Goal: Navigation & Orientation: Find specific page/section

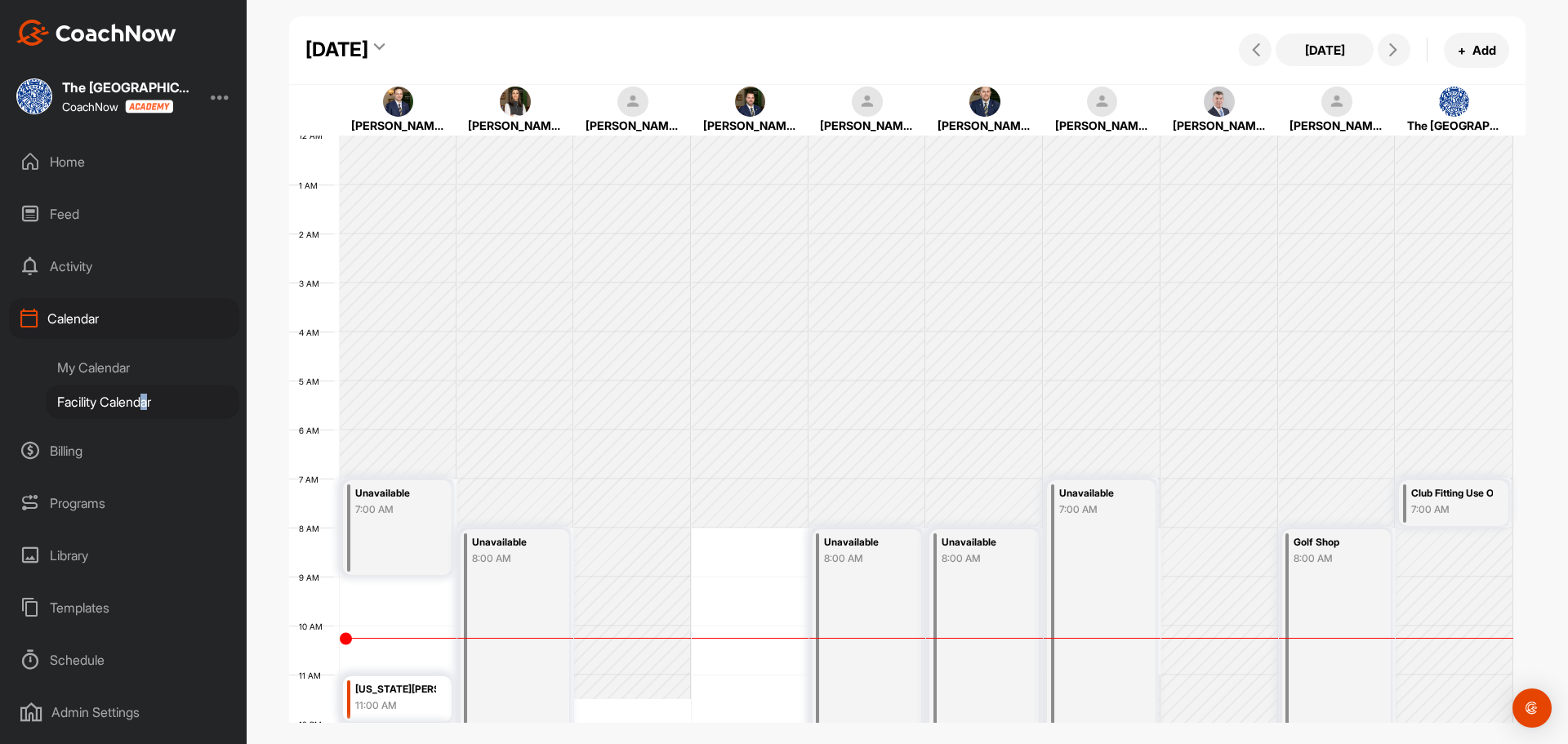
scroll to position [283, 0]
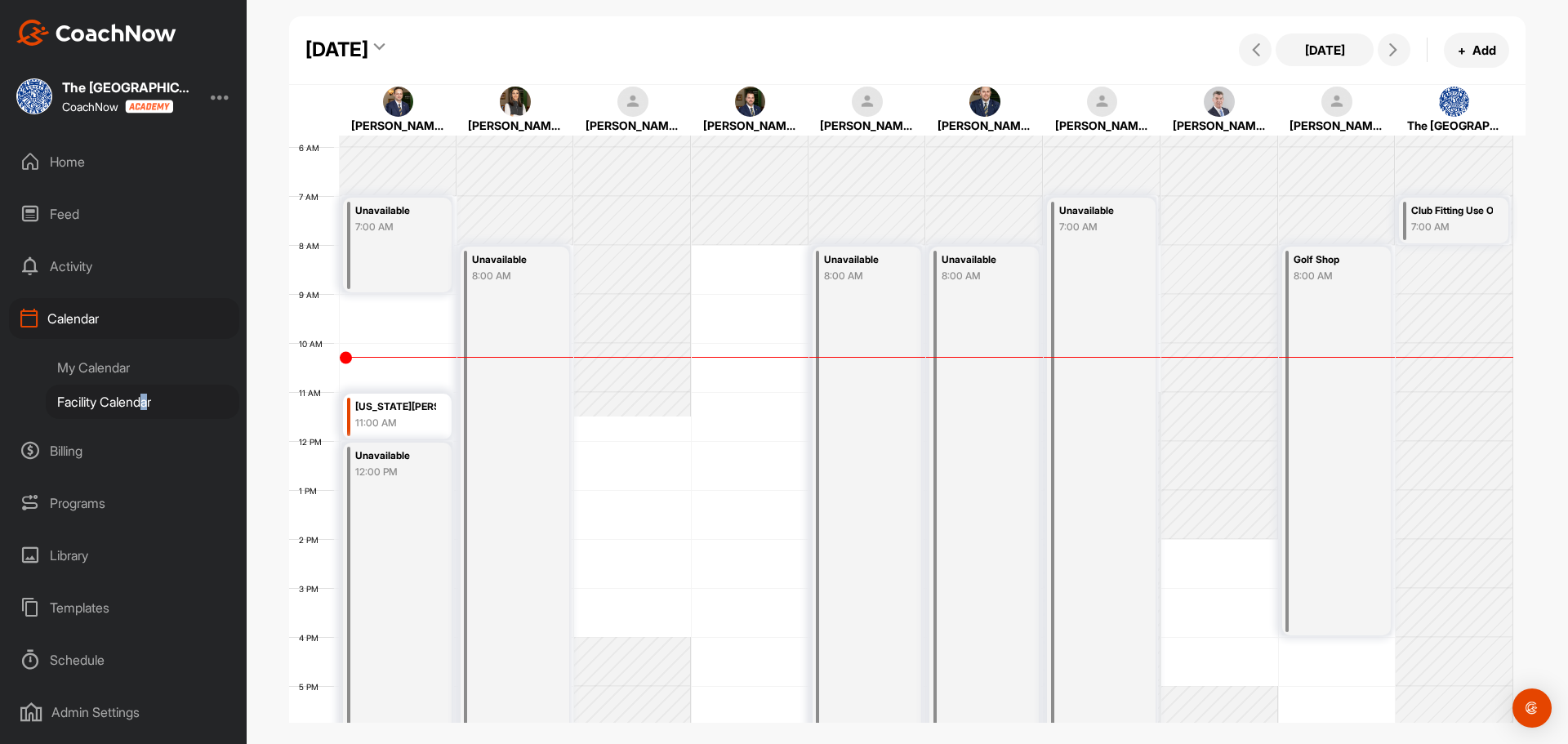
click at [739, 398] on td at bounding box center [927, 417] width 1174 height 49
click at [1484, 60] on button "+ Add" at bounding box center [1476, 49] width 65 height 35
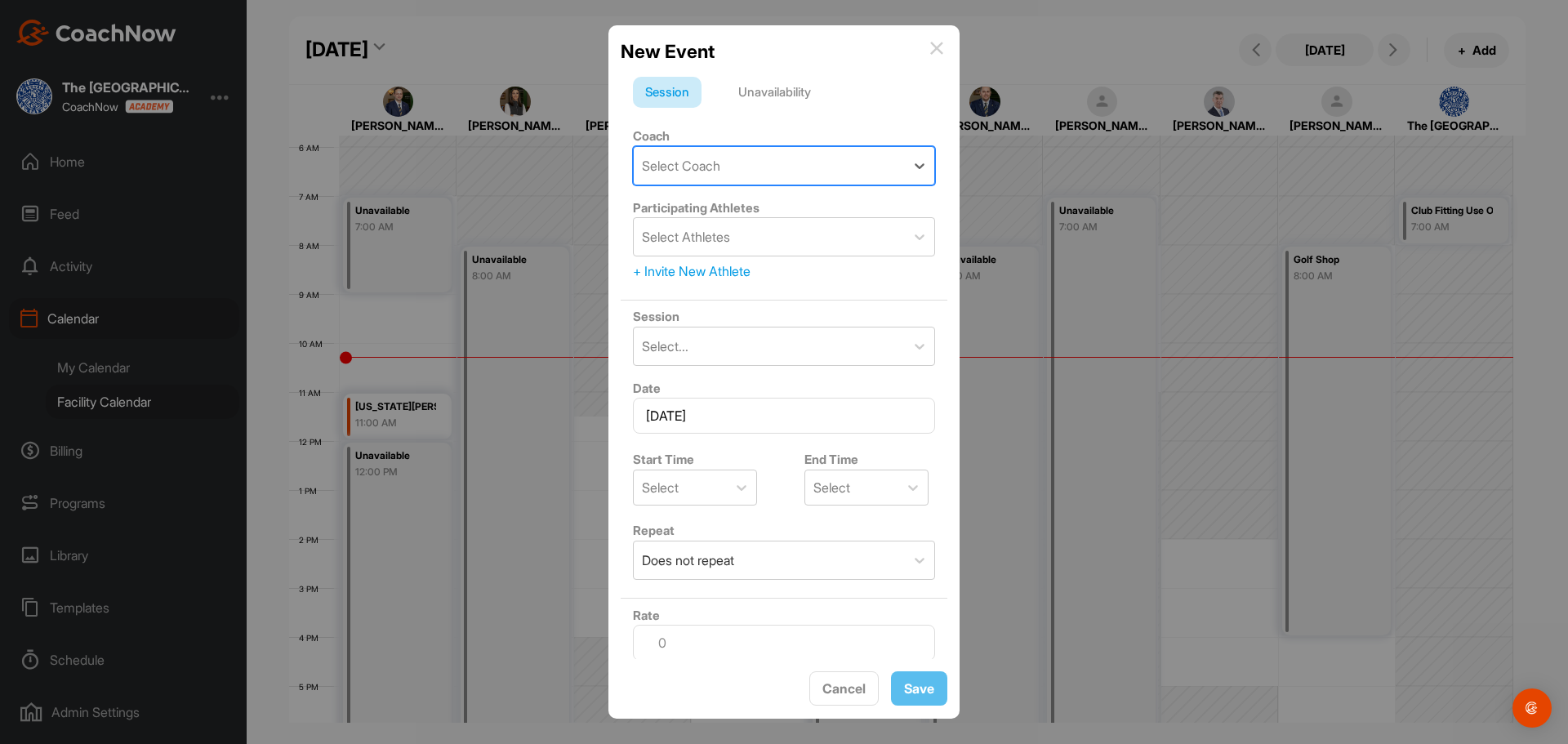
click at [735, 163] on div "Select Coach" at bounding box center [769, 166] width 271 height 37
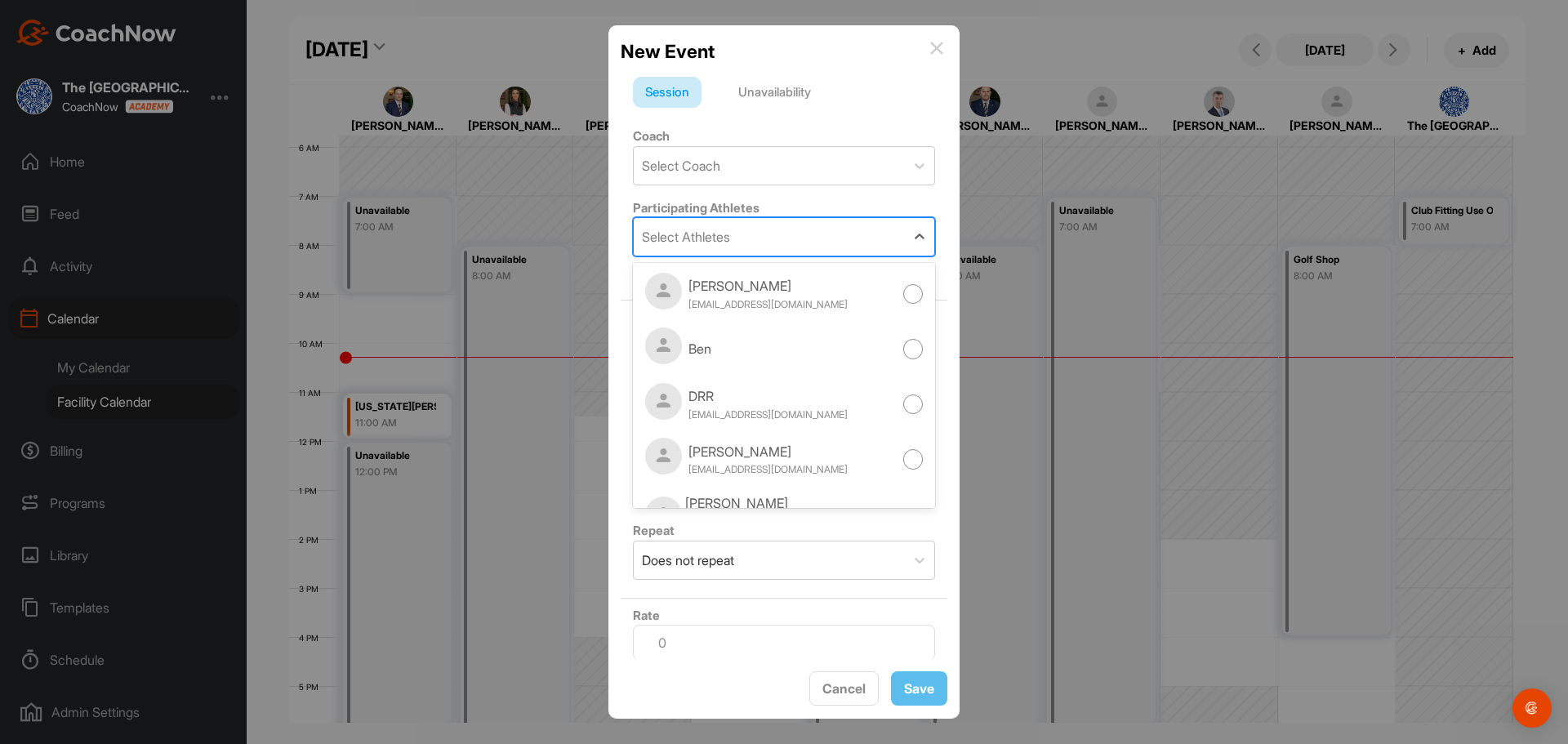
click at [712, 256] on div "Select Athletes" at bounding box center [769, 237] width 271 height 37
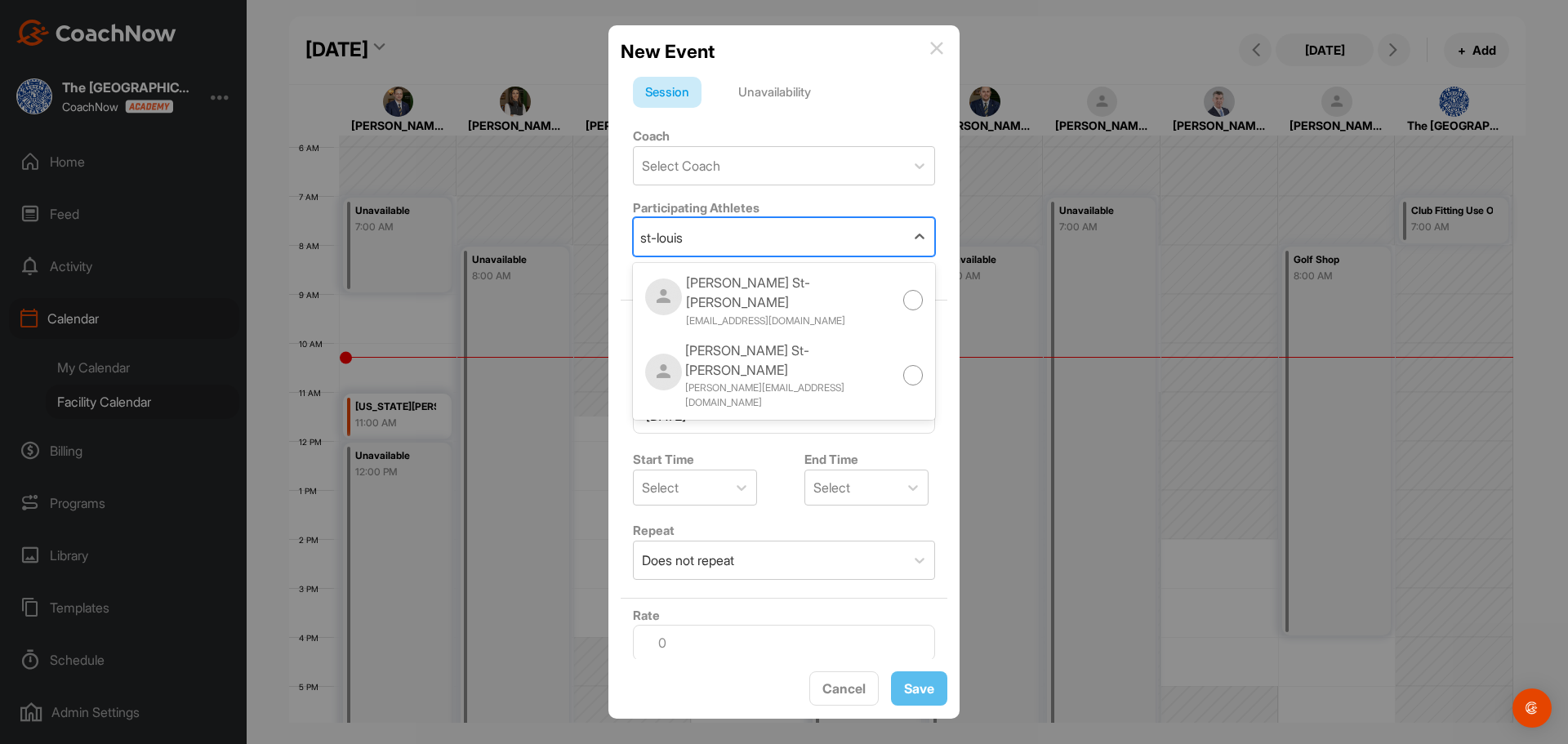
type input "st-louis"
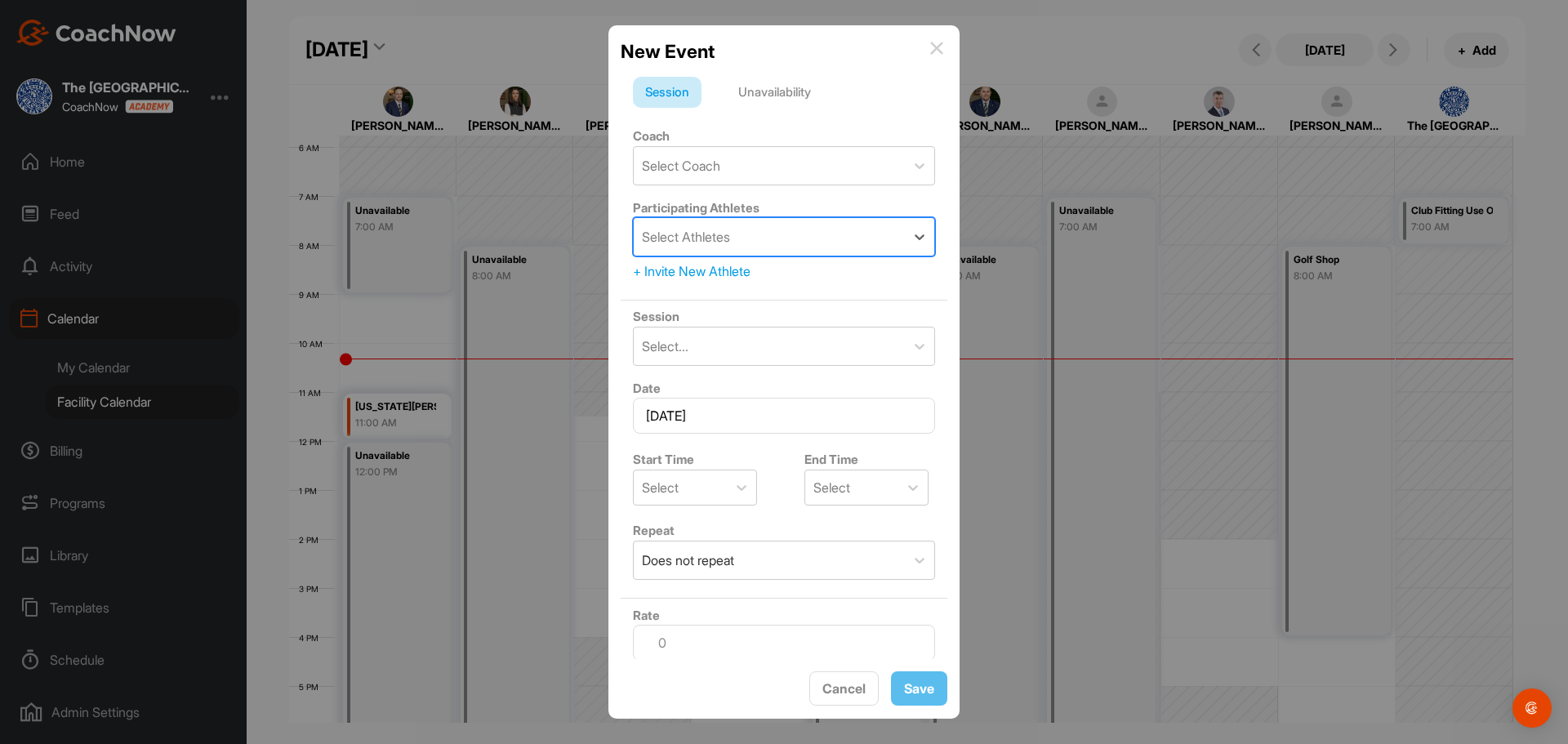
click at [398, 341] on div at bounding box center [784, 372] width 1568 height 744
click at [934, 51] on img at bounding box center [936, 48] width 13 height 13
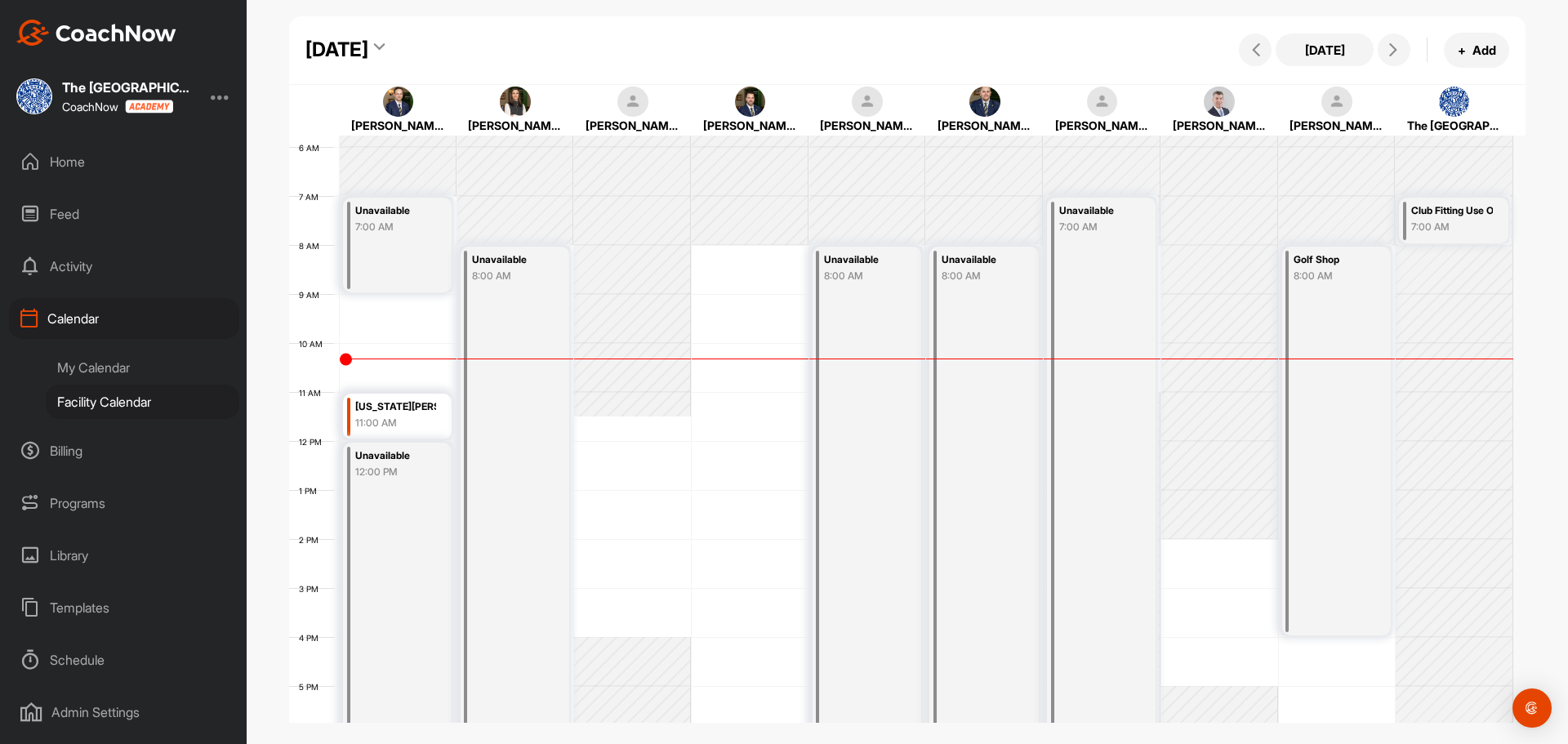
scroll to position [93, 0]
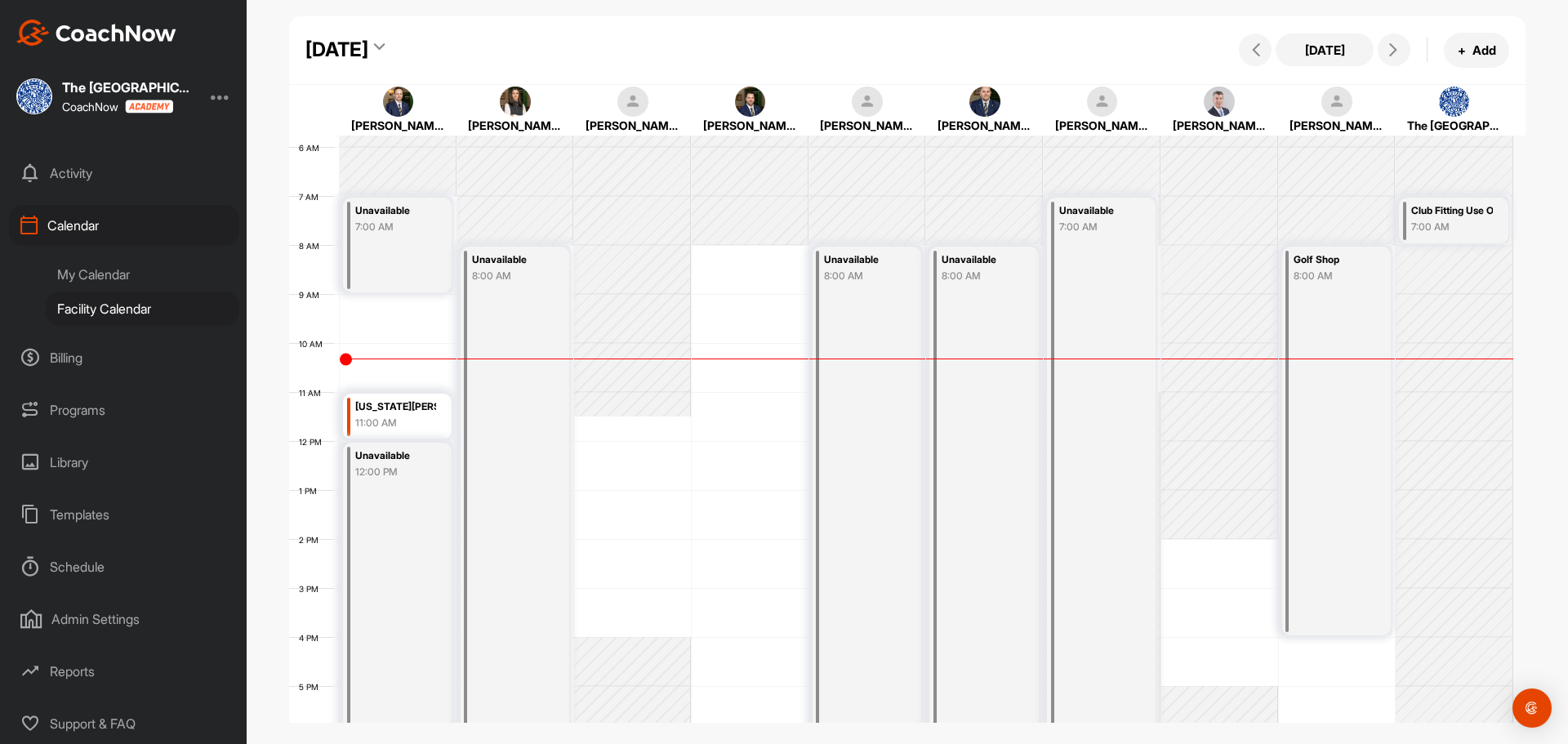
click at [116, 609] on div "Admin Settings" at bounding box center [124, 619] width 230 height 41
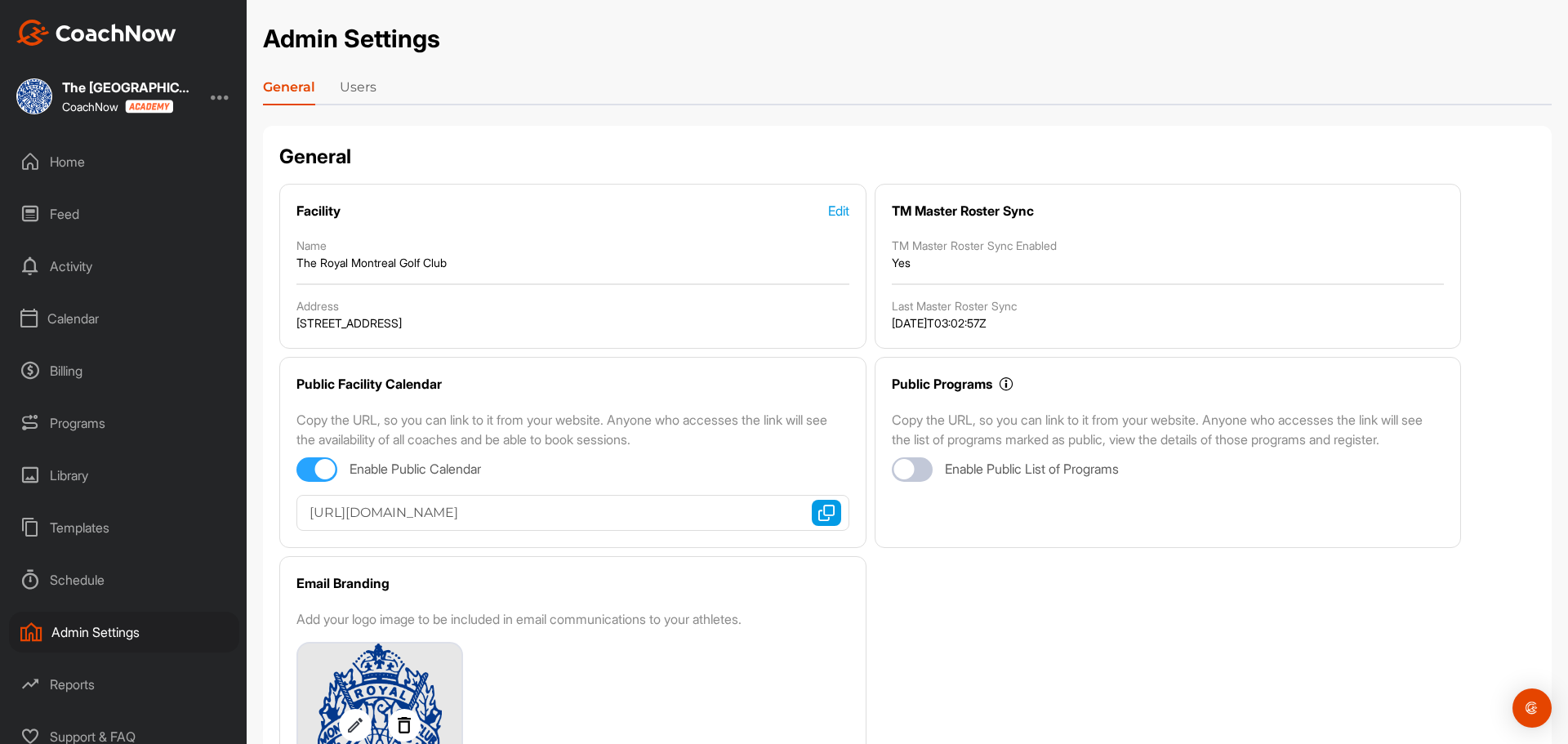
click at [361, 83] on link "Users" at bounding box center [358, 90] width 37 height 26
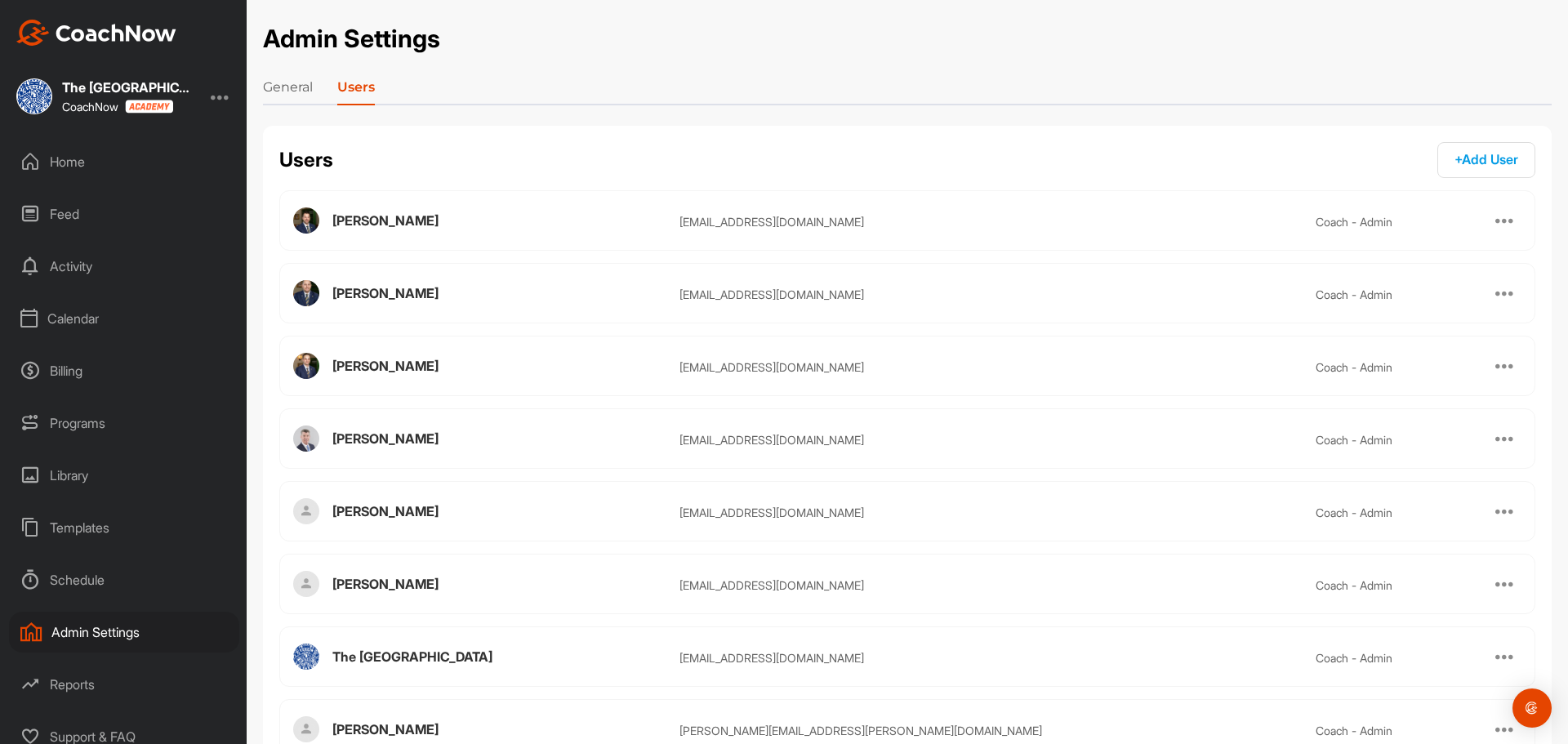
click at [298, 85] on link "General" at bounding box center [288, 90] width 50 height 26
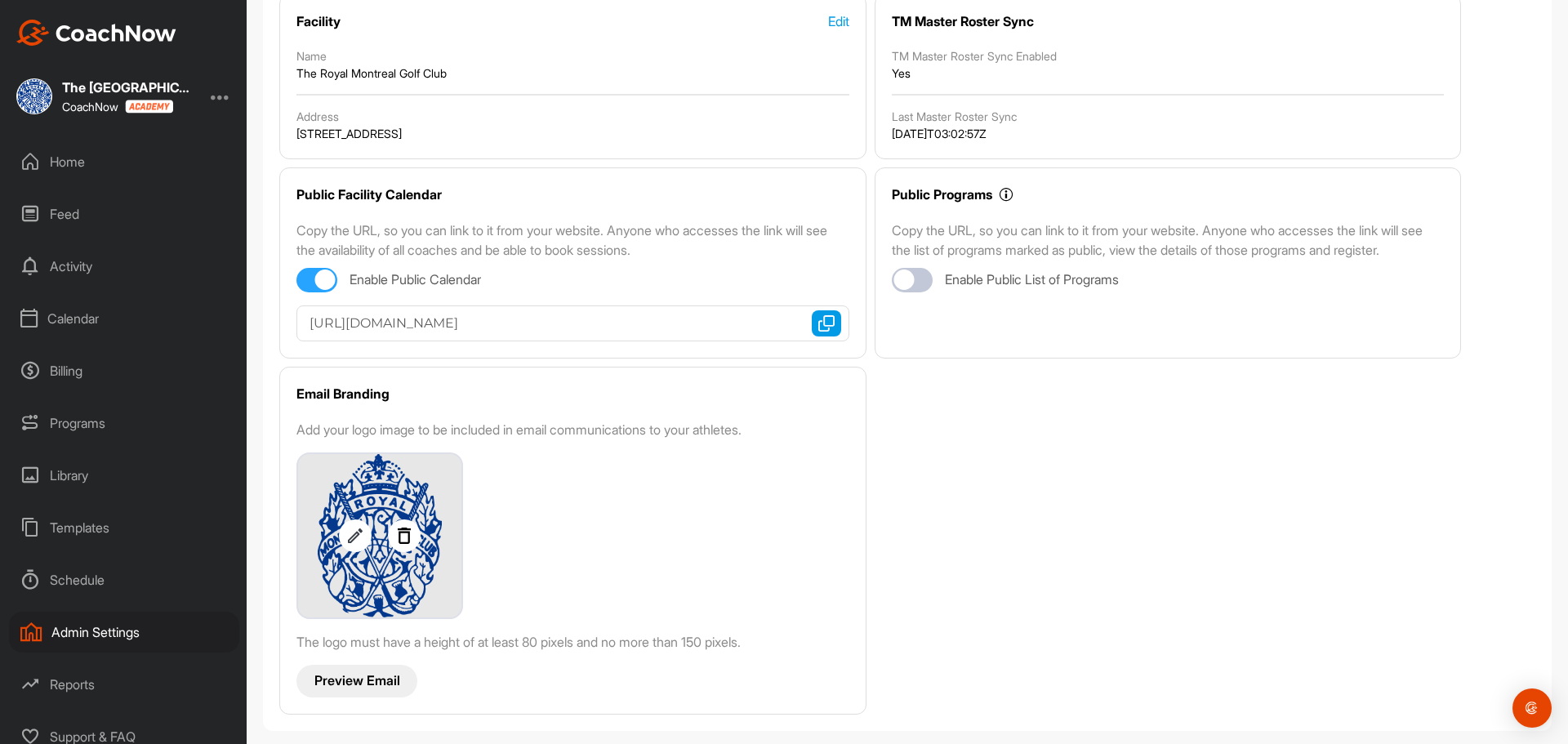
click at [74, 151] on div "Home" at bounding box center [124, 161] width 230 height 41
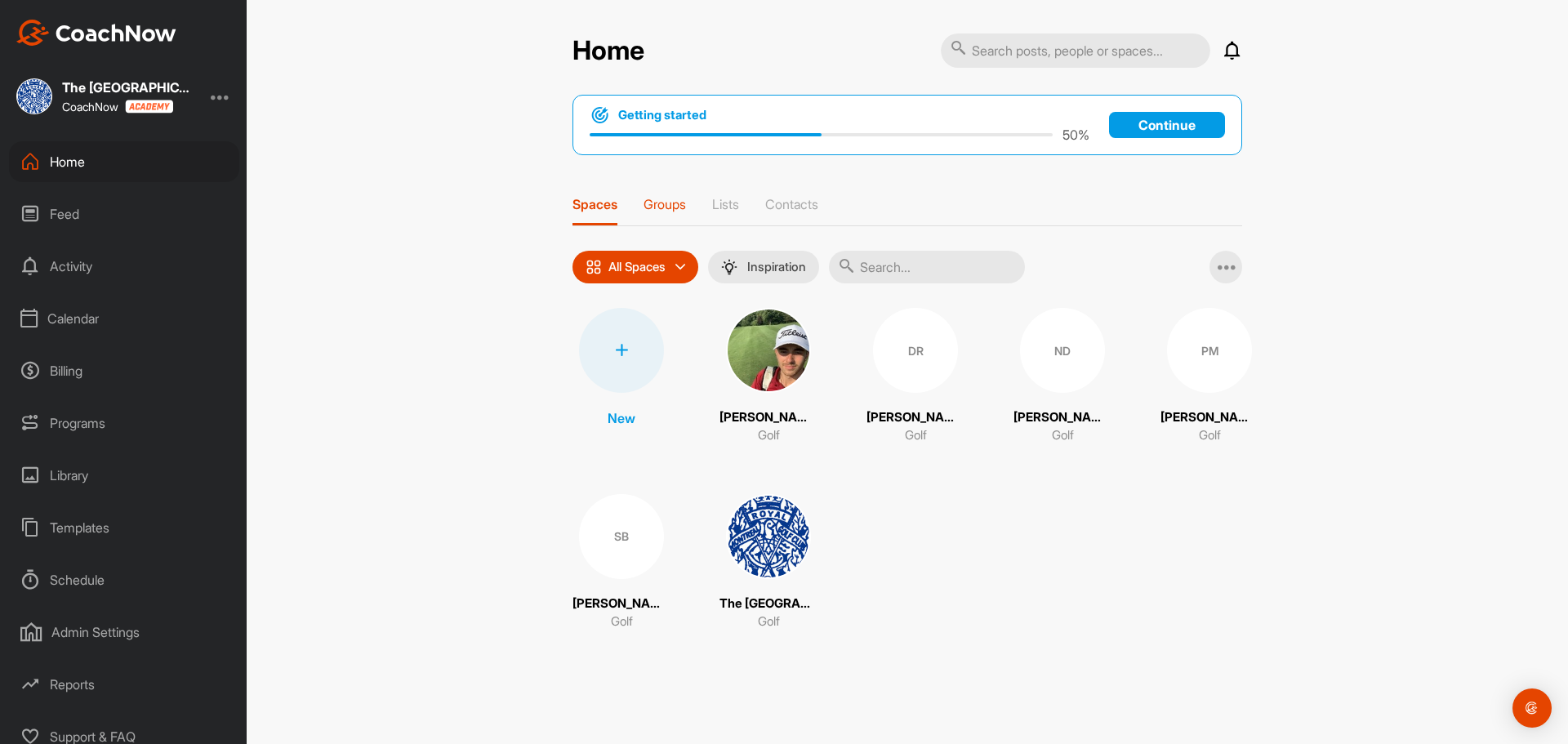
click at [669, 223] on div "Groups" at bounding box center [665, 211] width 42 height 30
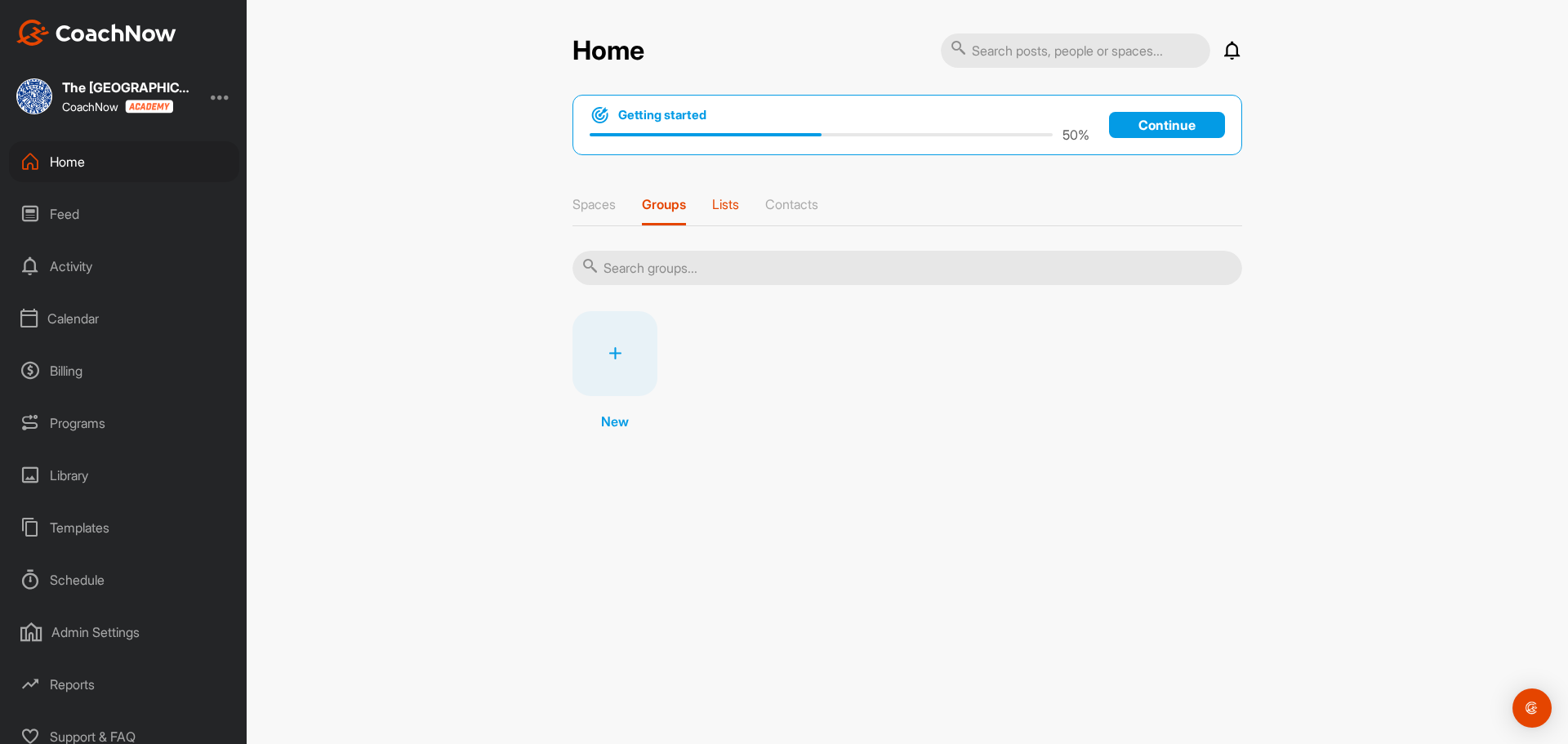
click at [719, 207] on p "Lists" at bounding box center [725, 204] width 27 height 16
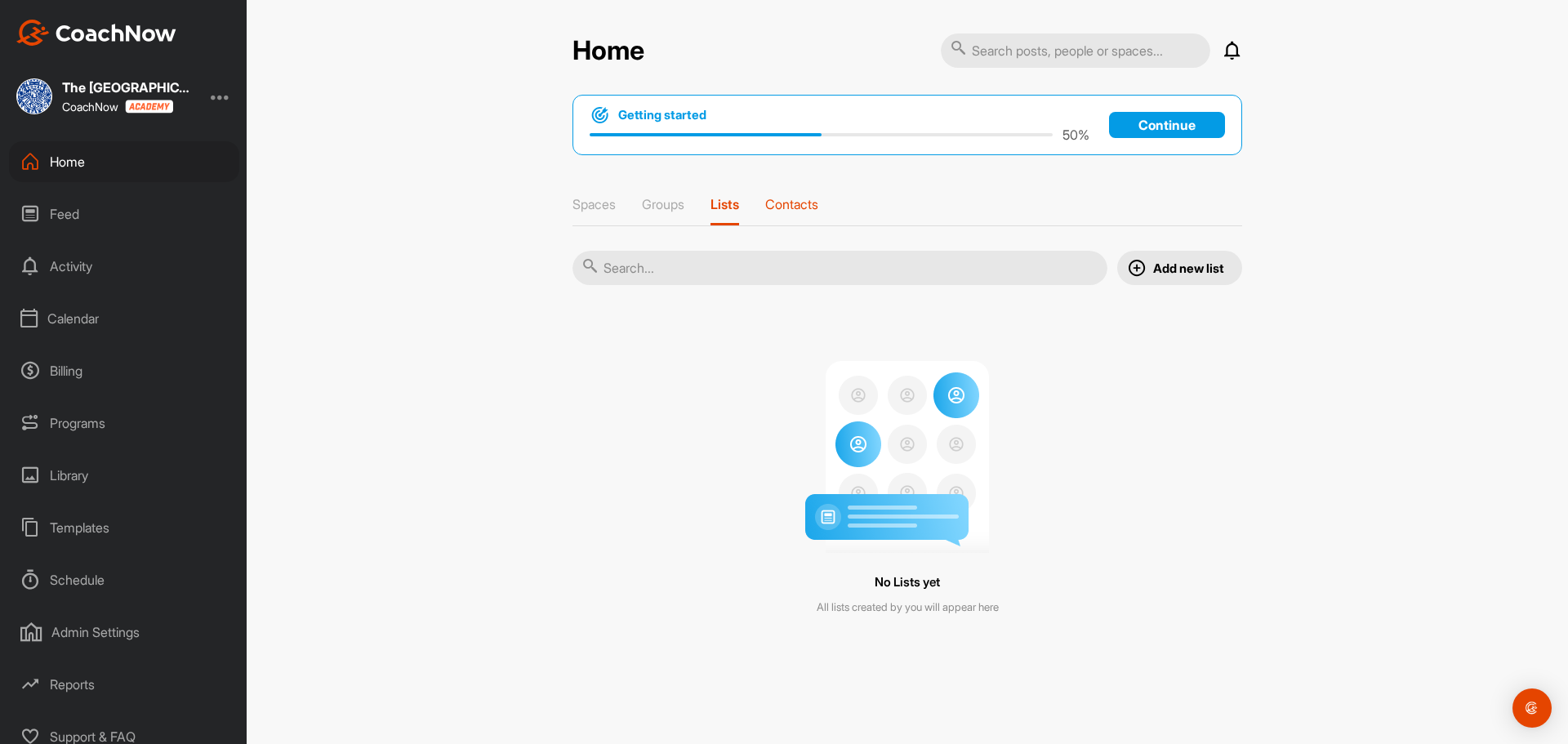
click at [817, 206] on p "Contacts" at bounding box center [792, 204] width 53 height 16
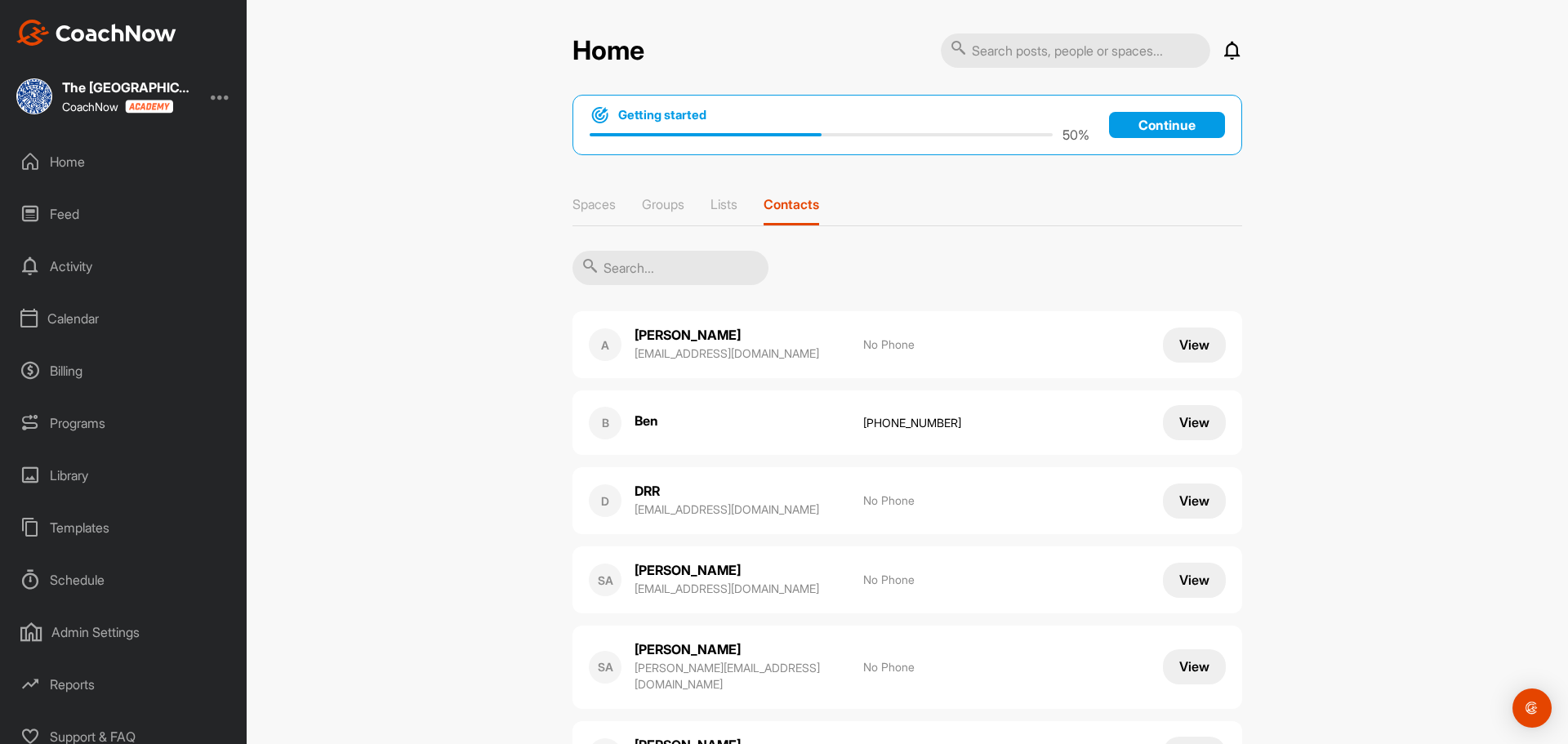
click at [672, 275] on input "text" at bounding box center [670, 268] width 196 height 34
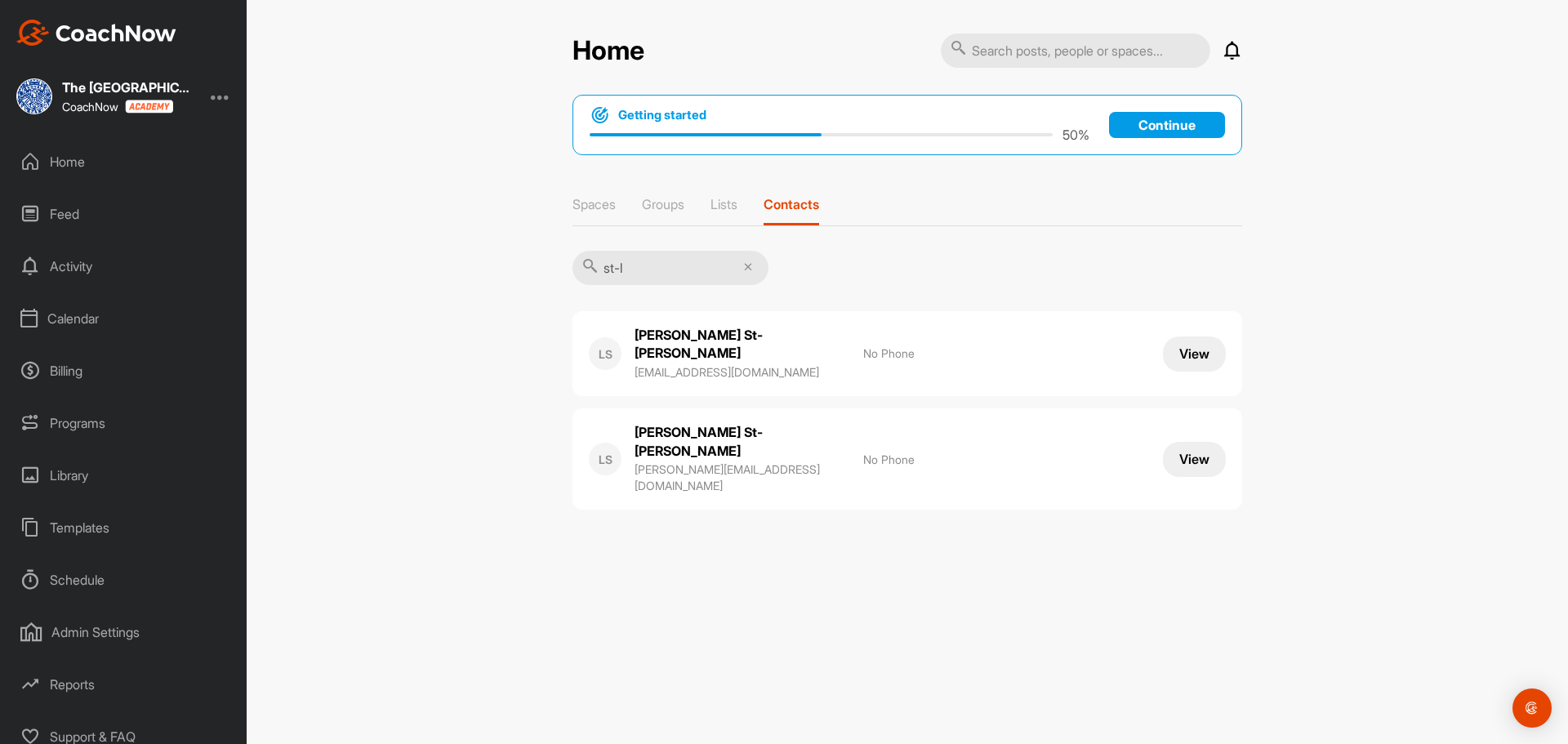
type input "st-l"
click at [1197, 345] on button "View" at bounding box center [1194, 353] width 63 height 35
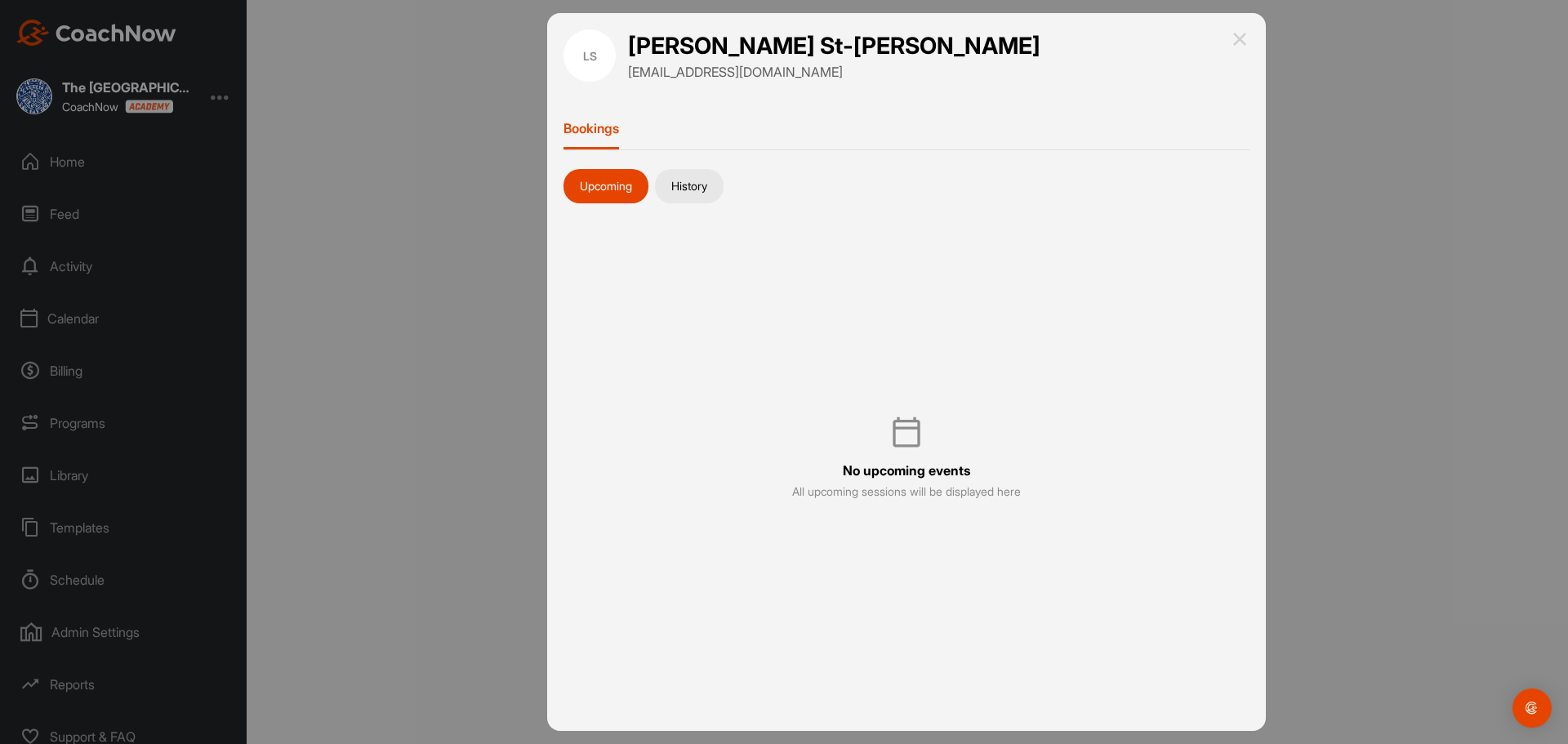
click at [619, 133] on p "Bookings" at bounding box center [590, 127] width 55 height 16
click at [673, 165] on div "Upcoming History" at bounding box center [906, 183] width 686 height 41
click at [686, 199] on button "History" at bounding box center [689, 186] width 69 height 34
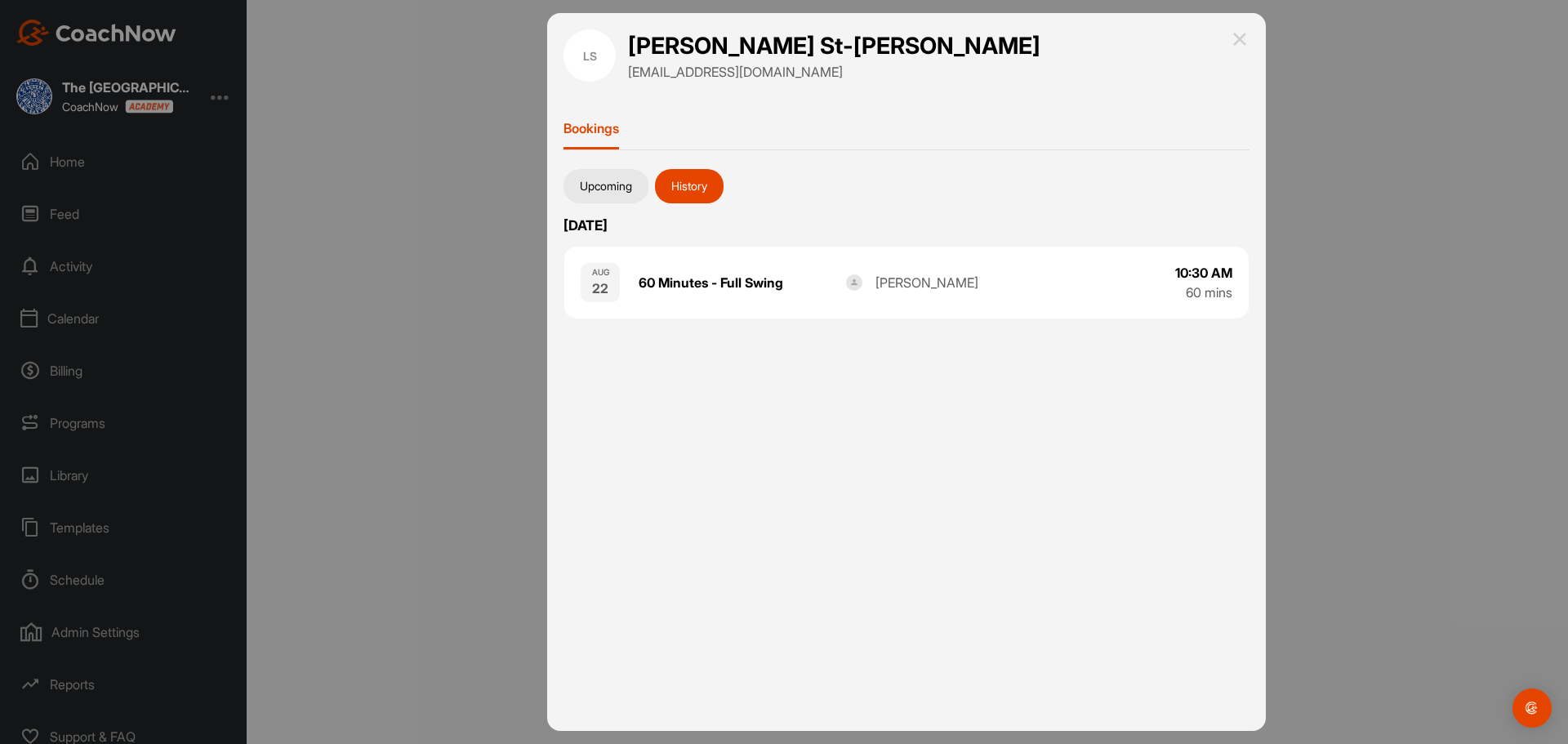
click at [674, 277] on div "60 Minutes - Full Swing" at bounding box center [742, 282] width 207 height 20
click at [625, 175] on button "Upcoming" at bounding box center [606, 186] width 85 height 34
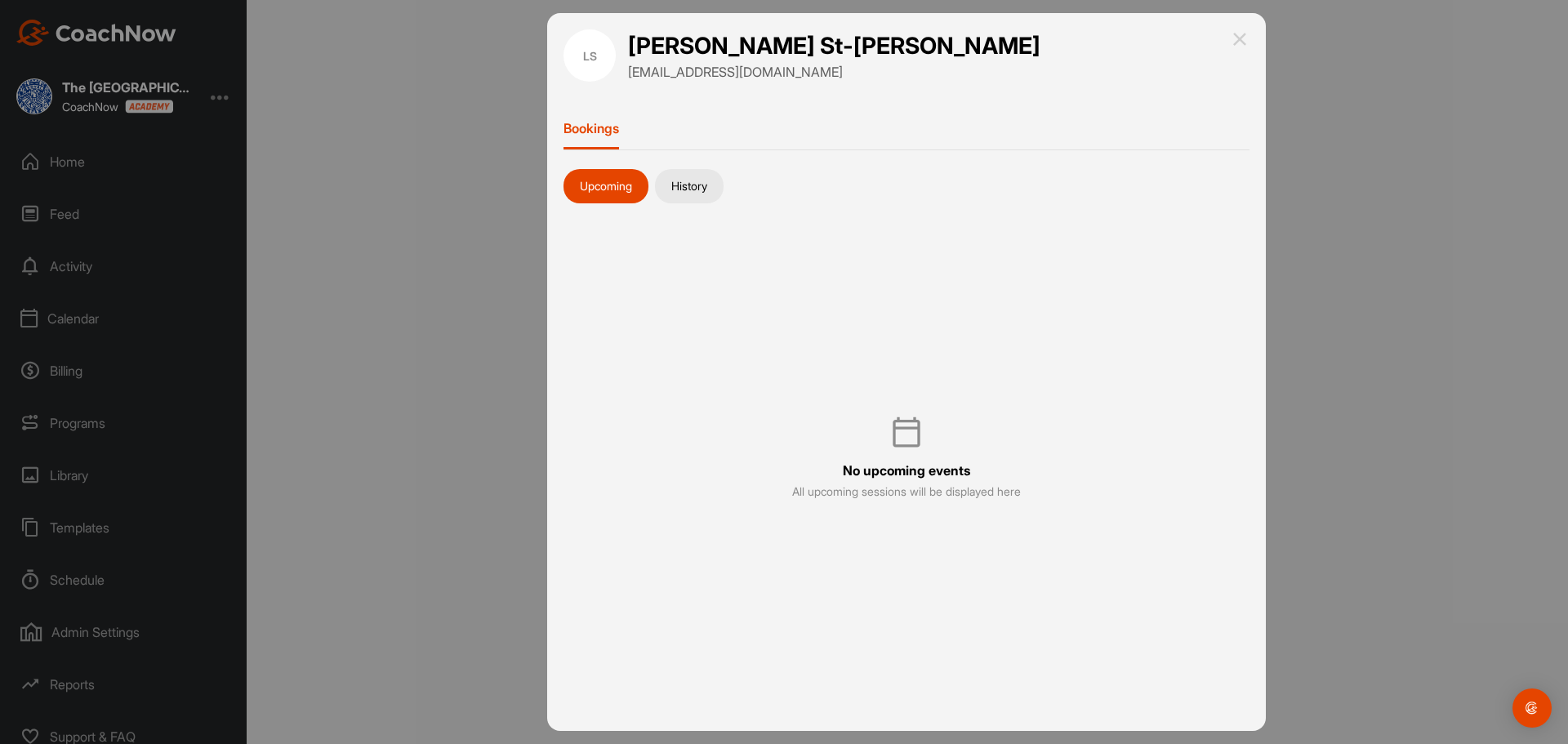
click at [604, 114] on div "LS Louise St-Louis louisestlouis6@gmail.com Bookings Upcoming History No upcomi…" at bounding box center [906, 371] width 719 height 717
click at [646, 43] on h1 "Louise St-Louis" at bounding box center [834, 46] width 413 height 31
click at [607, 57] on div "LS" at bounding box center [589, 56] width 53 height 53
drag, startPoint x: 607, startPoint y: 57, endPoint x: 1032, endPoint y: 40, distance: 425.3
click at [615, 57] on div "LS" at bounding box center [589, 56] width 53 height 53
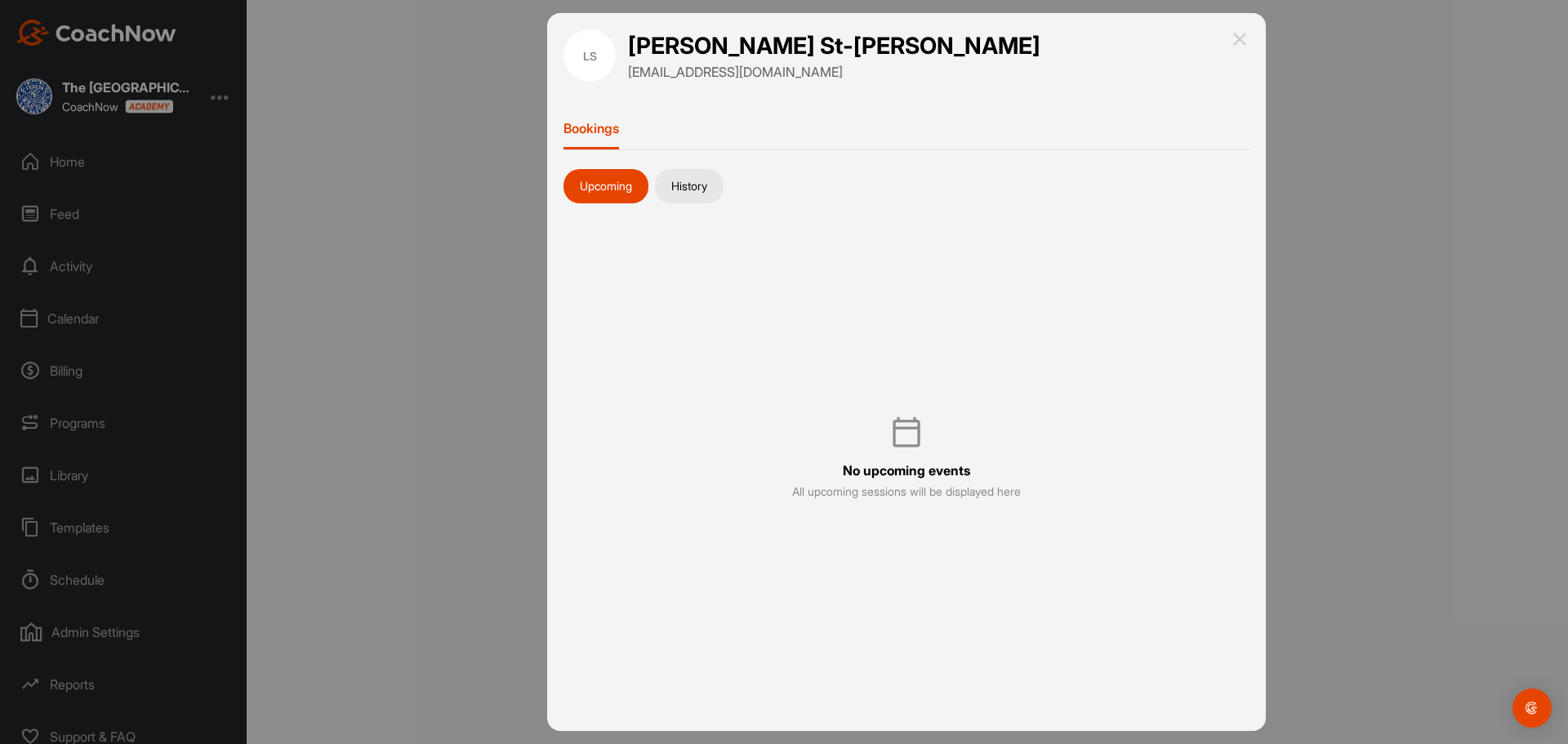
drag, startPoint x: 1260, startPoint y: 51, endPoint x: 1242, endPoint y: 39, distance: 21.6
click at [1260, 52] on div "LS Louise St-Louis louisestlouis6@gmail.com Bookings Upcoming History No upcomi…" at bounding box center [906, 371] width 719 height 717
click at [1241, 38] on img at bounding box center [1239, 39] width 20 height 20
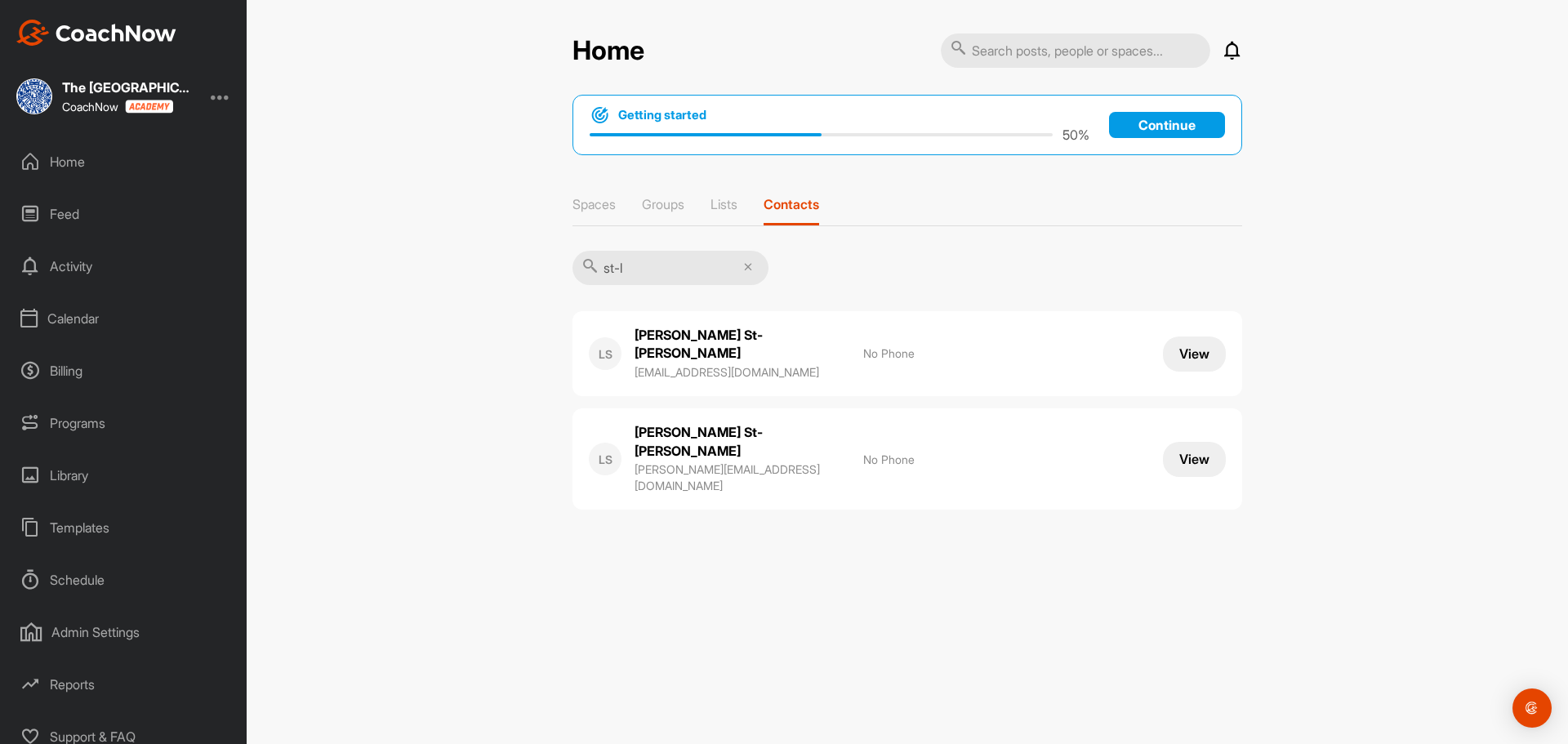
click at [90, 621] on div "Admin Settings" at bounding box center [124, 632] width 230 height 41
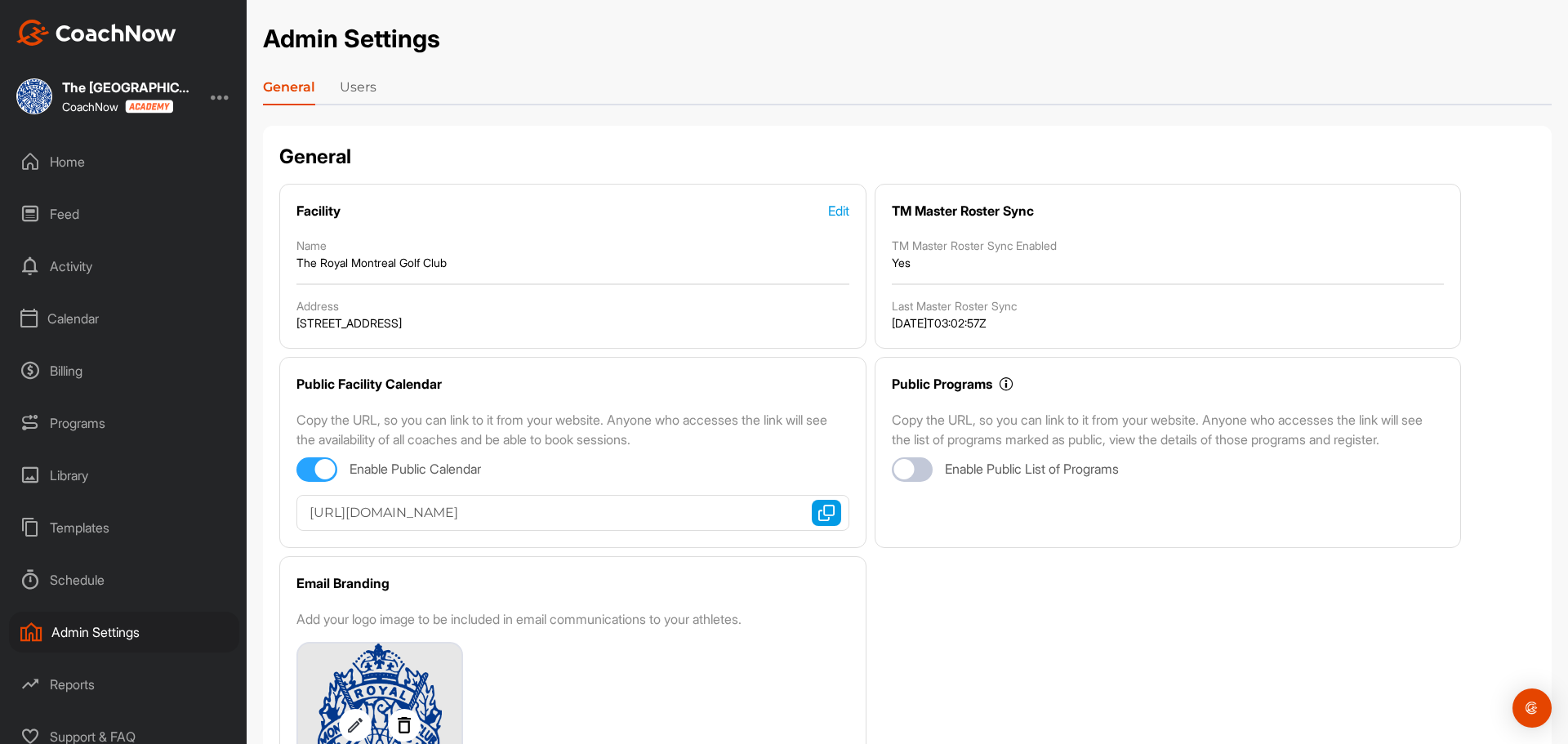
click at [353, 87] on link "Users" at bounding box center [358, 90] width 37 height 26
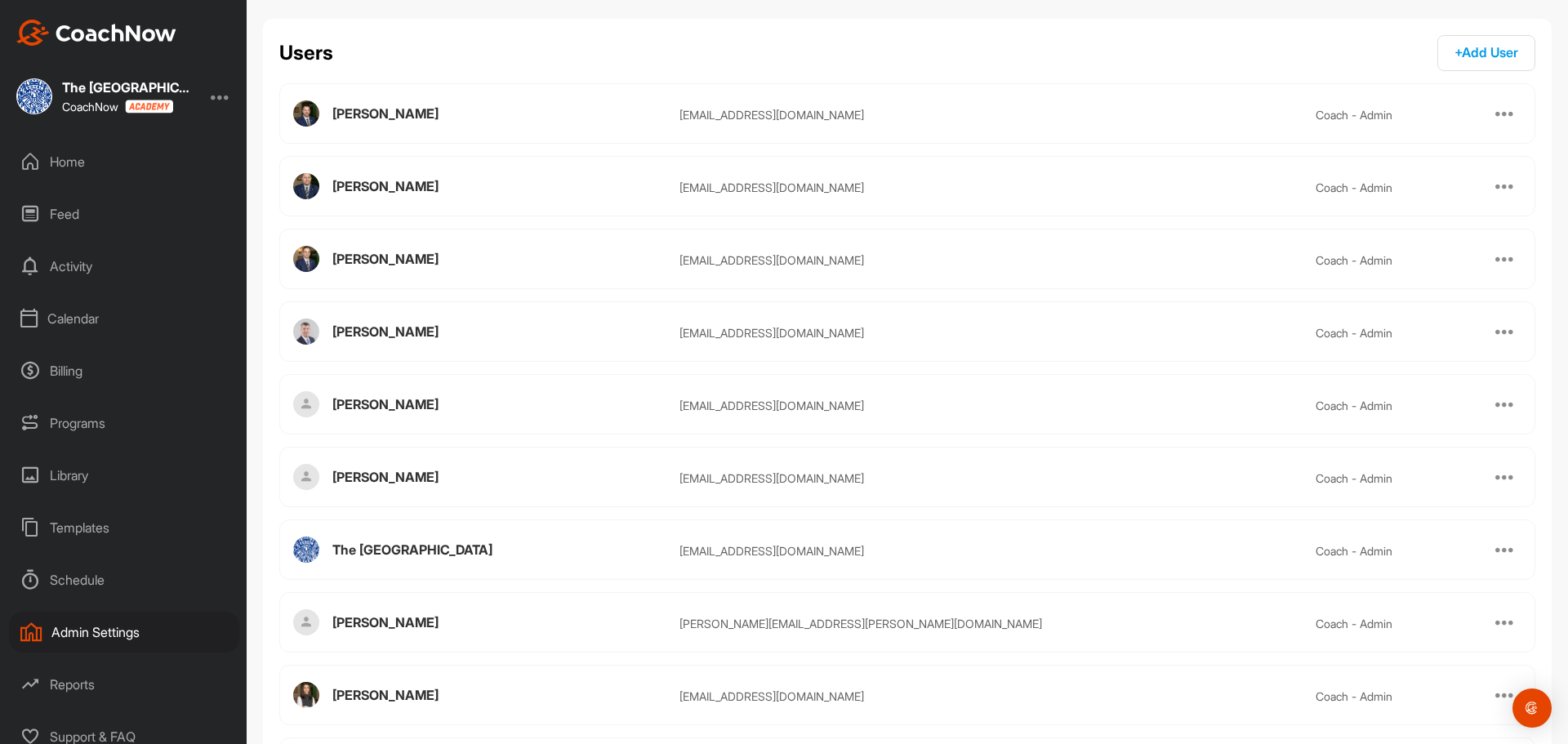
scroll to position [190, 0]
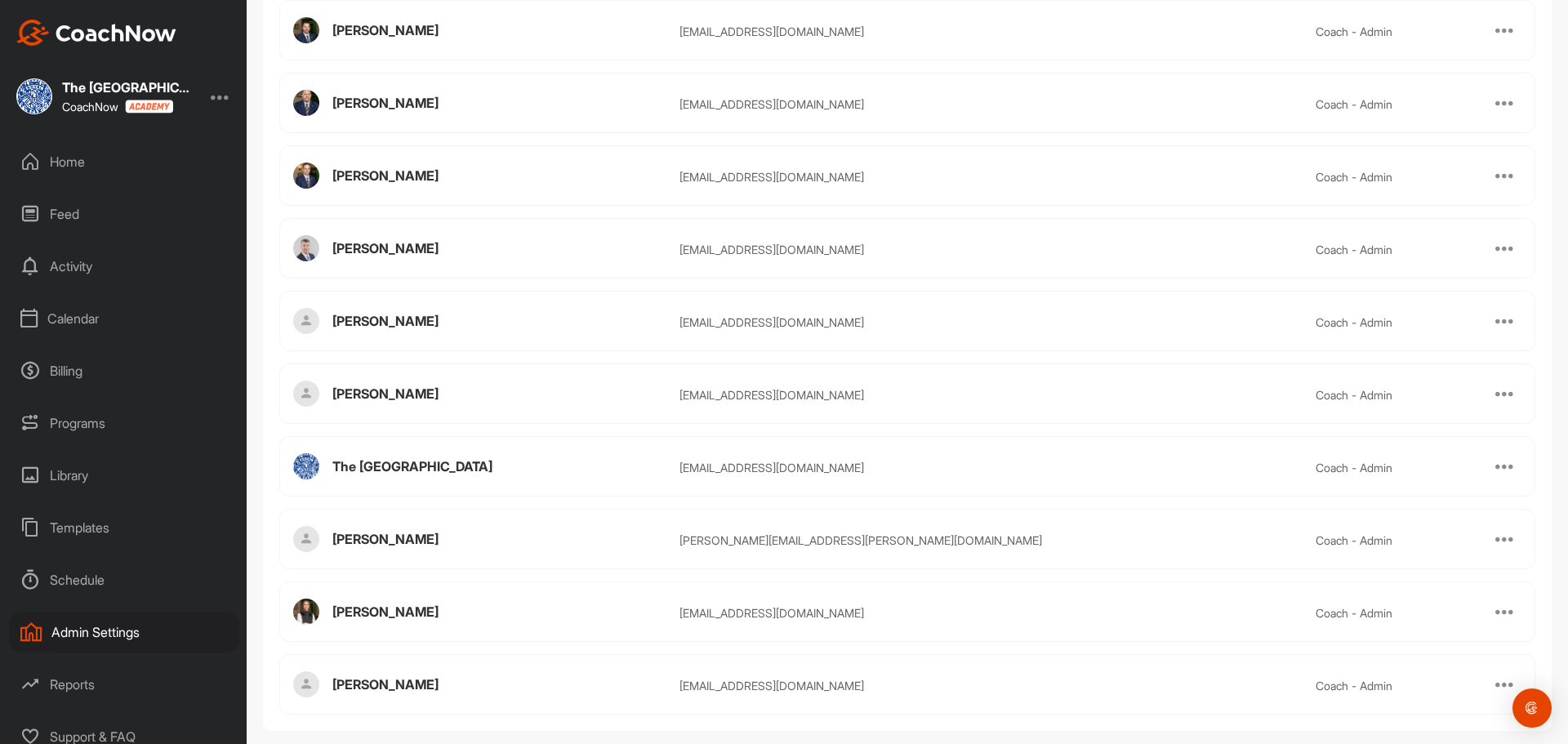
click at [1495, 318] on div at bounding box center [1504, 320] width 20 height 20
click at [456, 307] on div "William Biron wbiron@rmgc.org coach - admin Delete" at bounding box center [907, 320] width 1256 height 60
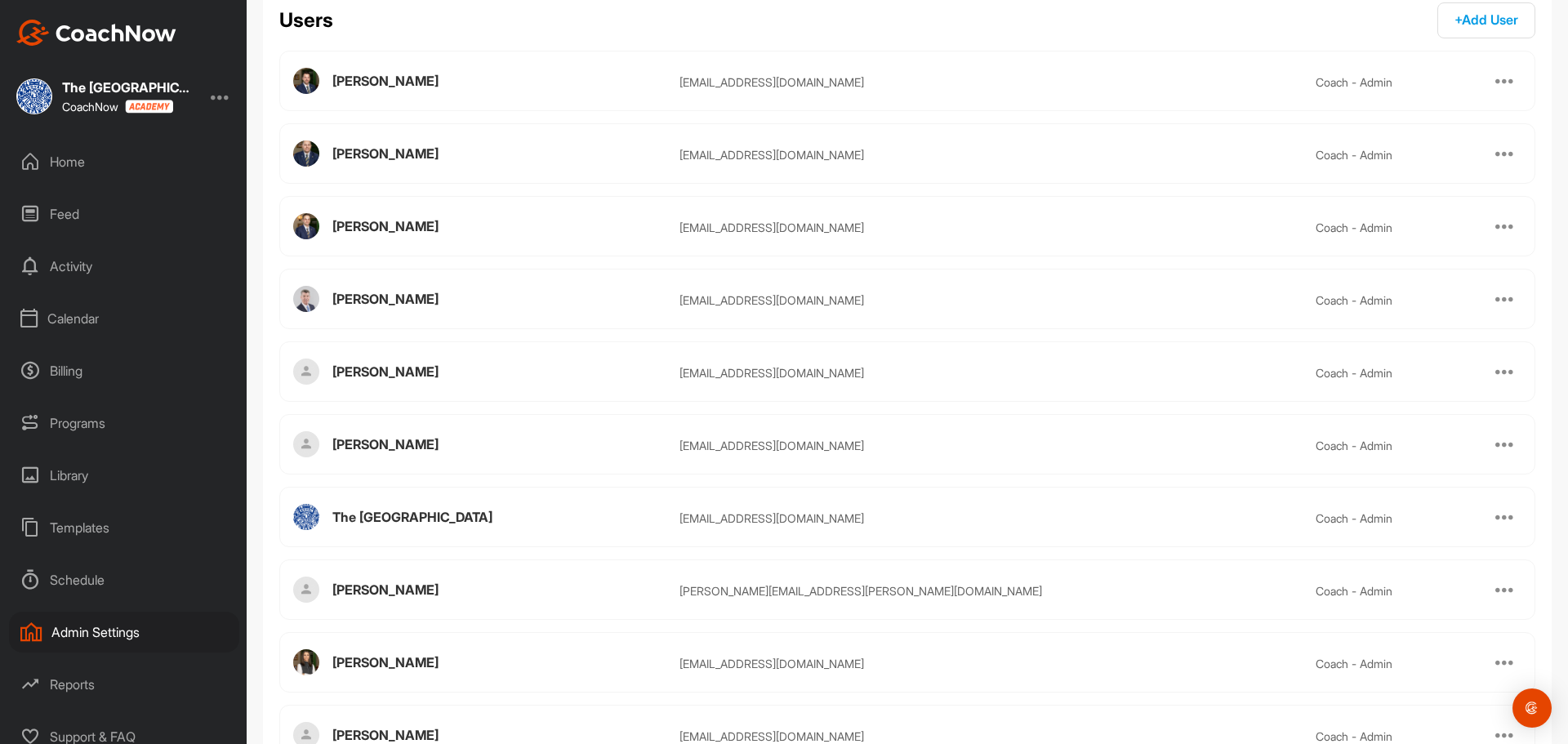
scroll to position [0, 0]
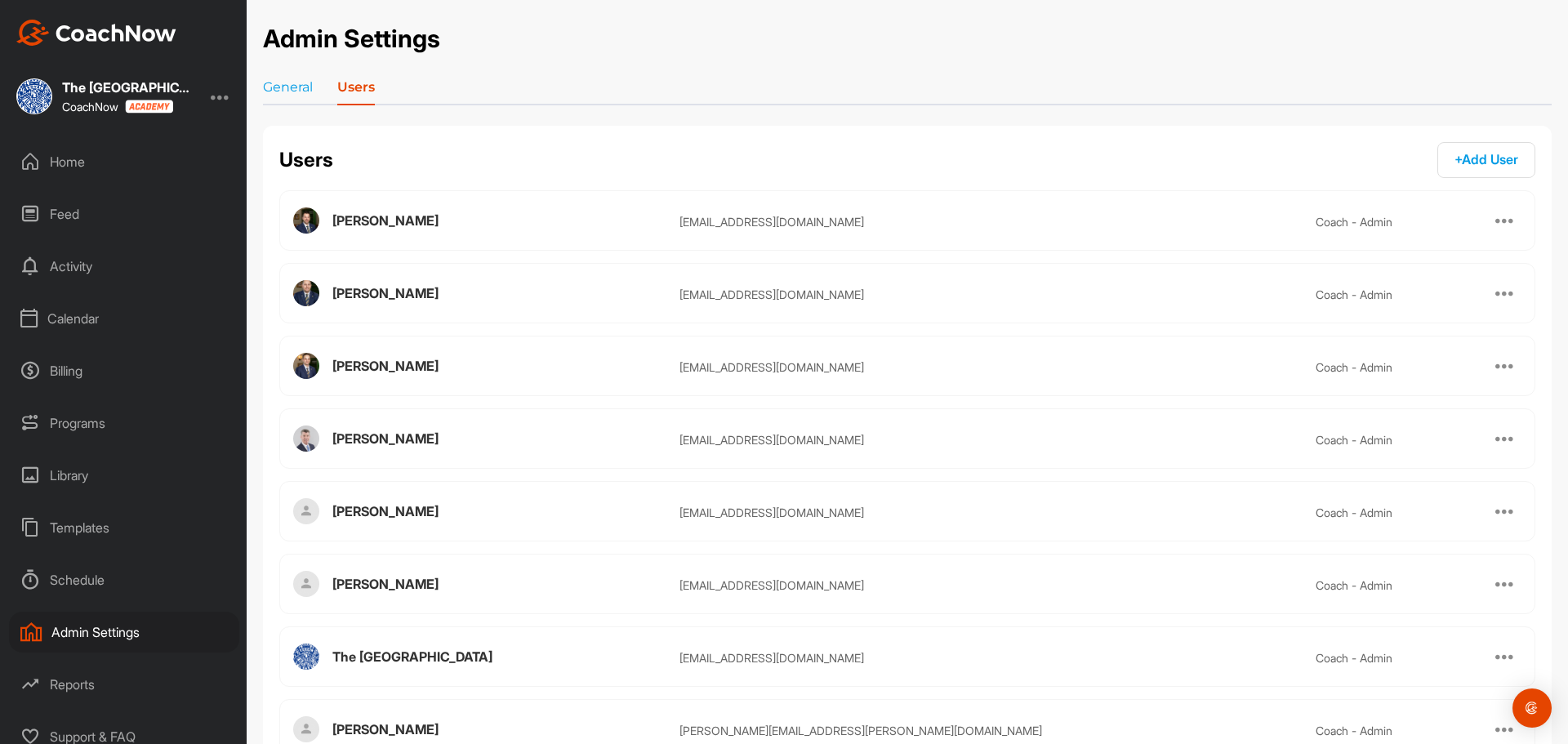
click at [59, 276] on div "Activity" at bounding box center [124, 266] width 230 height 41
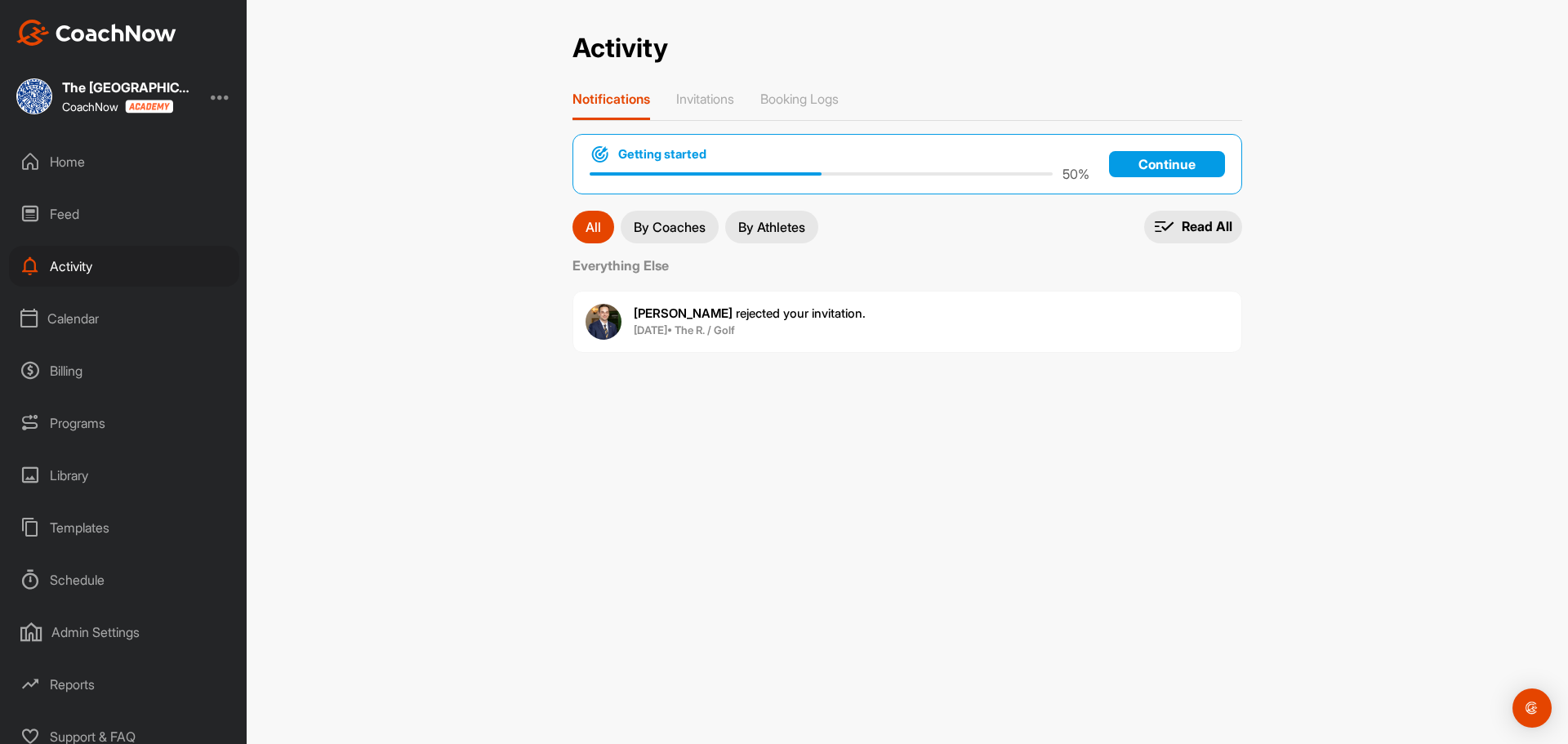
click at [71, 212] on div "Feed" at bounding box center [124, 214] width 230 height 41
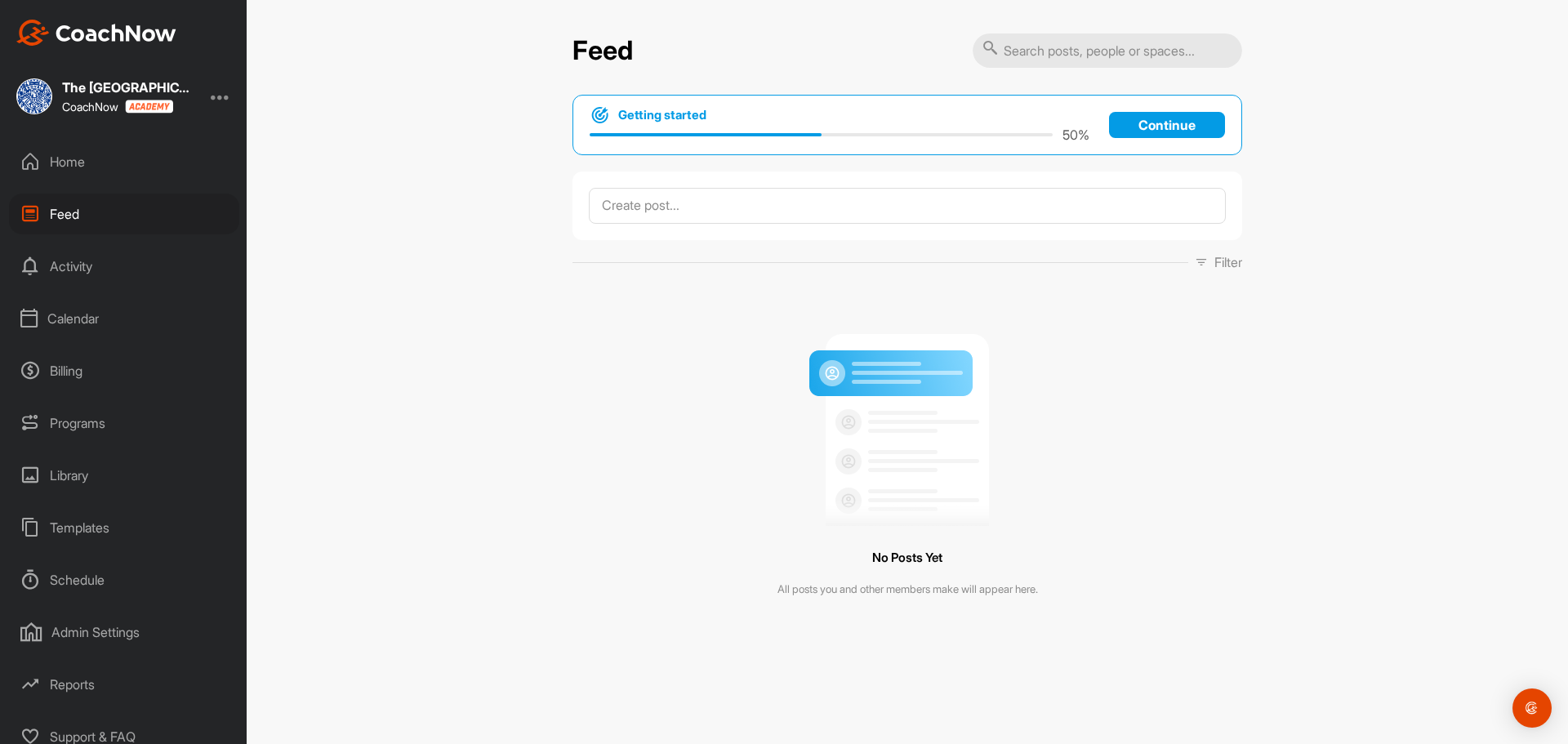
click at [59, 258] on div "Activity" at bounding box center [124, 266] width 230 height 41
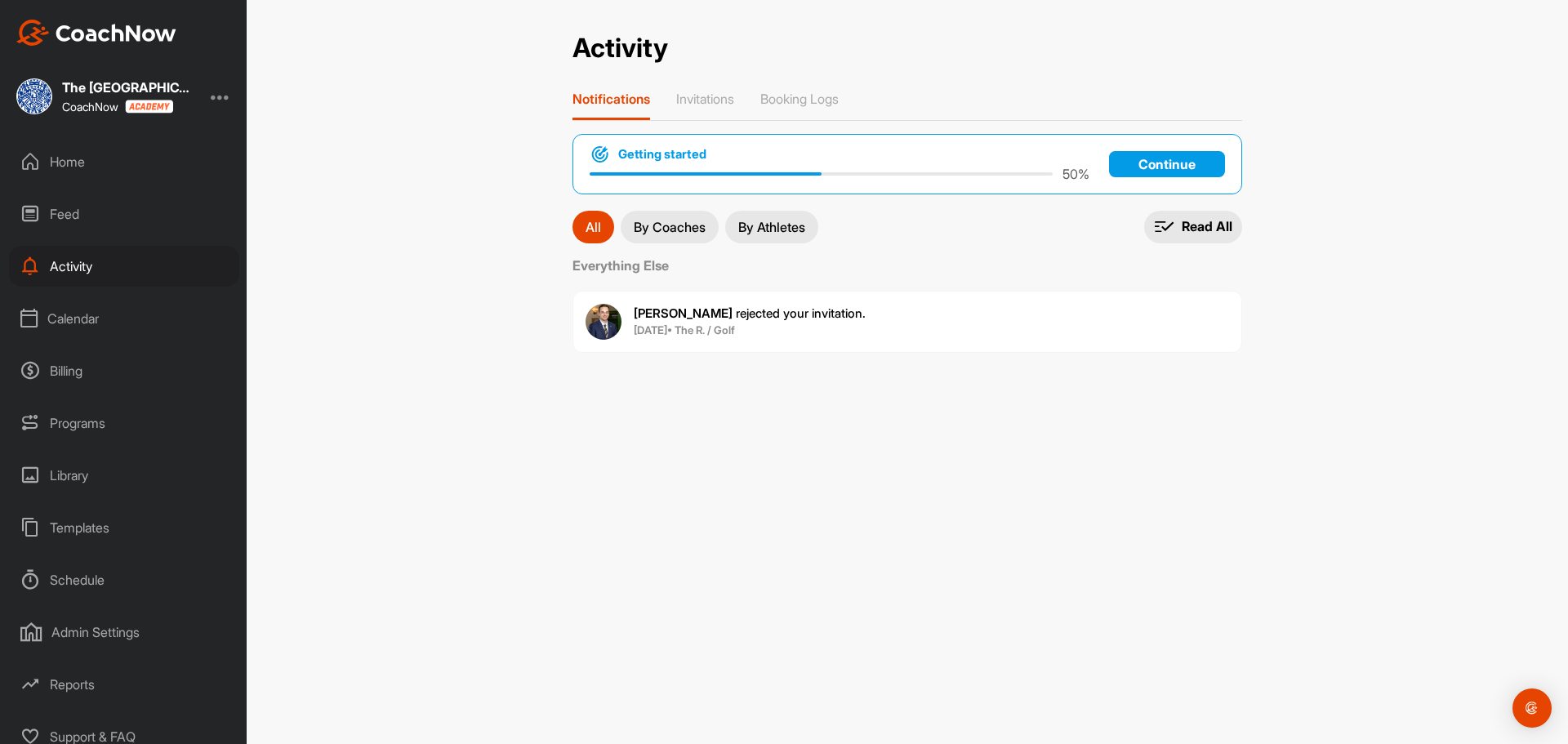
click at [73, 147] on div "Home" at bounding box center [124, 161] width 230 height 41
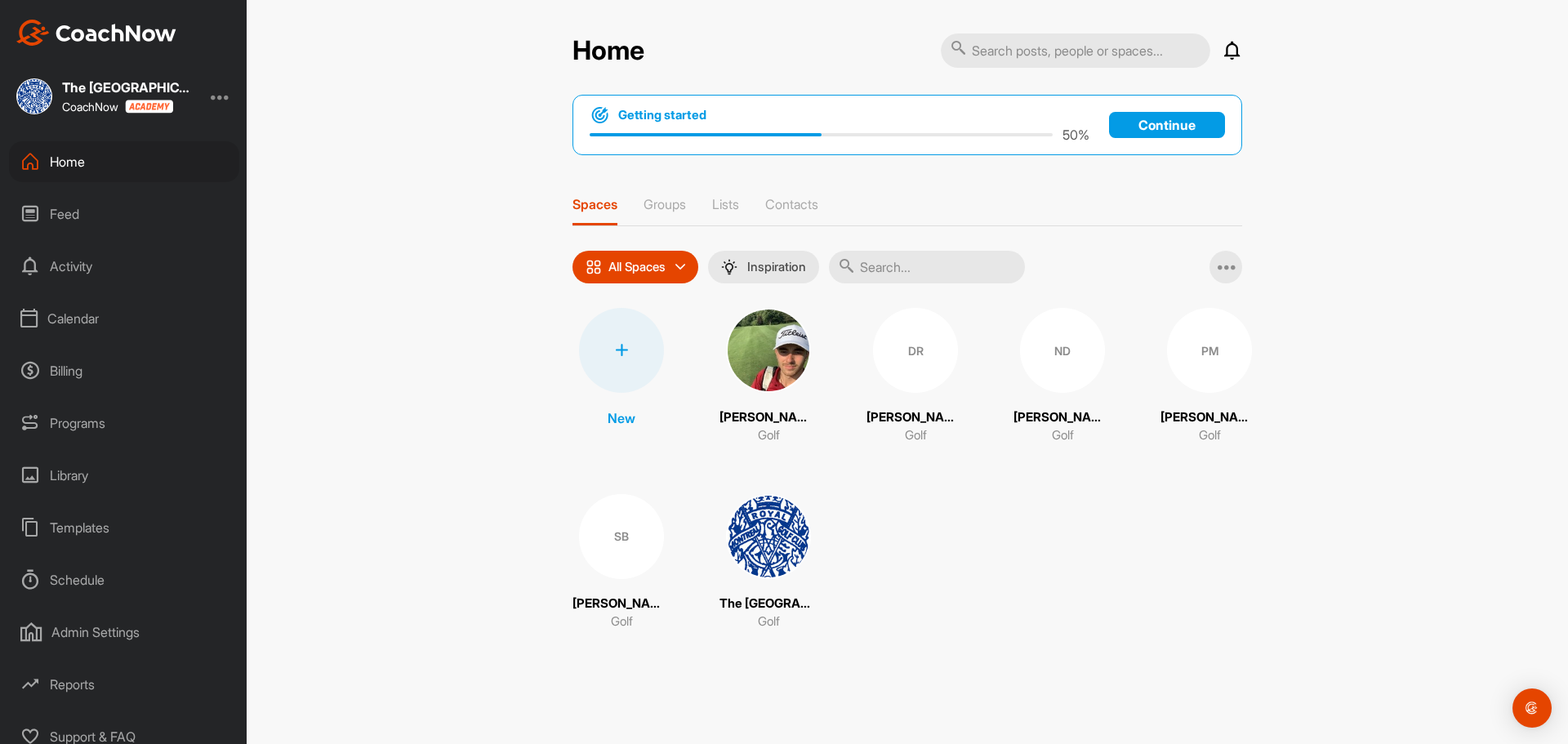
click at [200, 87] on div "The Royal Montreal Performance Academy CoachNow" at bounding box center [123, 96] width 246 height 36
click at [212, 90] on div "The Royal Montreal Performance Academy CoachNow" at bounding box center [123, 96] width 246 height 36
click at [222, 94] on div at bounding box center [220, 96] width 20 height 20
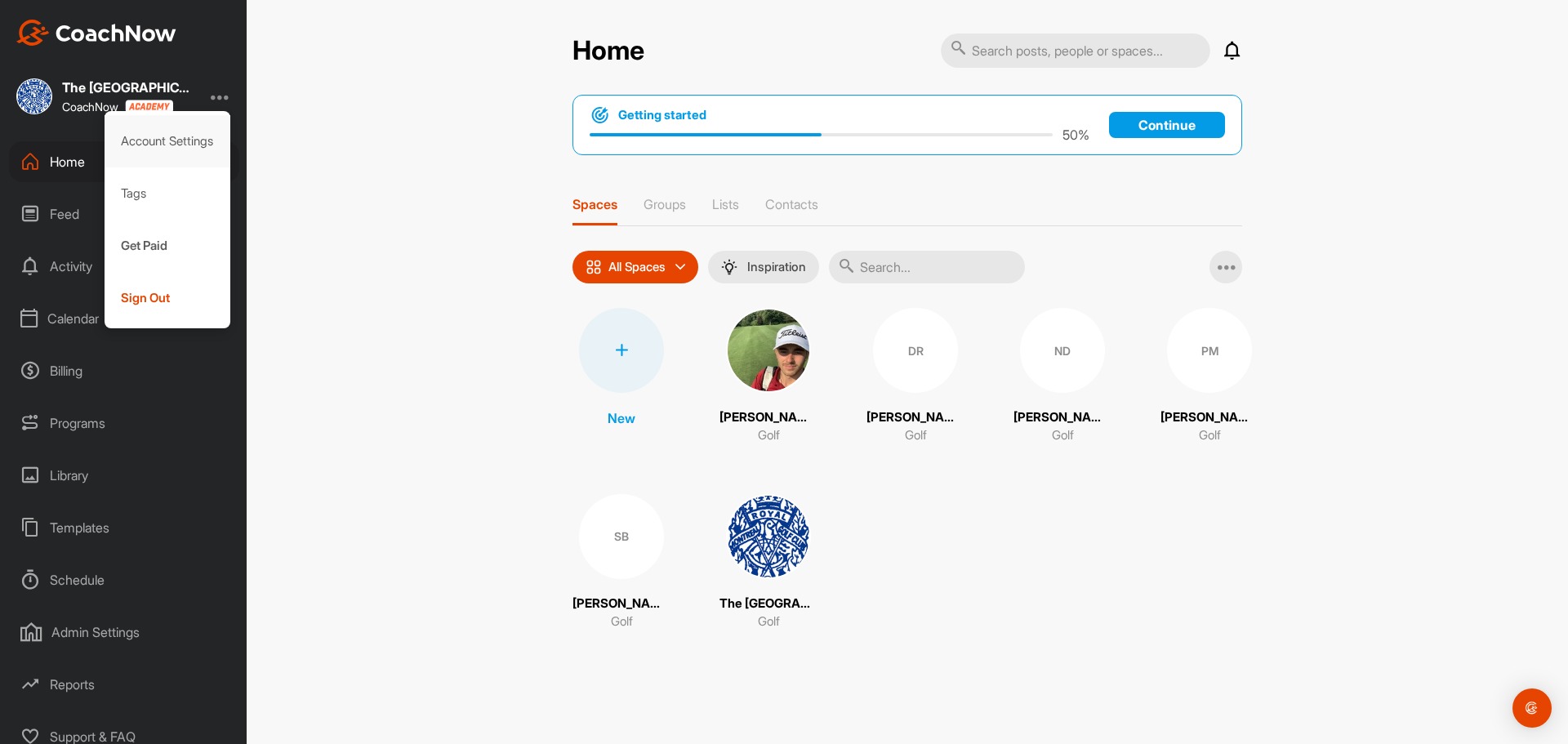
click at [171, 154] on div "Account Settings" at bounding box center [167, 142] width 127 height 53
select select "America/Toronto -04:00"
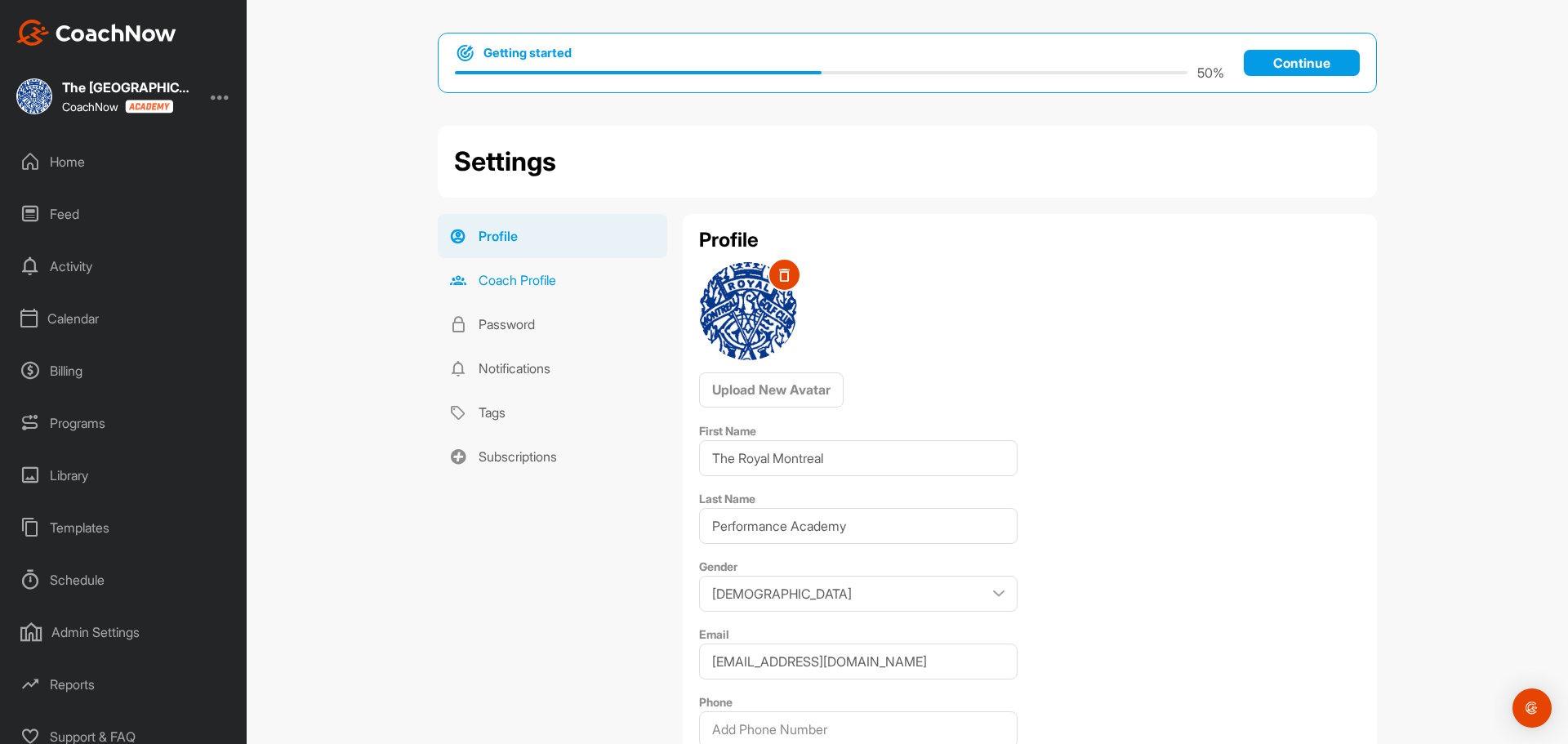
click at [599, 279] on link "Coach Profile" at bounding box center [552, 280] width 229 height 44
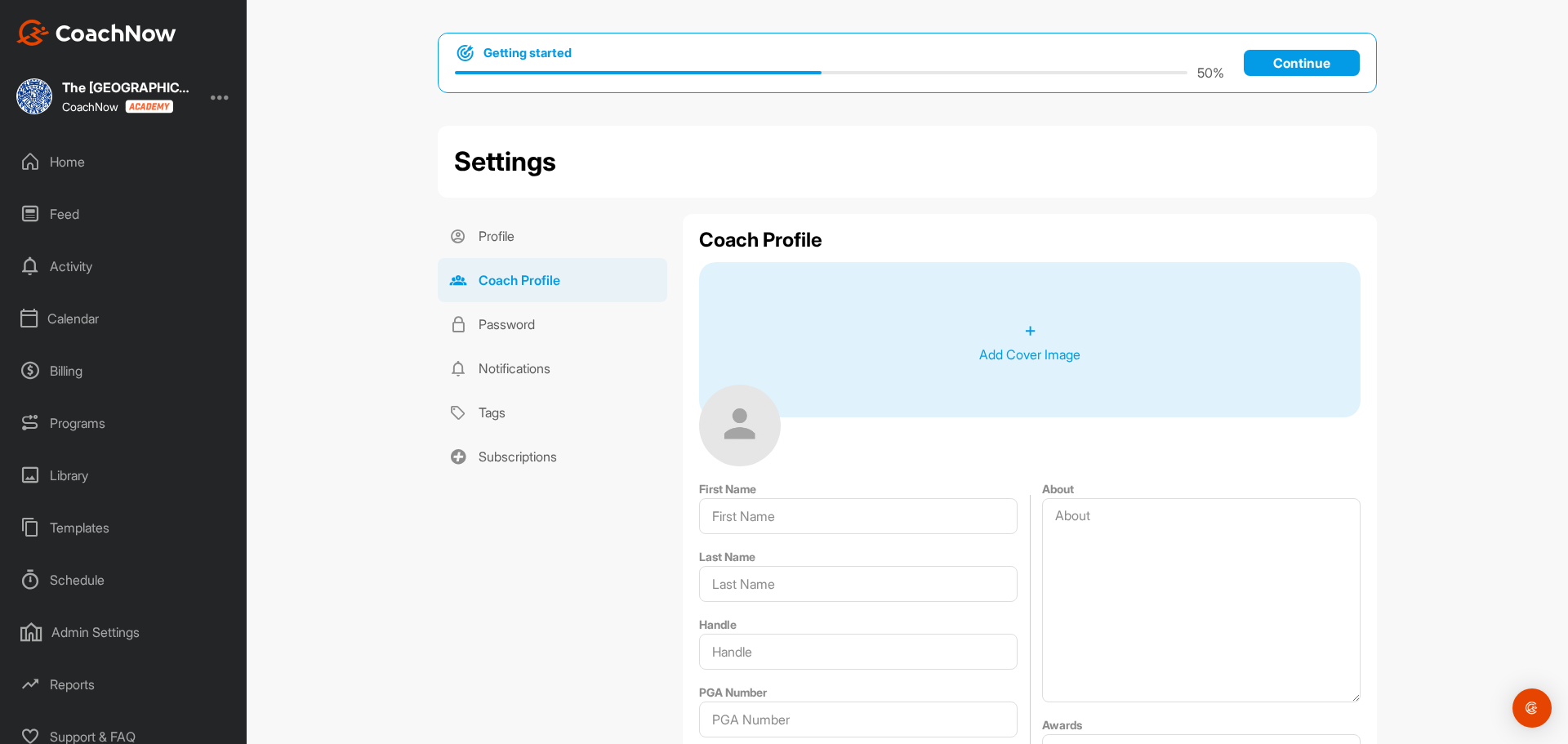
type input "The Royal Montreal"
type input "Performance Academy"
click at [524, 313] on link "Password" at bounding box center [552, 324] width 229 height 44
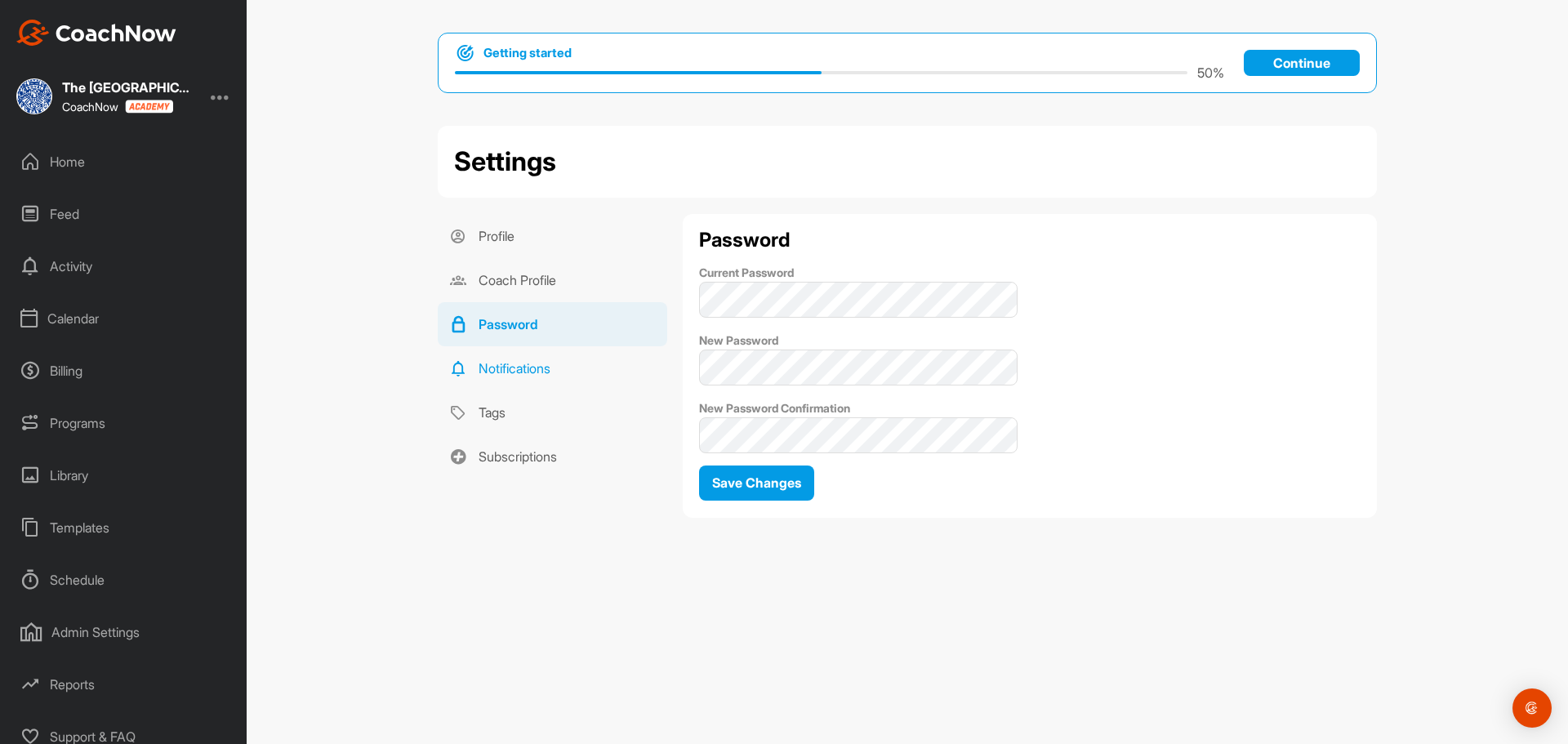
click at [529, 348] on link "Notifications" at bounding box center [552, 369] width 229 height 44
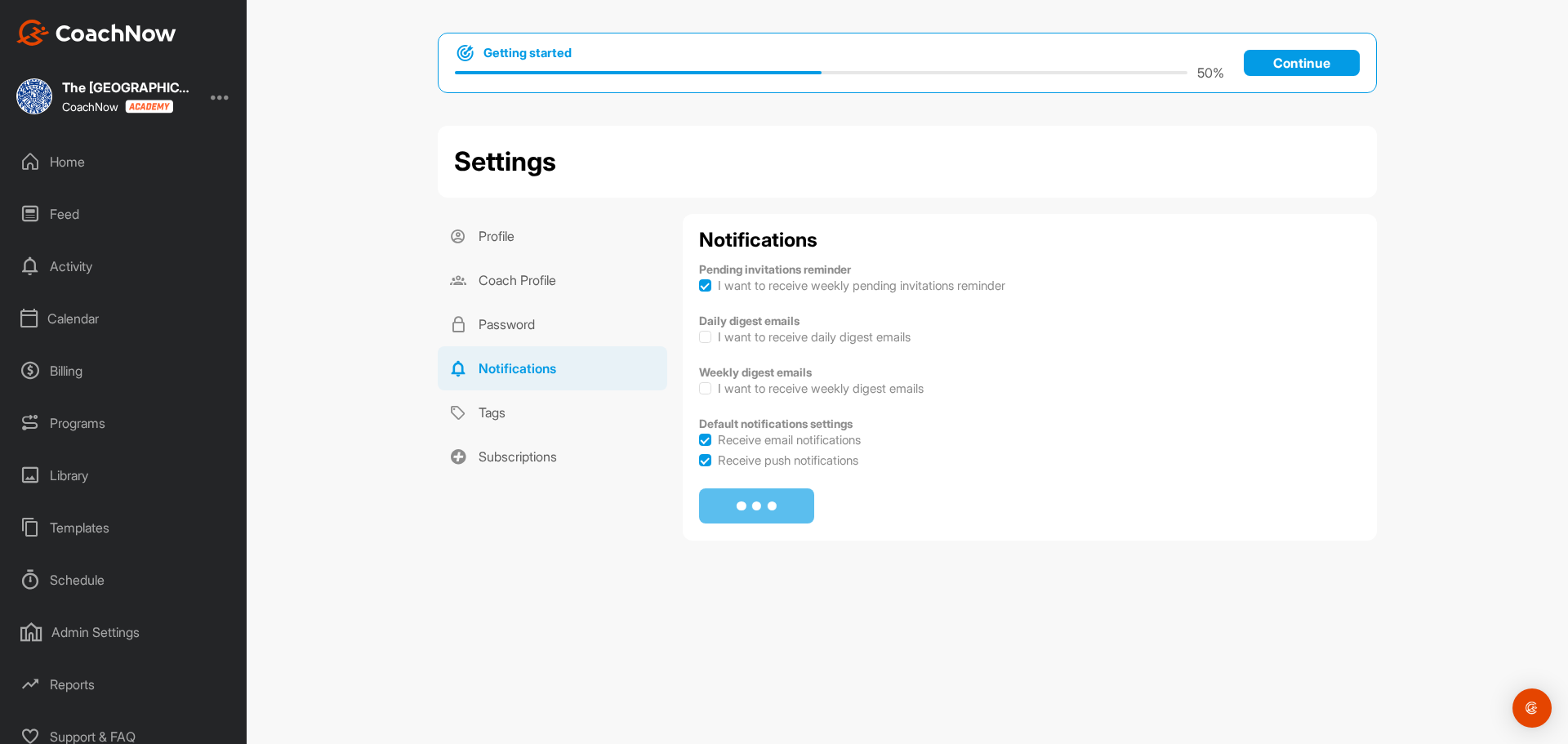
checkbox input "true"
click at [534, 399] on link "Tags" at bounding box center [552, 413] width 229 height 44
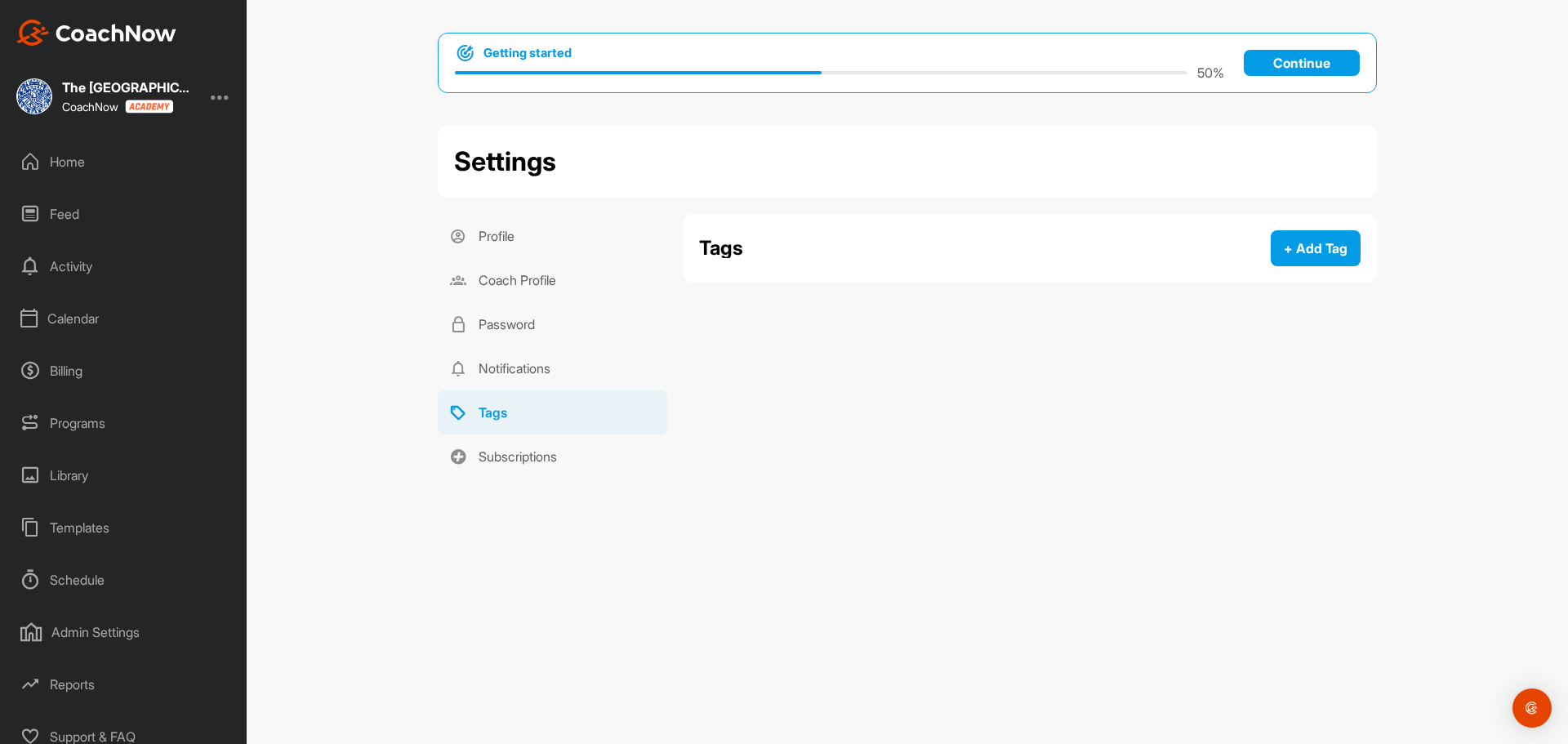
click at [69, 153] on div "Home" at bounding box center [124, 161] width 230 height 41
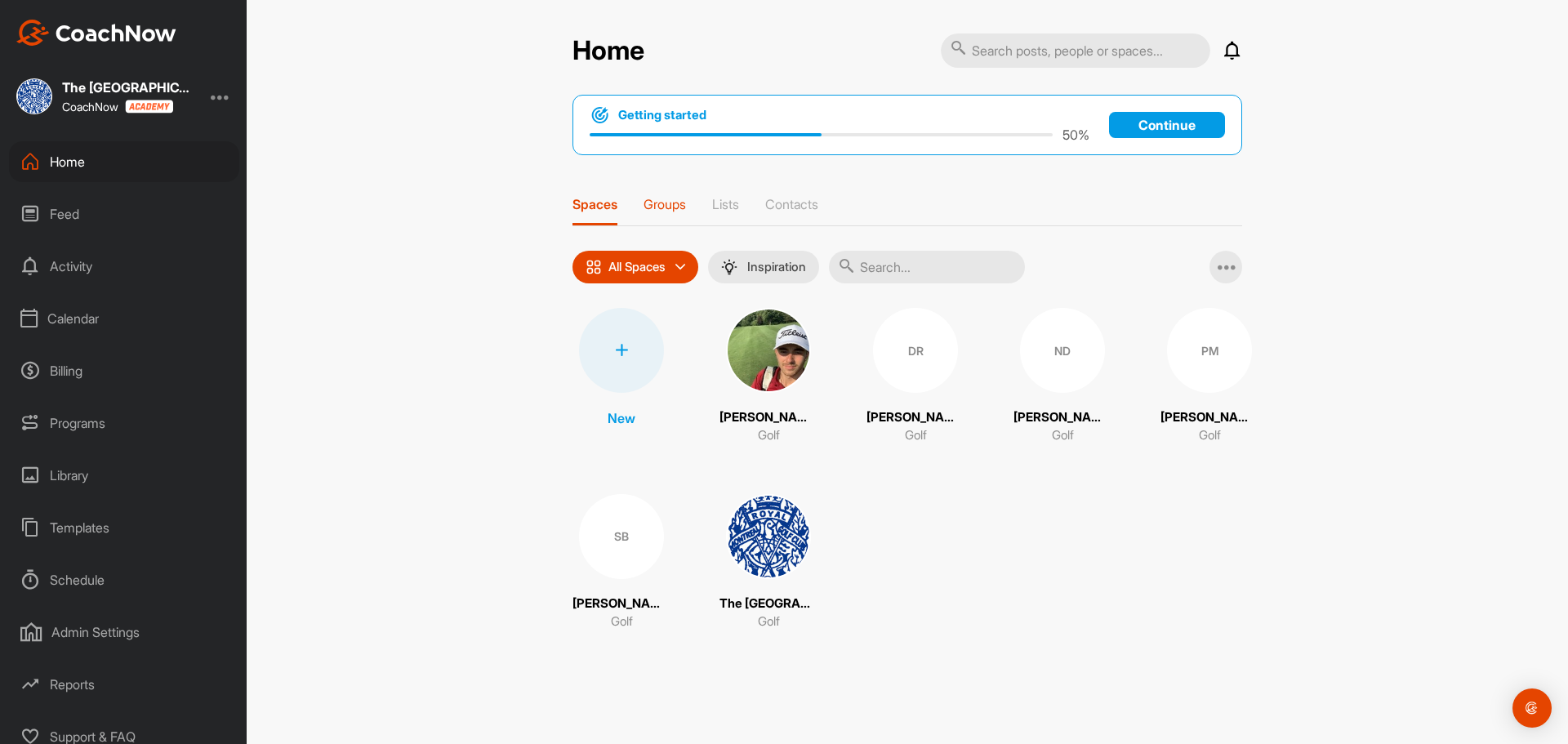
click at [686, 206] on p "Groups" at bounding box center [665, 204] width 42 height 16
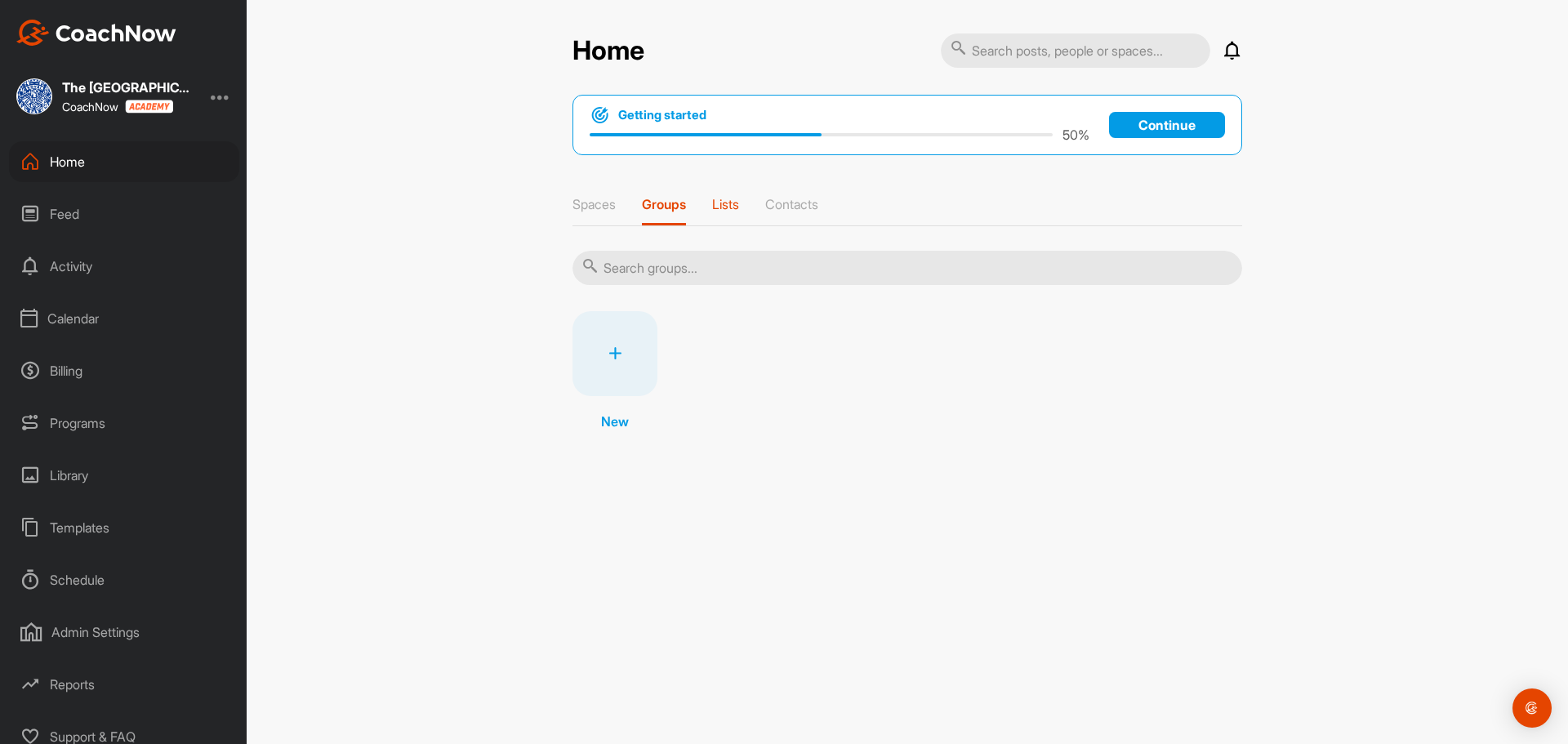
click at [728, 207] on p "Lists" at bounding box center [725, 204] width 27 height 16
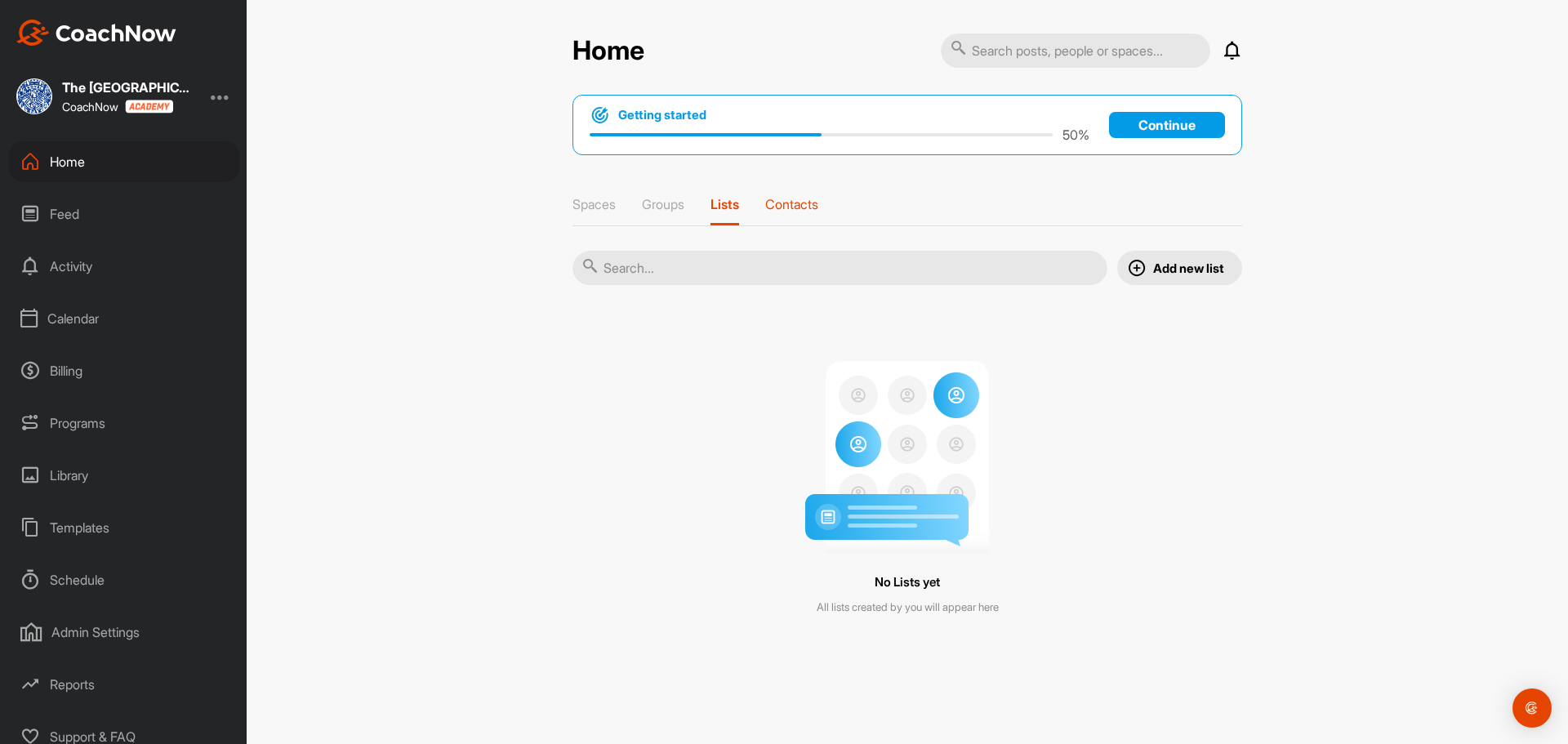
click at [778, 207] on p "Contacts" at bounding box center [792, 204] width 53 height 16
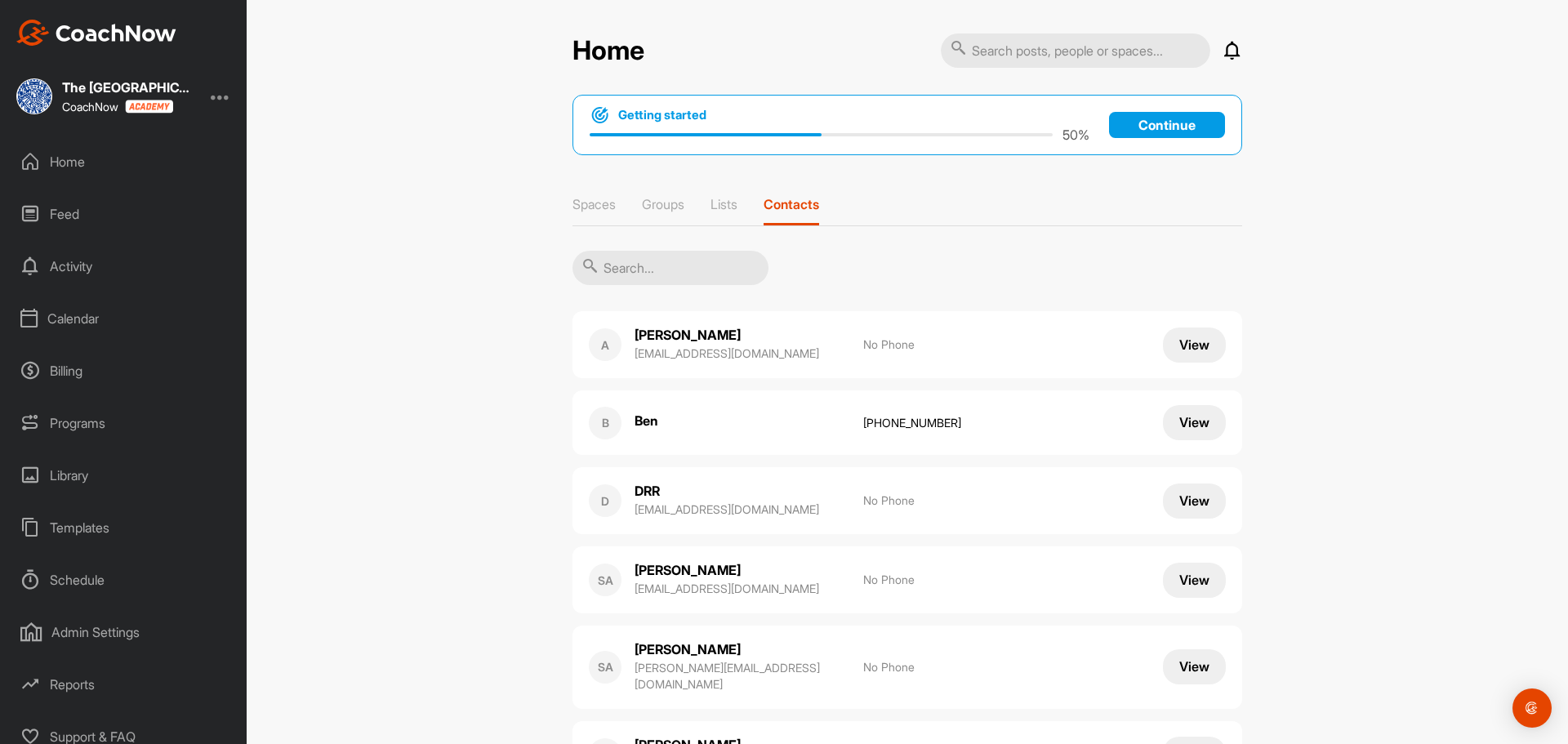
click at [688, 265] on input "text" at bounding box center [670, 268] width 196 height 34
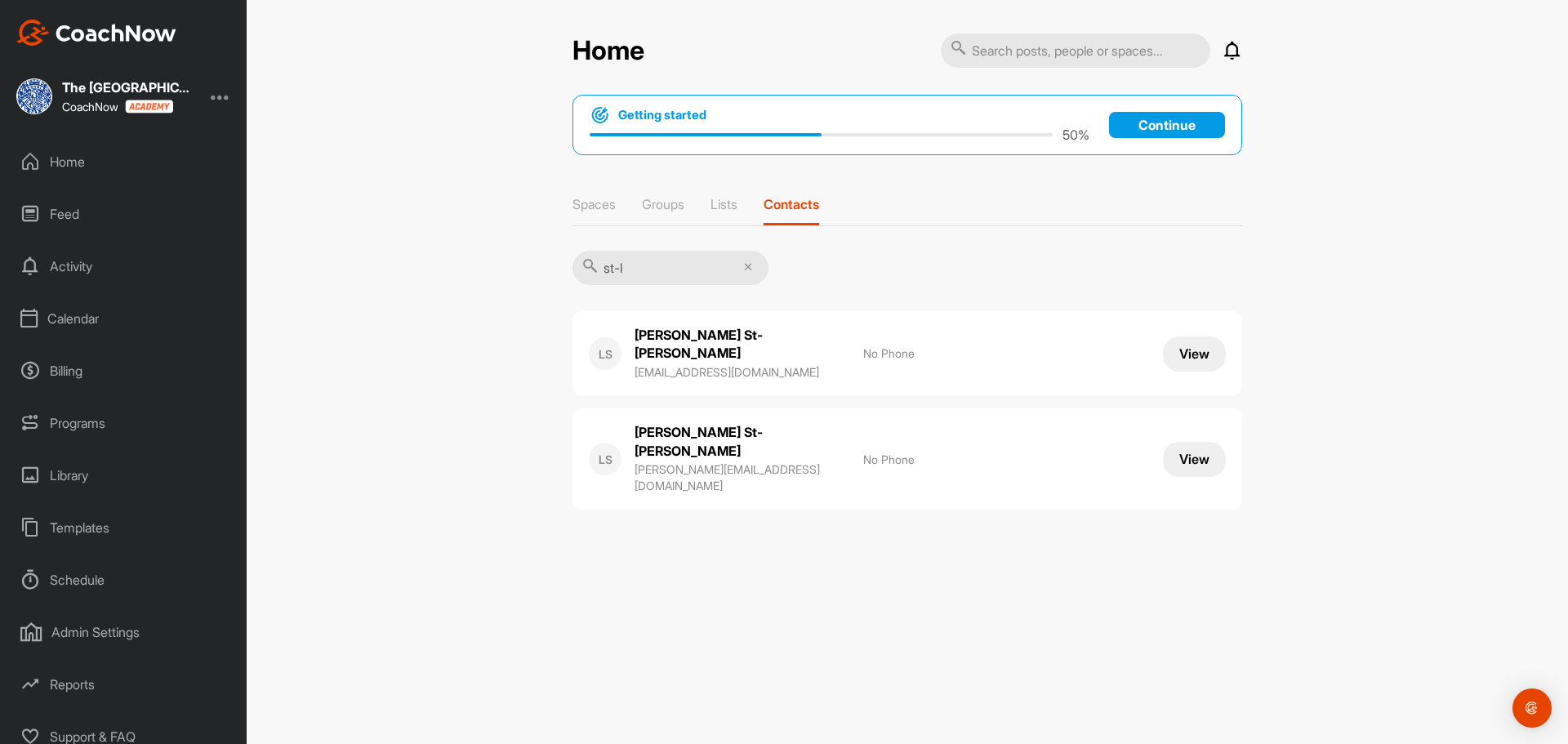
type input "st-l"
click at [1198, 347] on button "View" at bounding box center [1194, 353] width 63 height 35
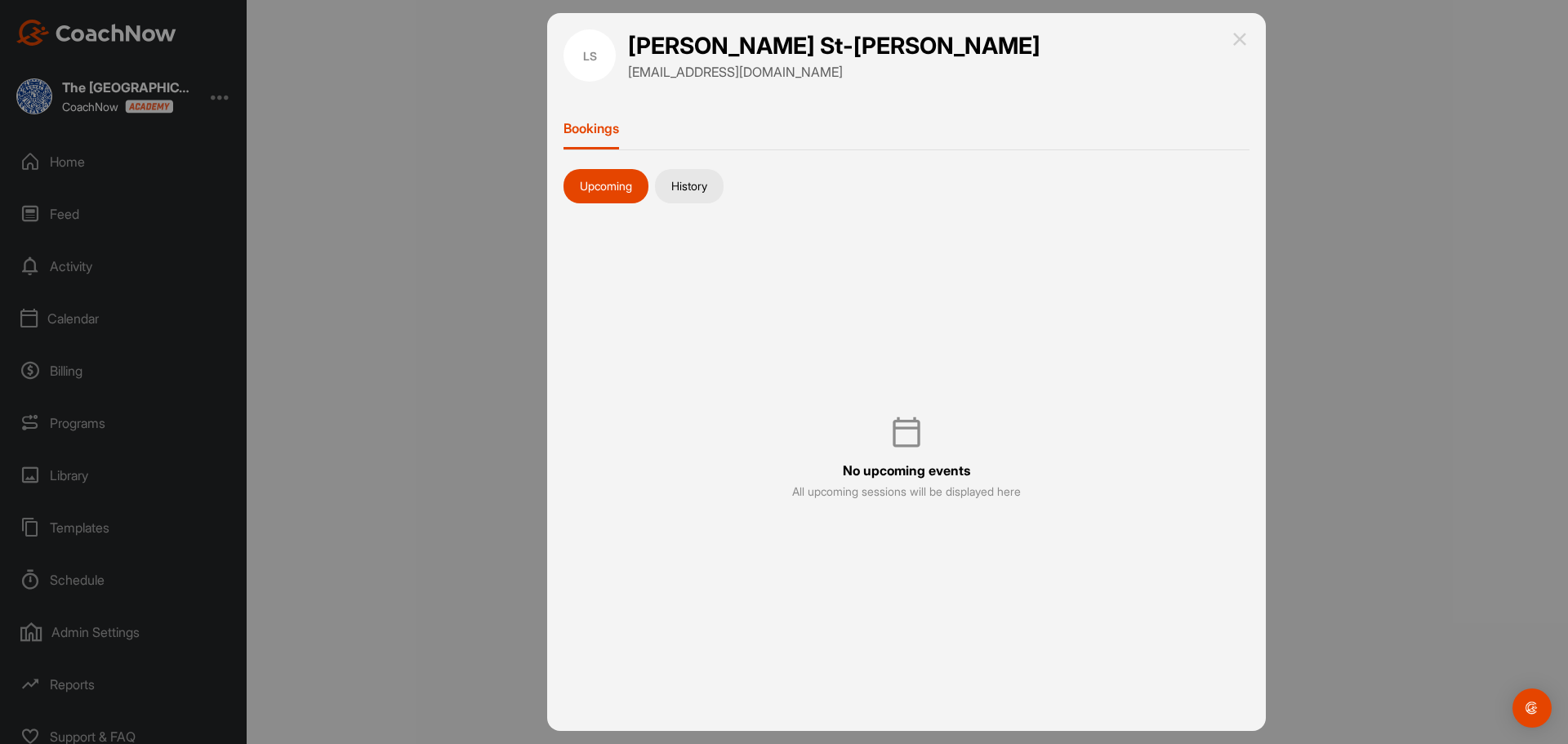
click at [696, 201] on button "History" at bounding box center [689, 186] width 69 height 34
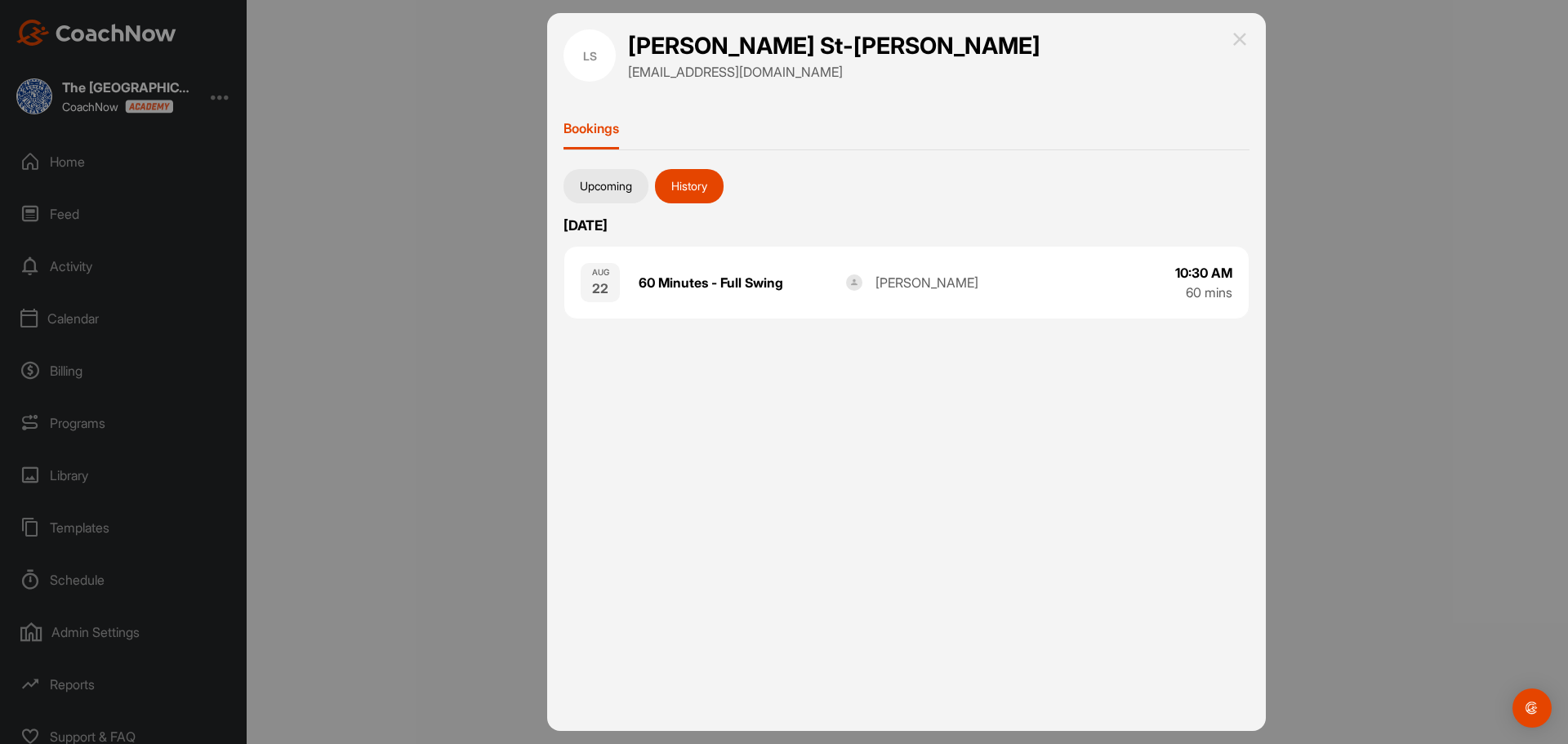
click at [443, 267] on div at bounding box center [784, 372] width 1568 height 744
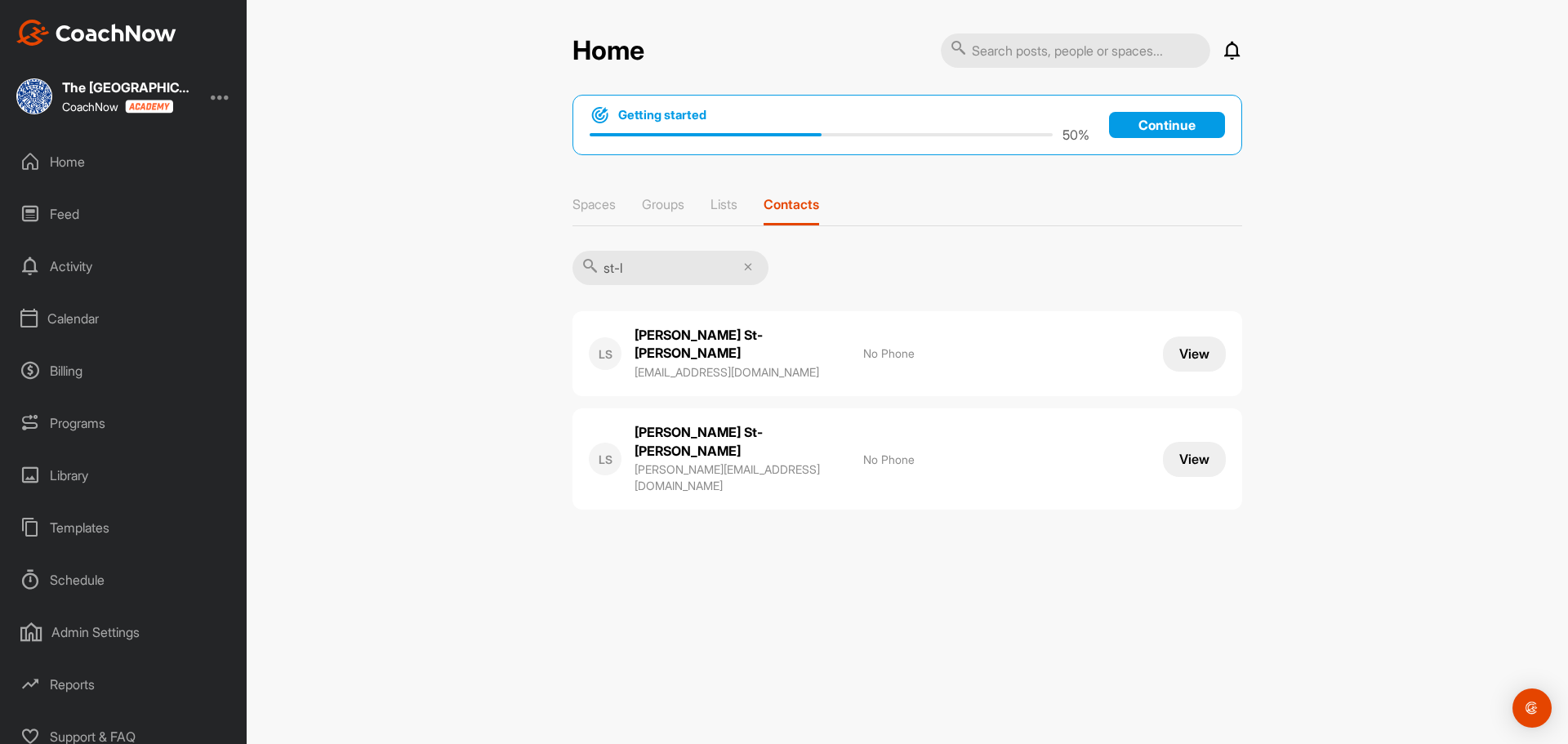
click at [73, 265] on div "Activity" at bounding box center [124, 266] width 230 height 41
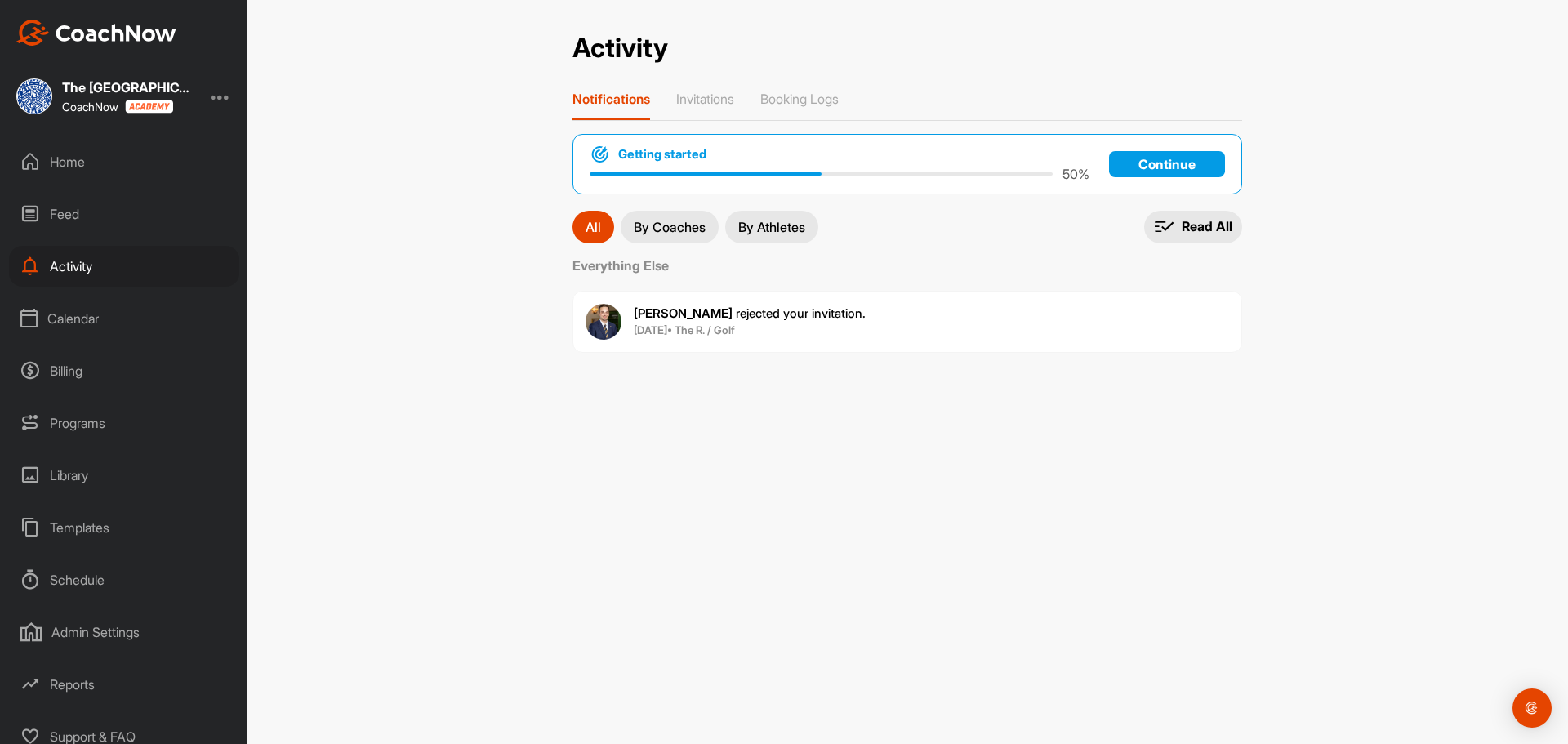
click at [83, 329] on div "Calendar" at bounding box center [124, 318] width 230 height 41
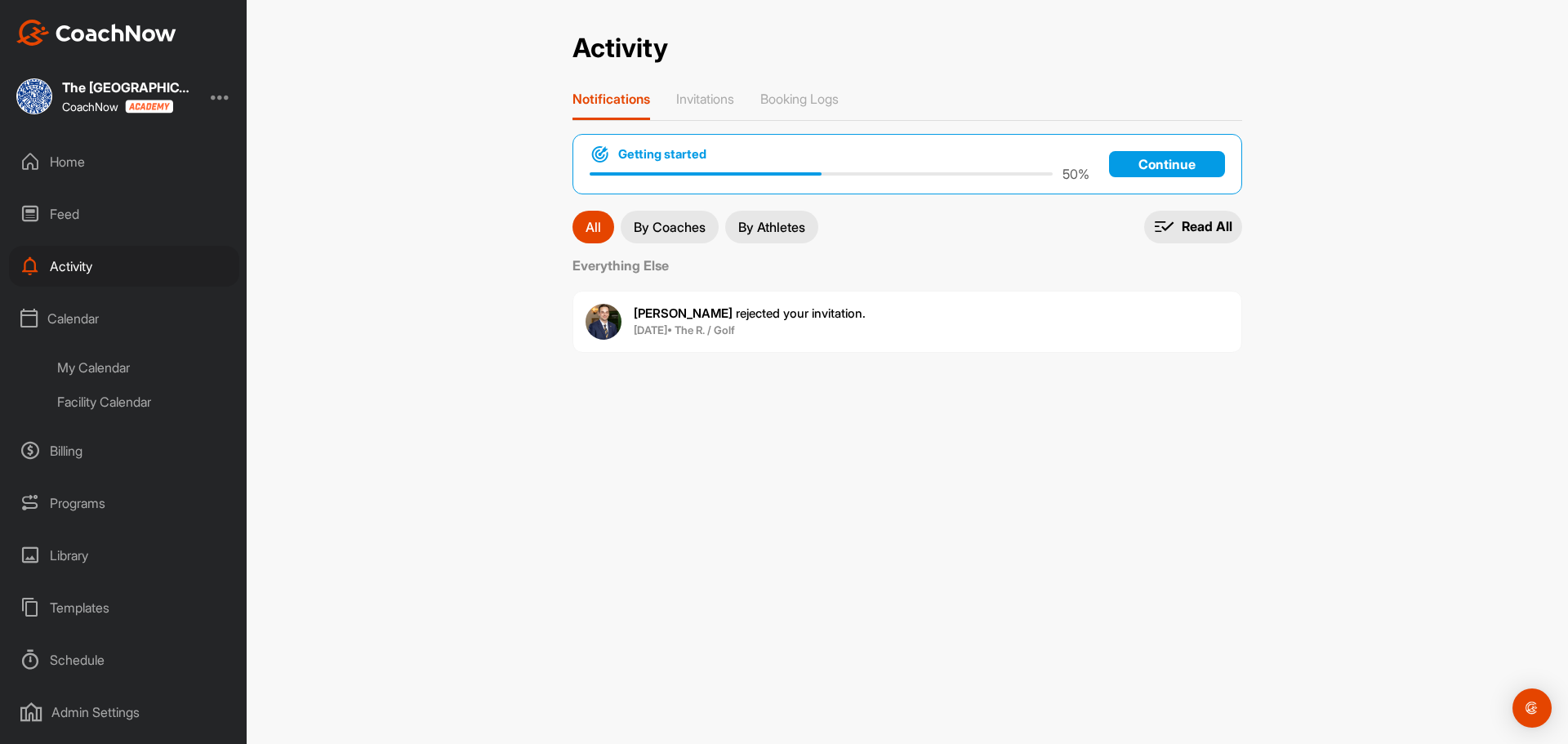
click at [119, 363] on div "My Calendar" at bounding box center [143, 367] width 194 height 34
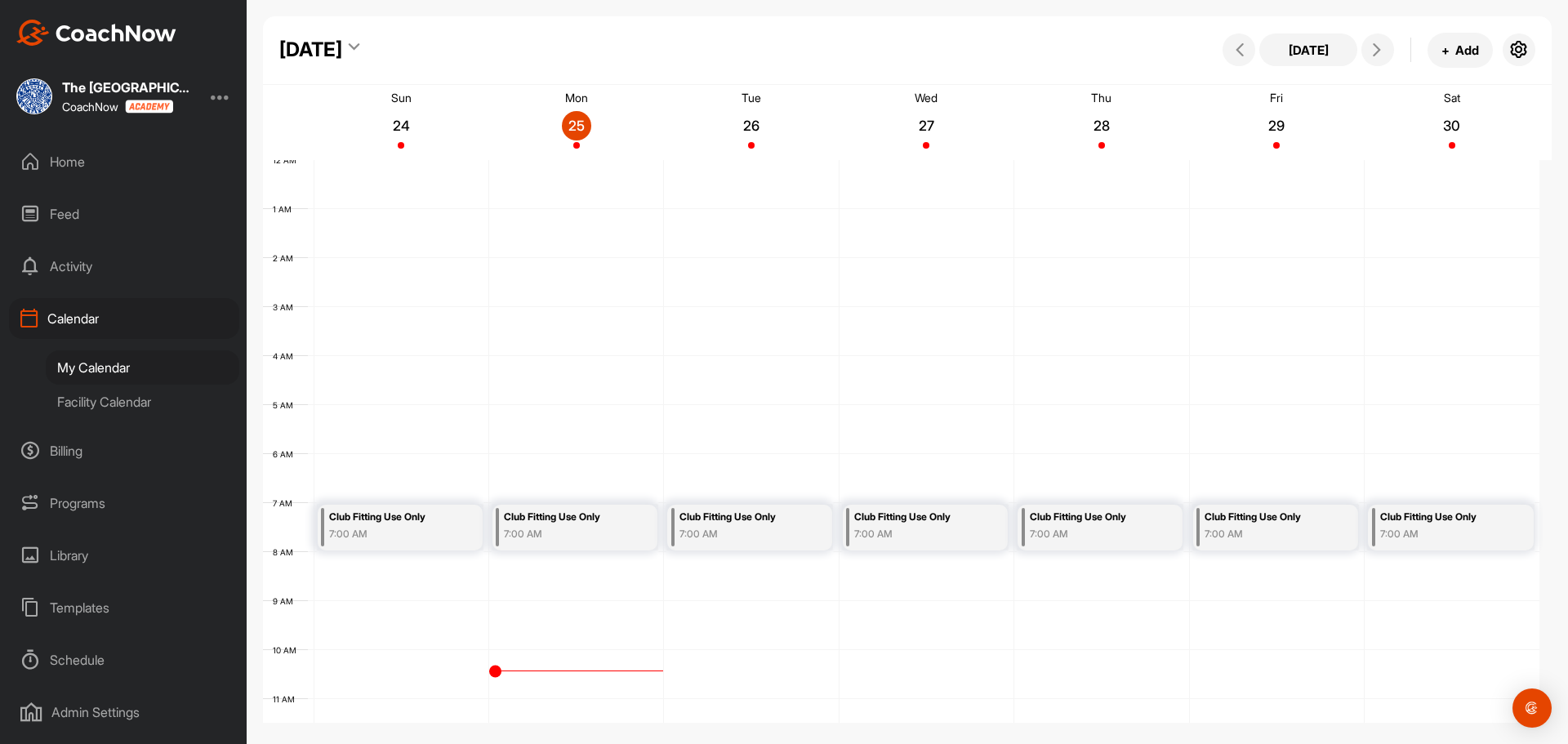
scroll to position [283, 0]
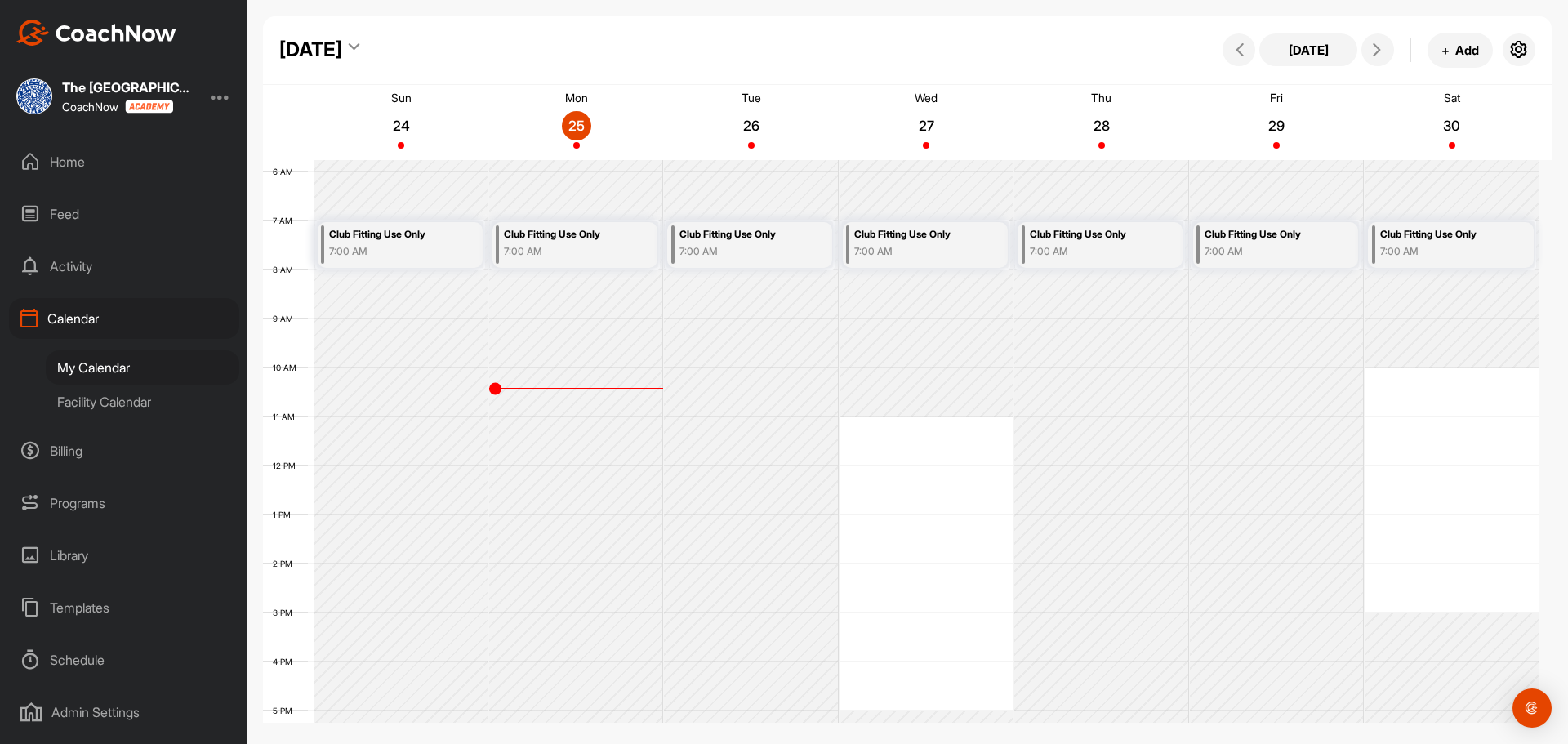
click at [138, 388] on div "Facility Calendar" at bounding box center [143, 402] width 194 height 34
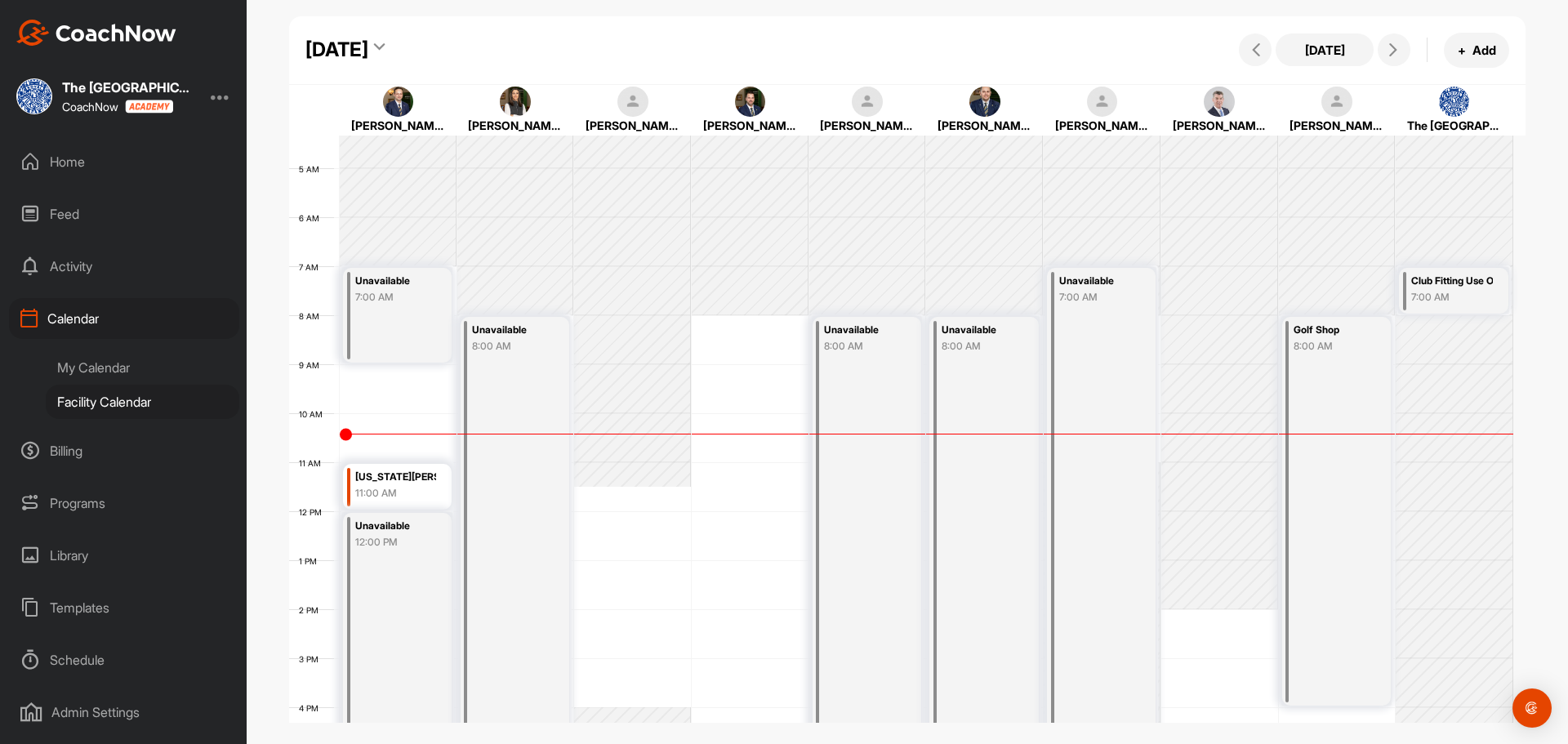
scroll to position [201, 0]
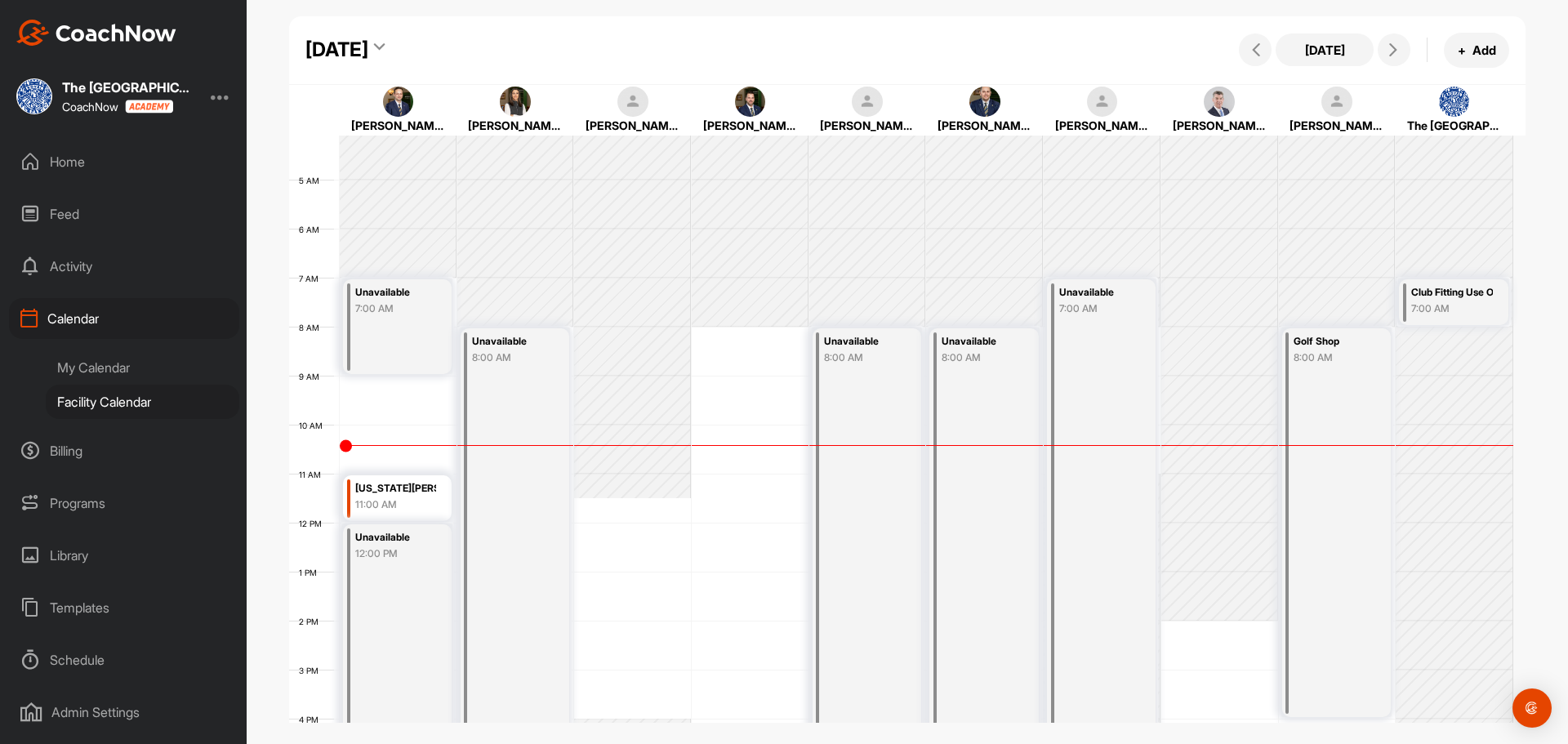
click at [84, 157] on div "Home" at bounding box center [124, 161] width 230 height 41
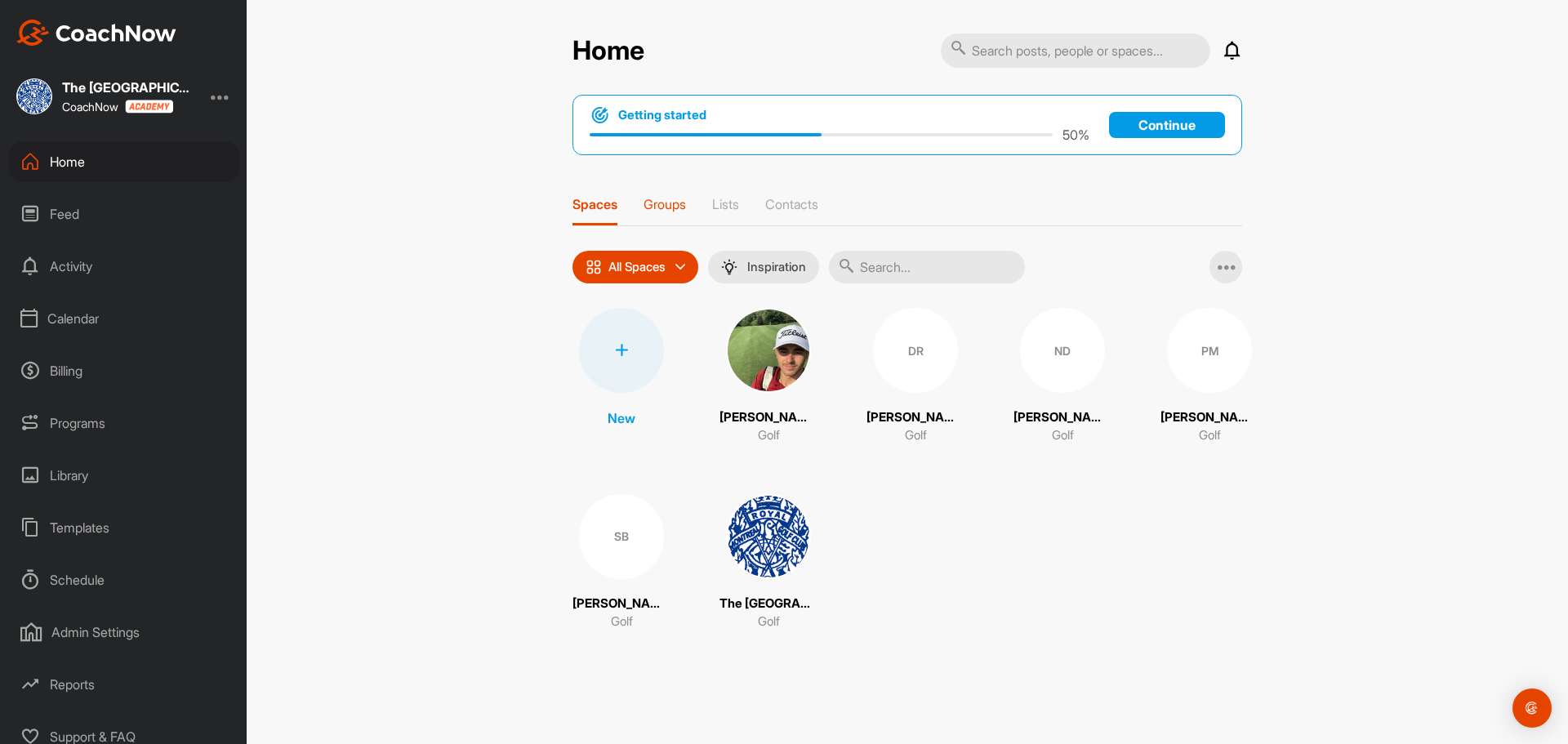
click at [676, 204] on p "Groups" at bounding box center [665, 204] width 42 height 16
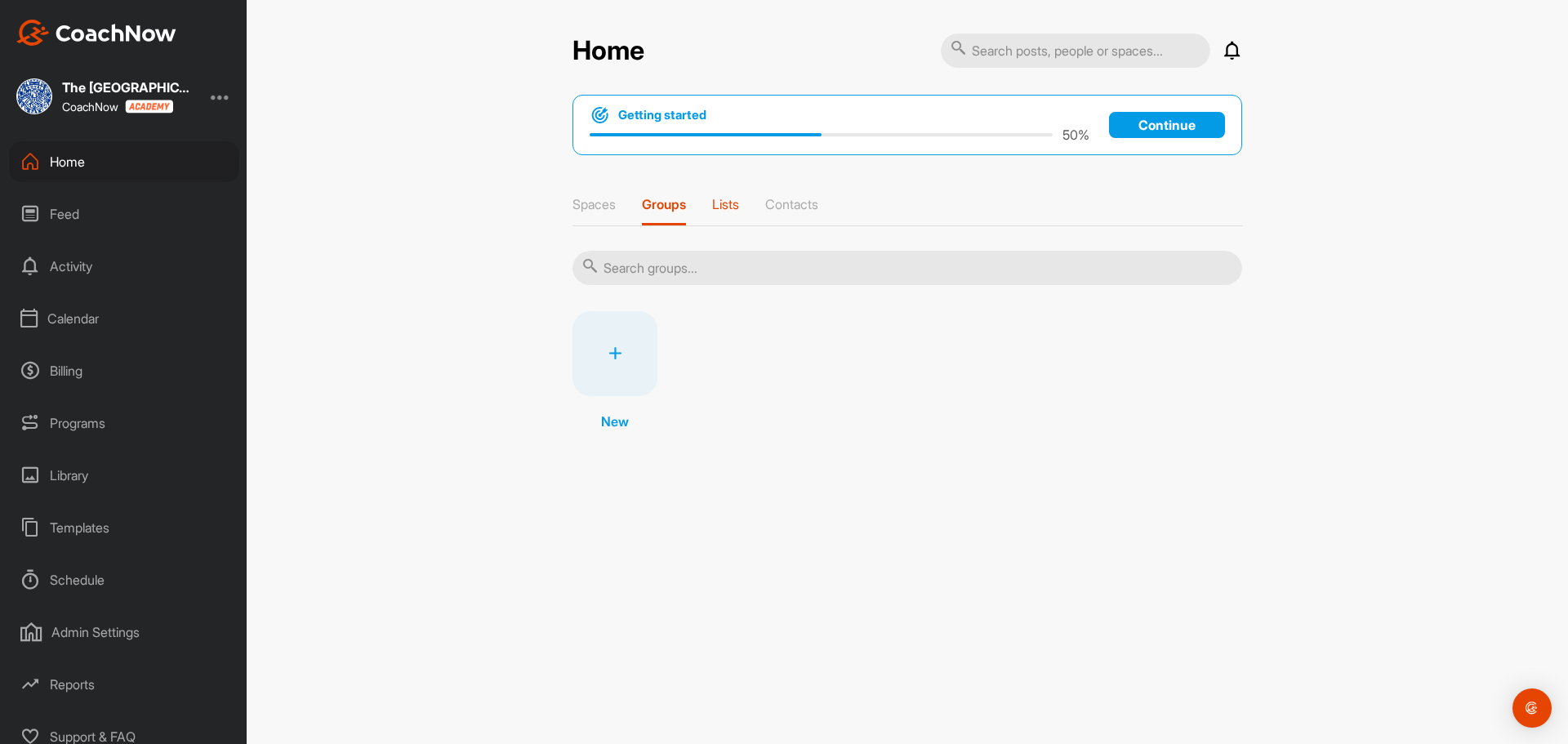
click at [731, 200] on p "Lists" at bounding box center [725, 204] width 27 height 16
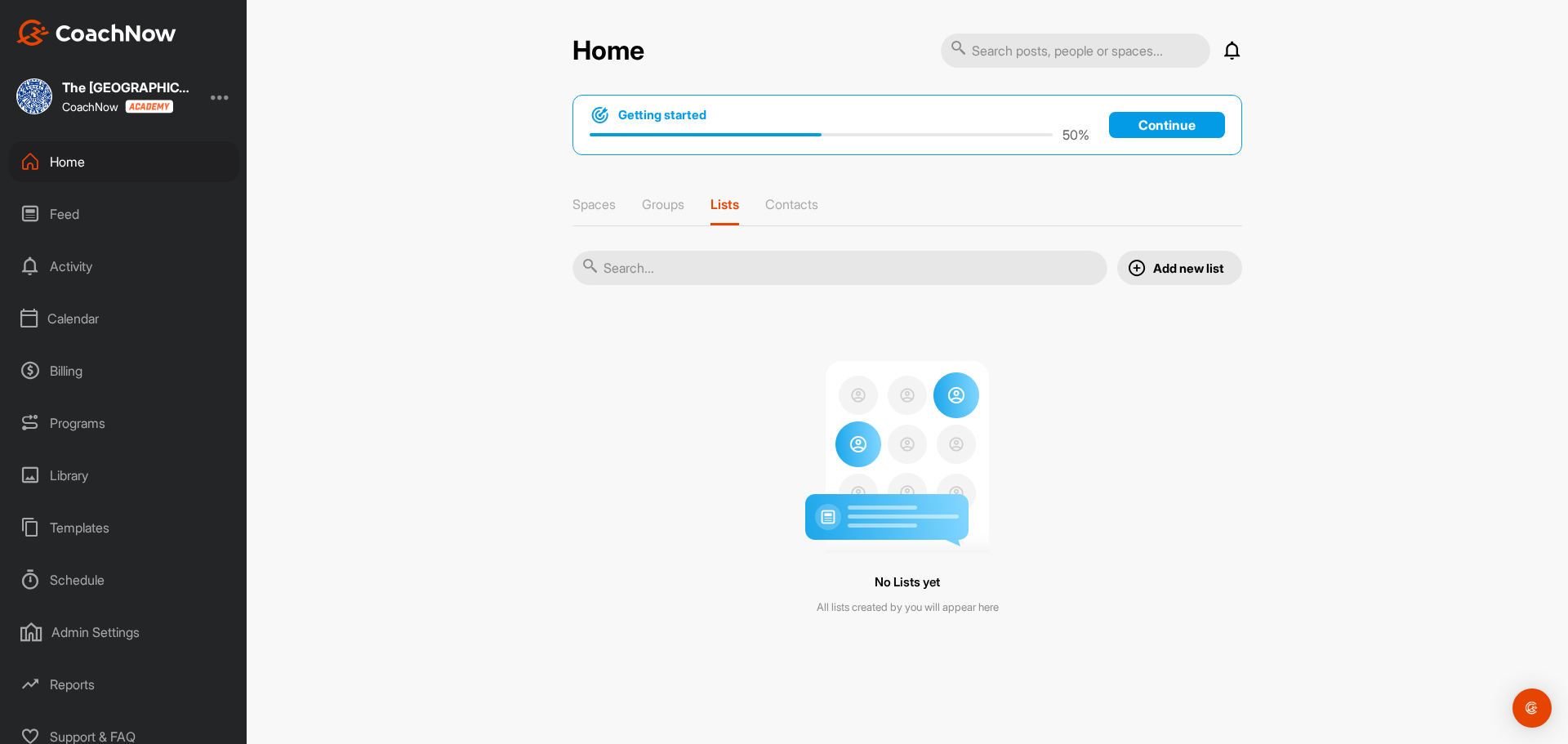
click at [826, 209] on div "Spaces Groups Lists Contacts" at bounding box center [907, 211] width 669 height 31
click at [818, 207] on p "Contacts" at bounding box center [792, 204] width 53 height 16
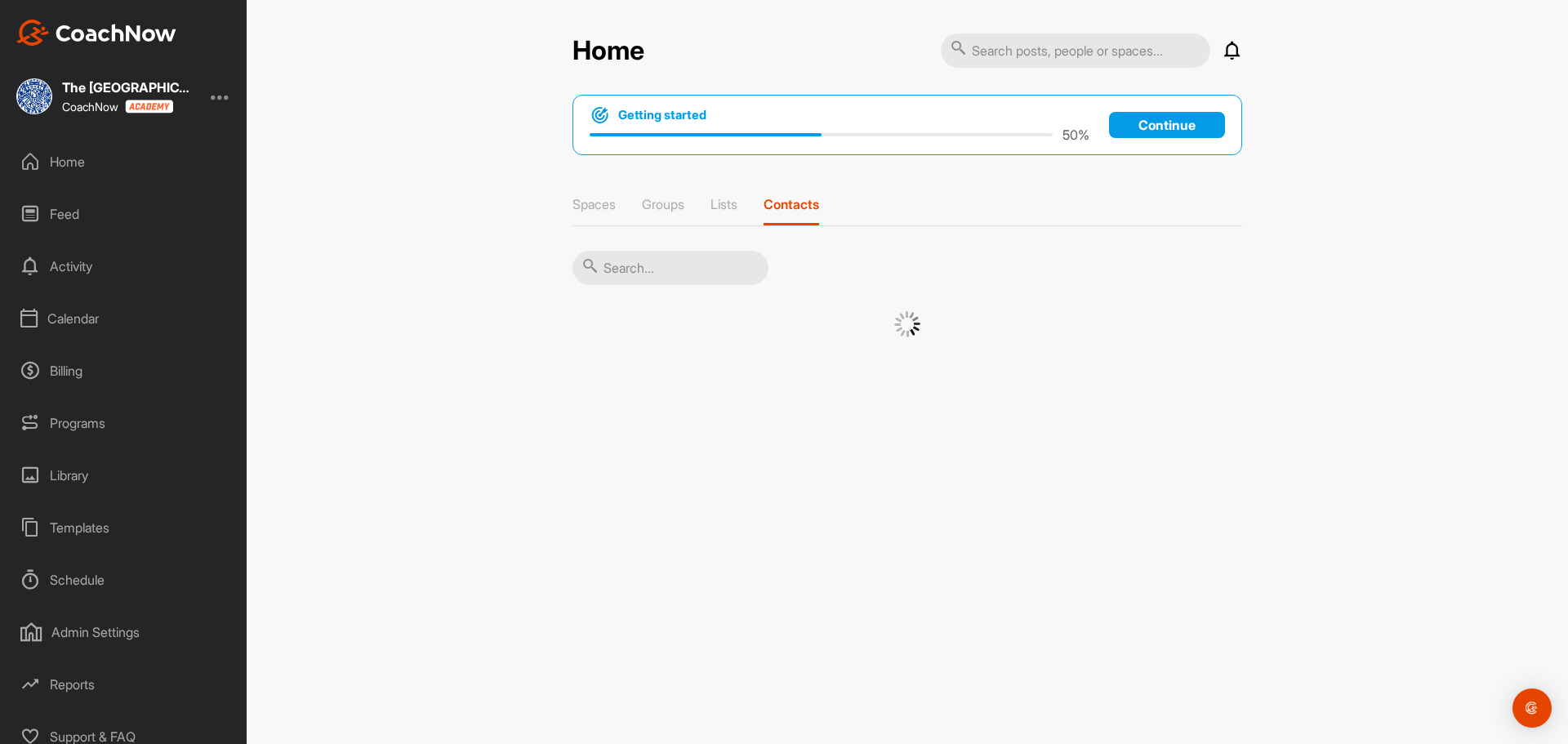
click at [816, 207] on div "Spaces Groups Lists Contacts" at bounding box center [907, 211] width 669 height 31
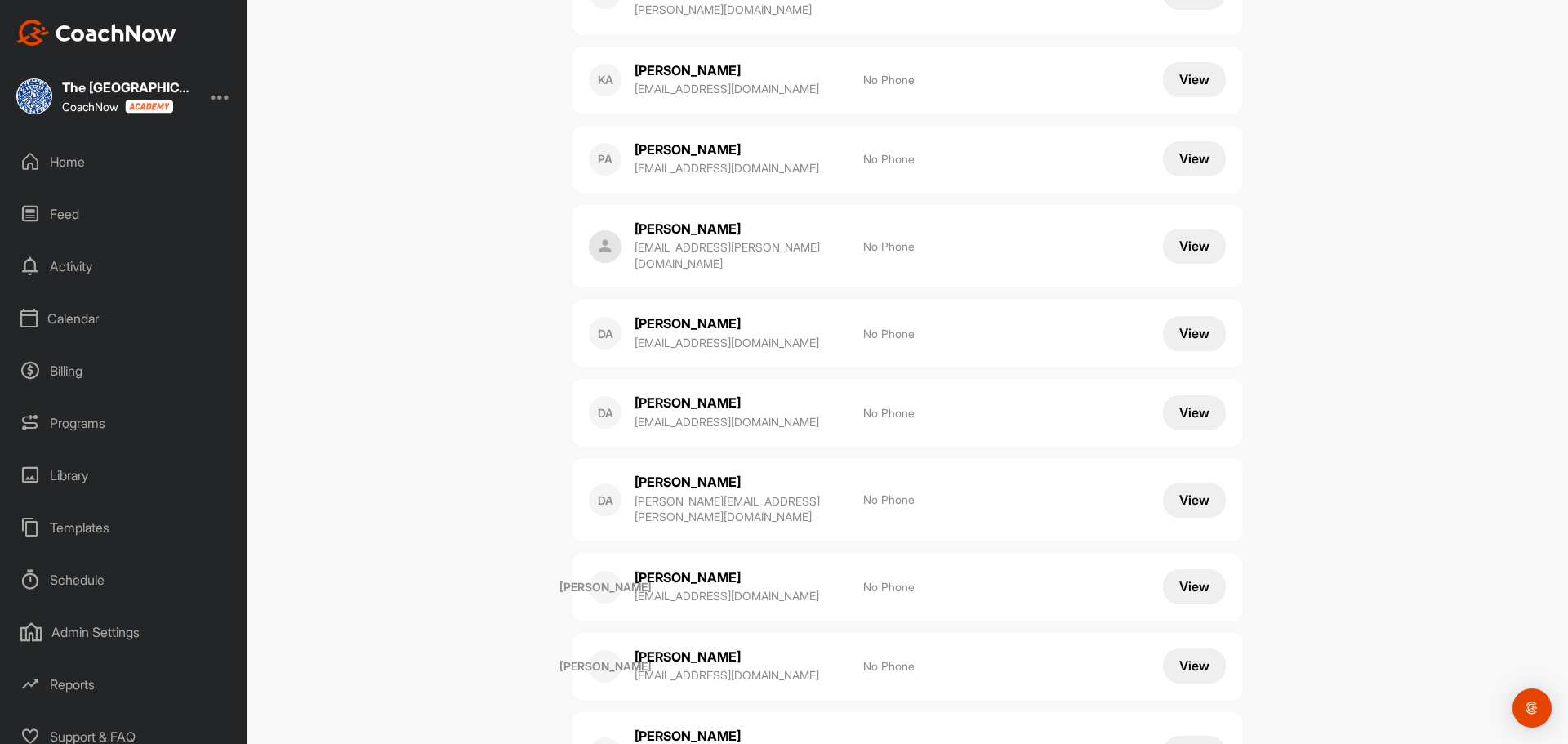
scroll to position [1186, 0]
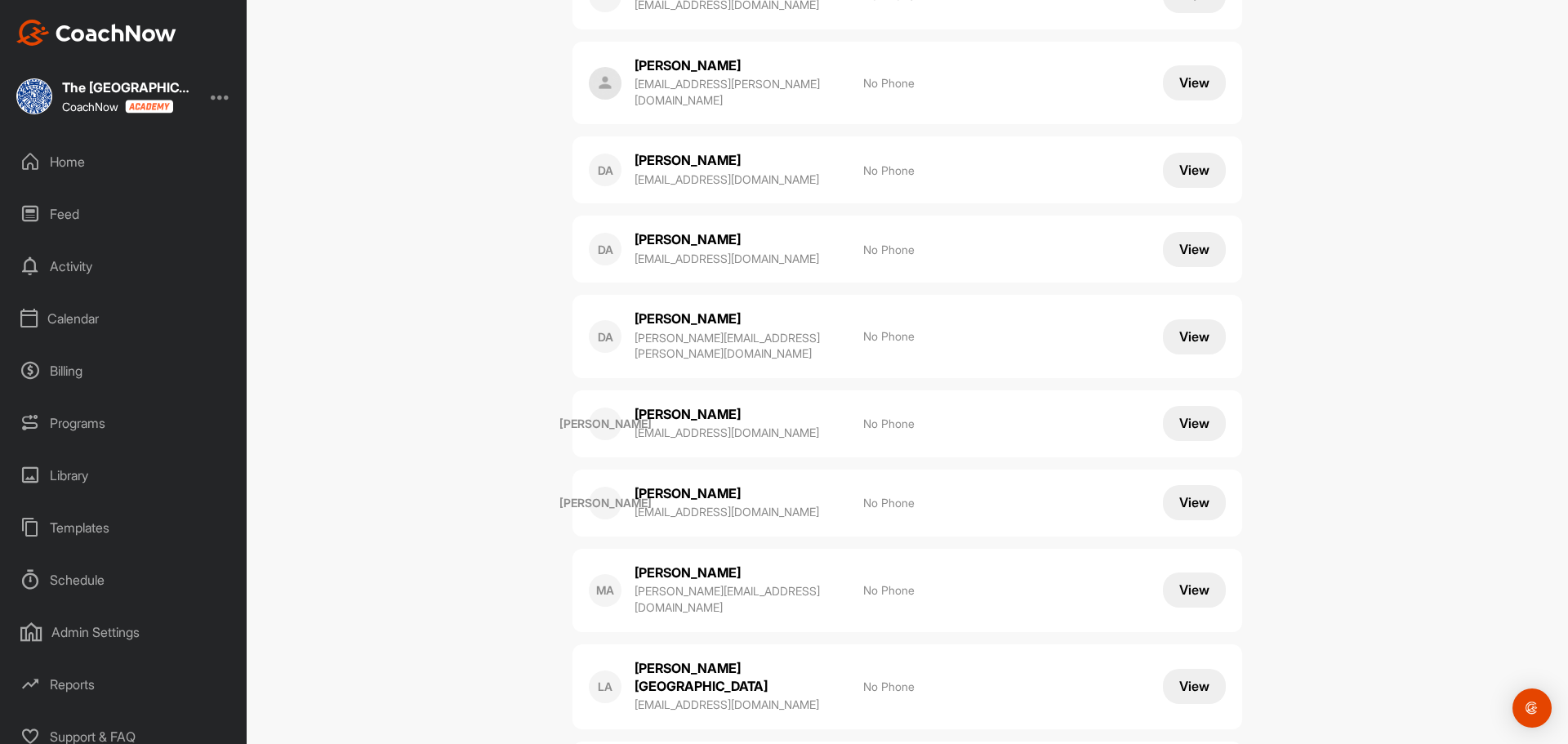
click at [119, 152] on div "Home" at bounding box center [124, 161] width 230 height 41
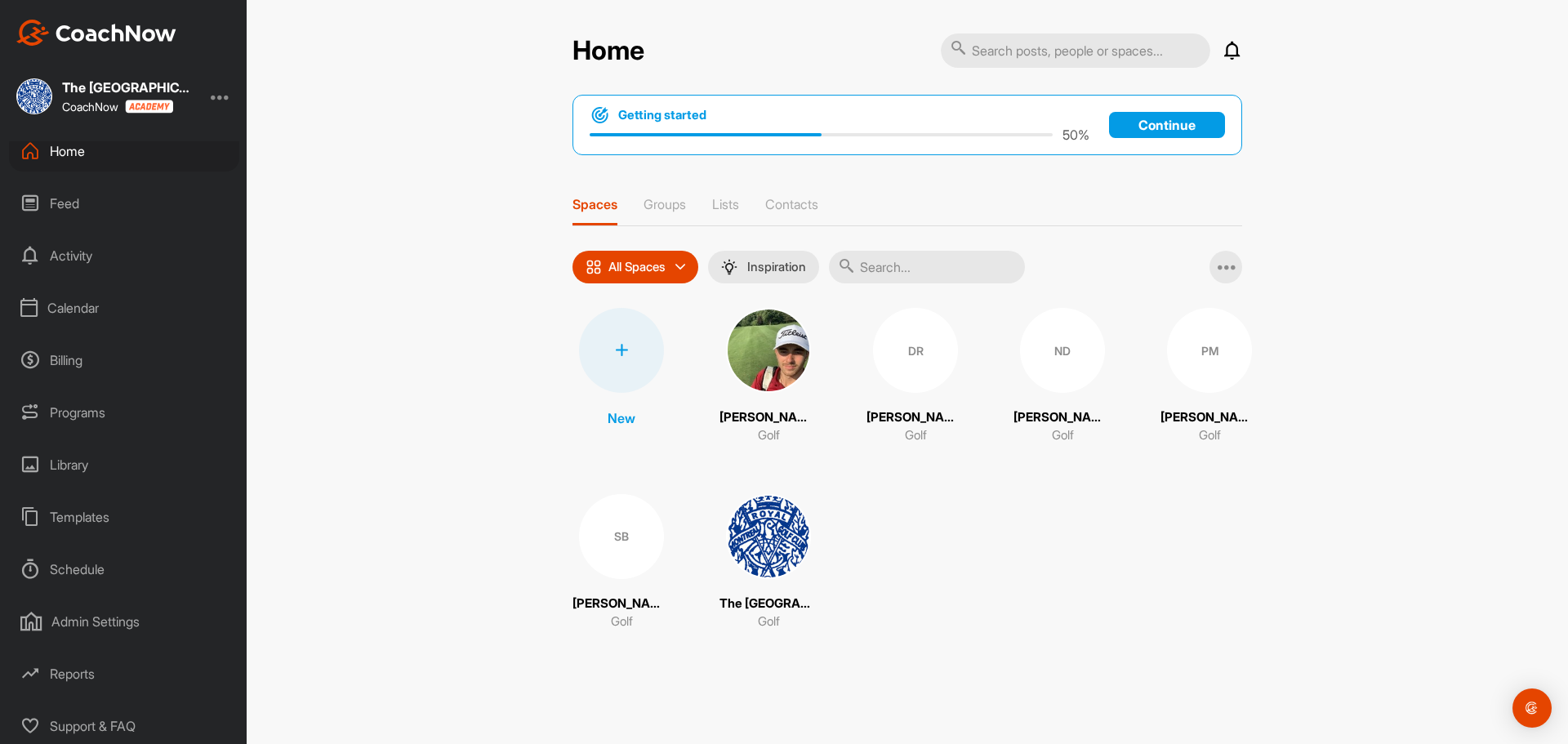
scroll to position [13, 0]
click at [108, 627] on div "Admin Settings" at bounding box center [124, 619] width 230 height 41
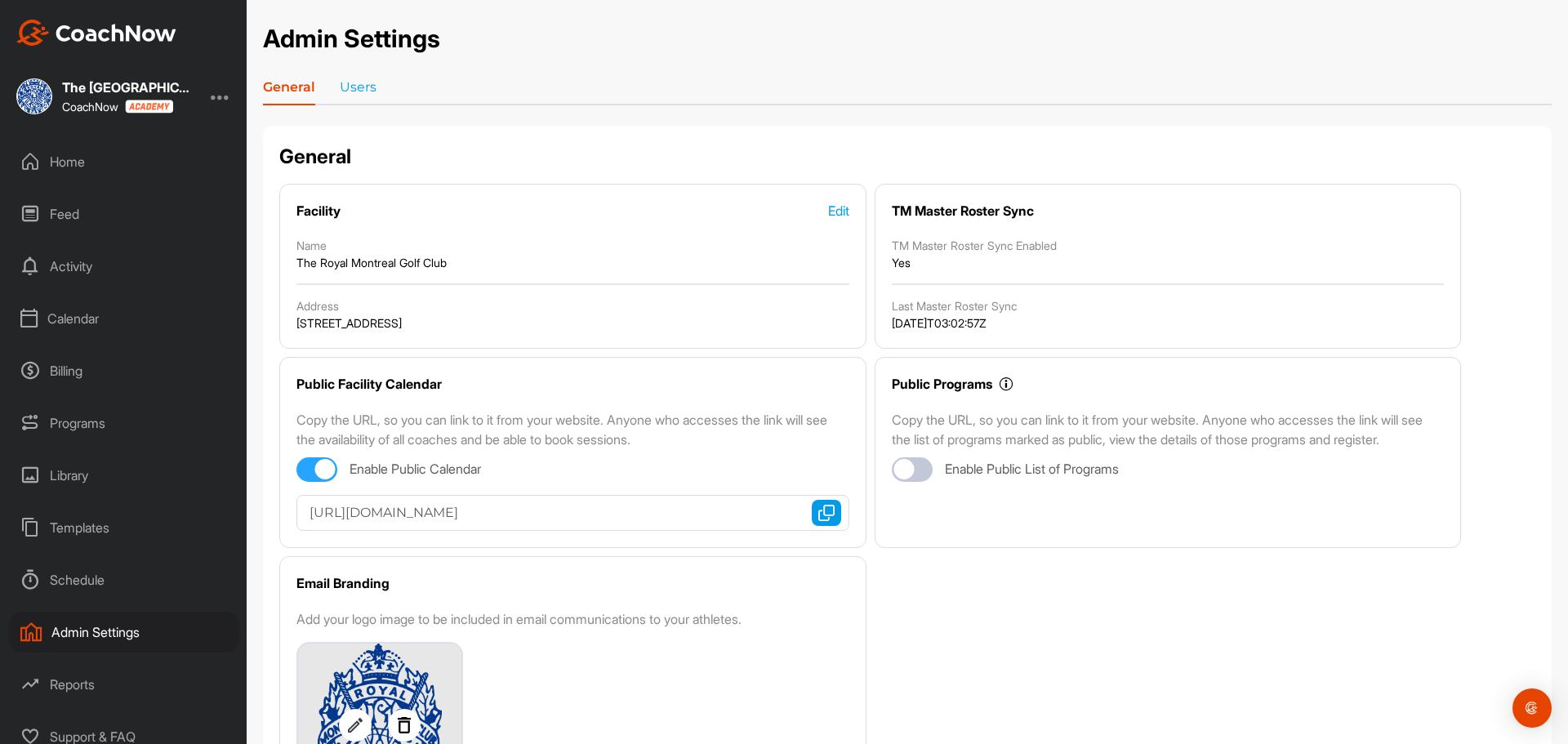
click at [110, 464] on div "Library" at bounding box center [124, 476] width 230 height 41
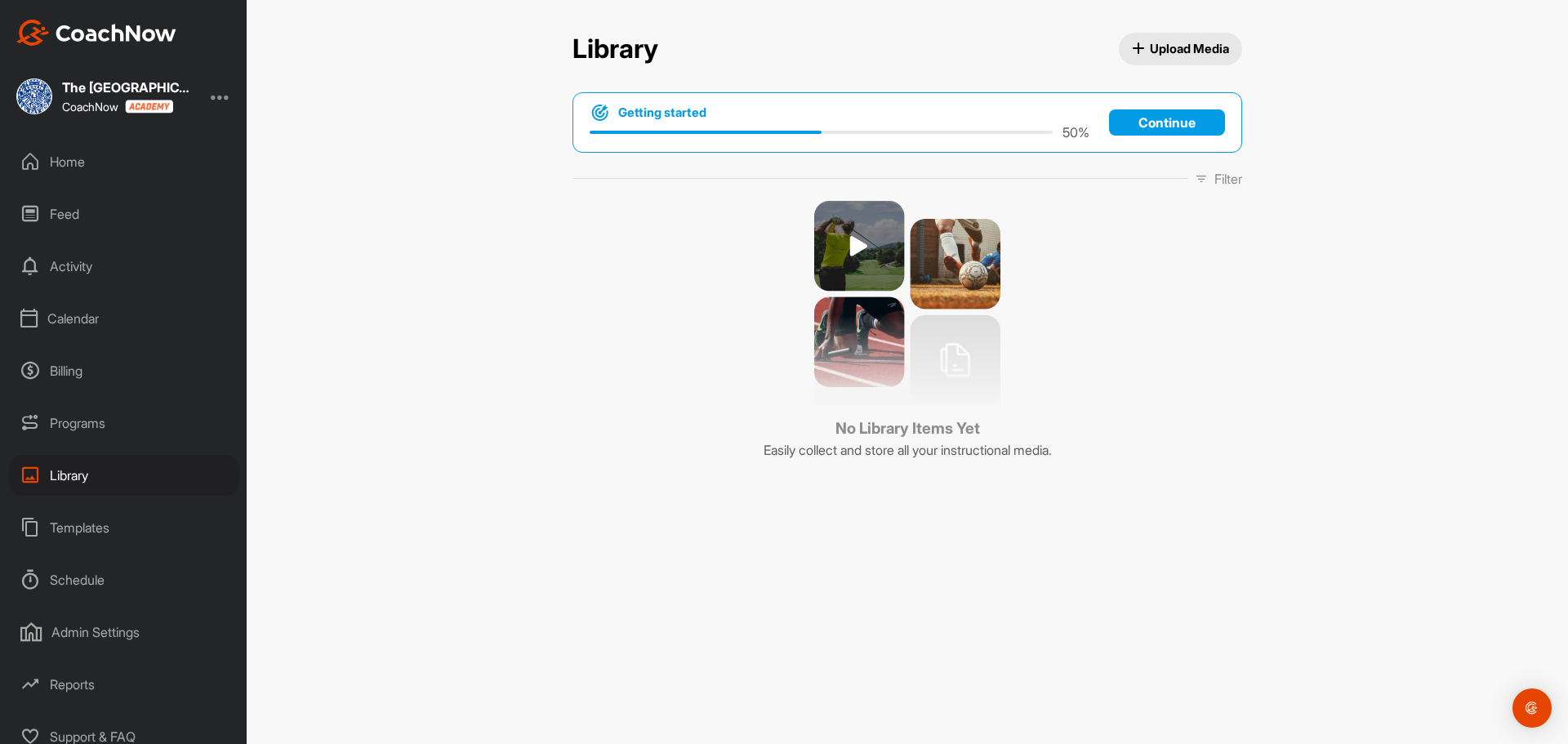
click at [77, 160] on div "Home" at bounding box center [124, 161] width 230 height 41
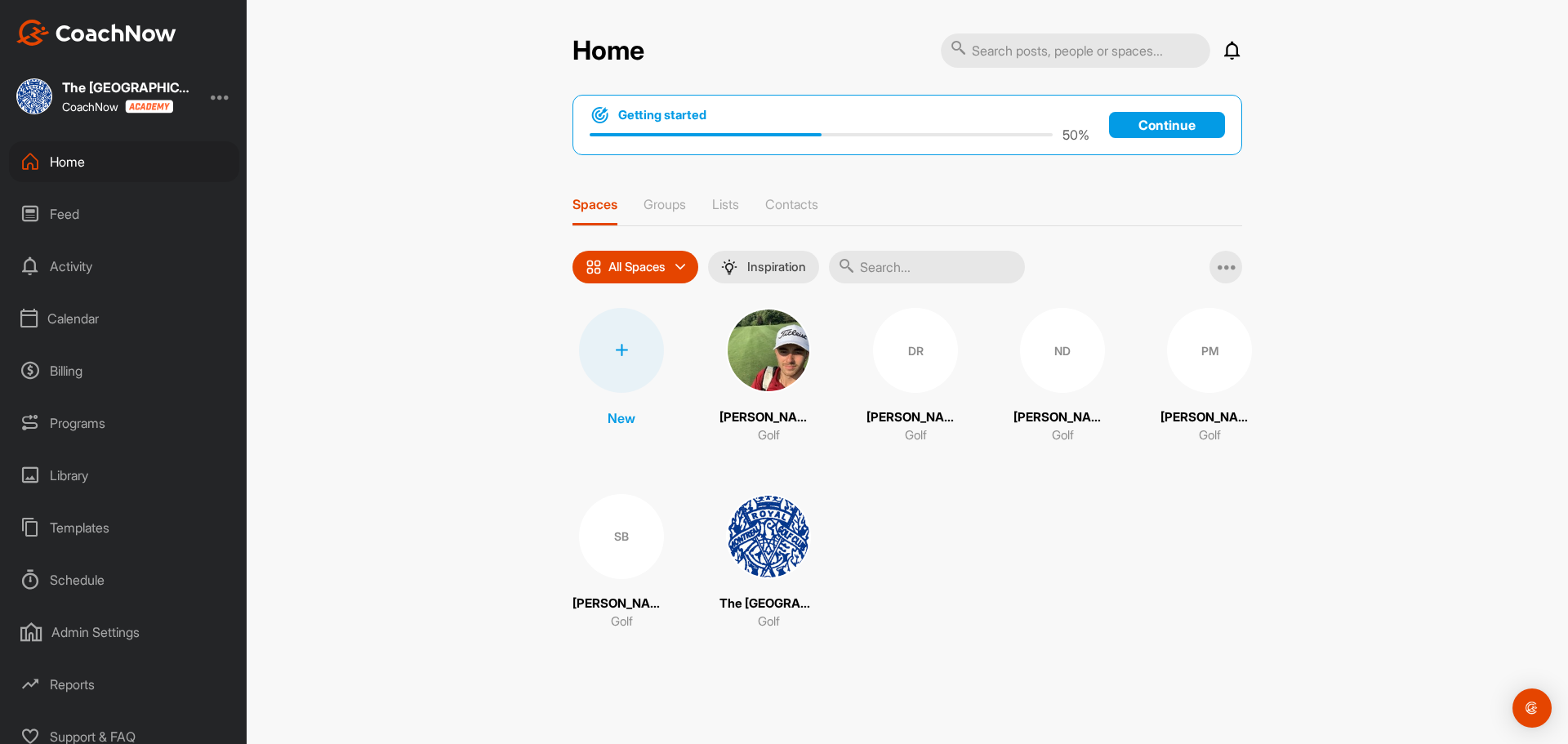
click at [94, 640] on div "Admin Settings" at bounding box center [124, 632] width 230 height 41
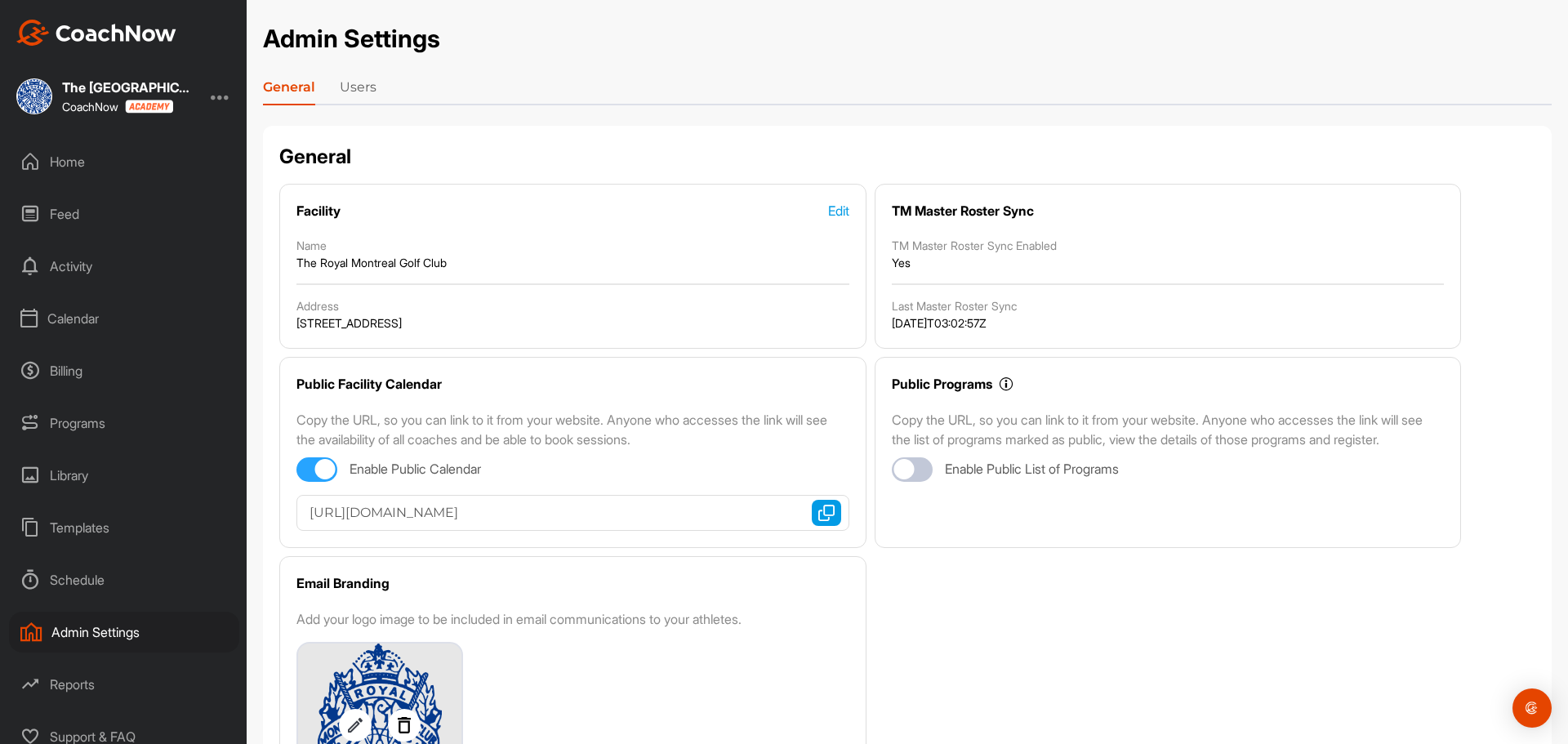
click at [365, 79] on link "Users" at bounding box center [358, 90] width 37 height 26
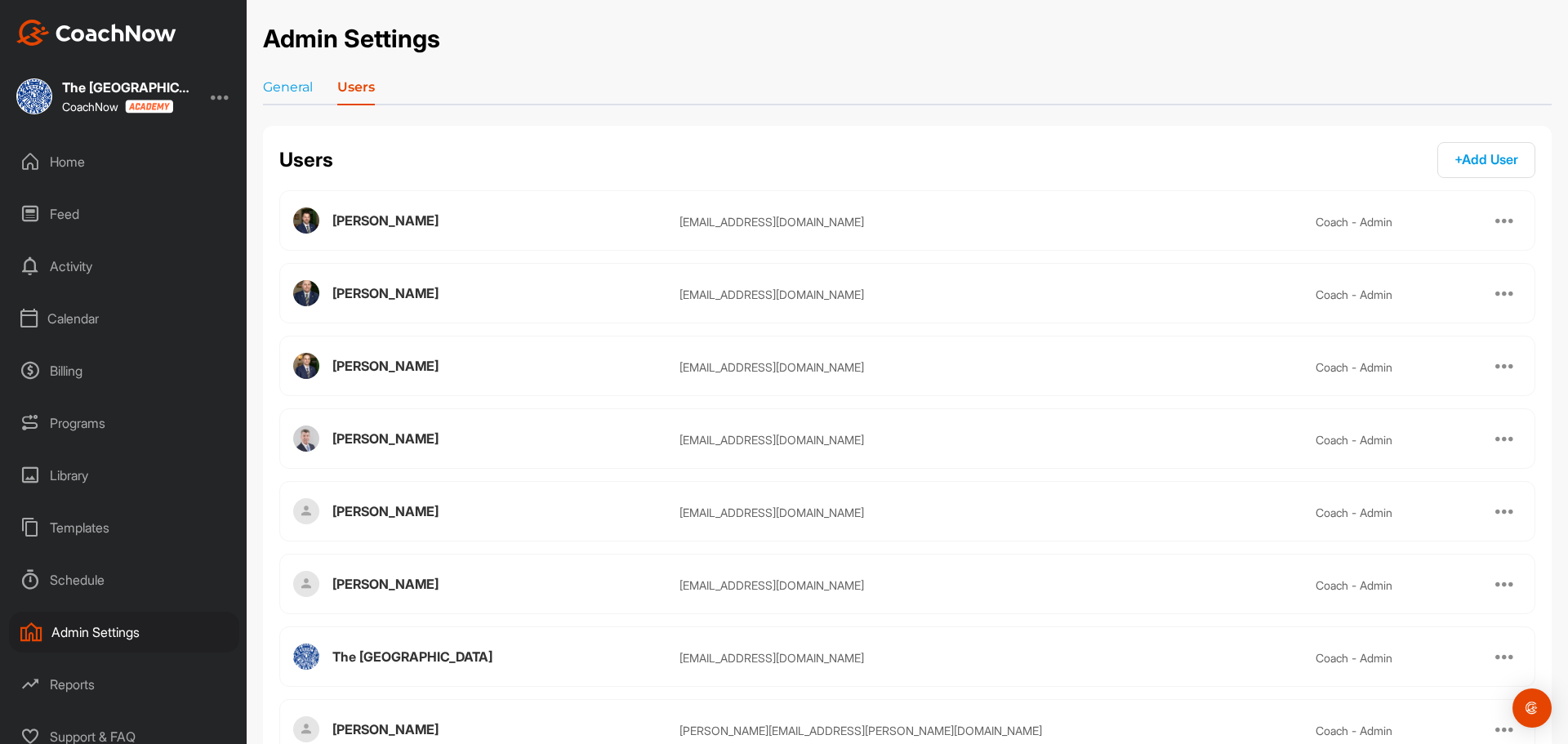
click at [143, 144] on div "Home" at bounding box center [124, 161] width 230 height 41
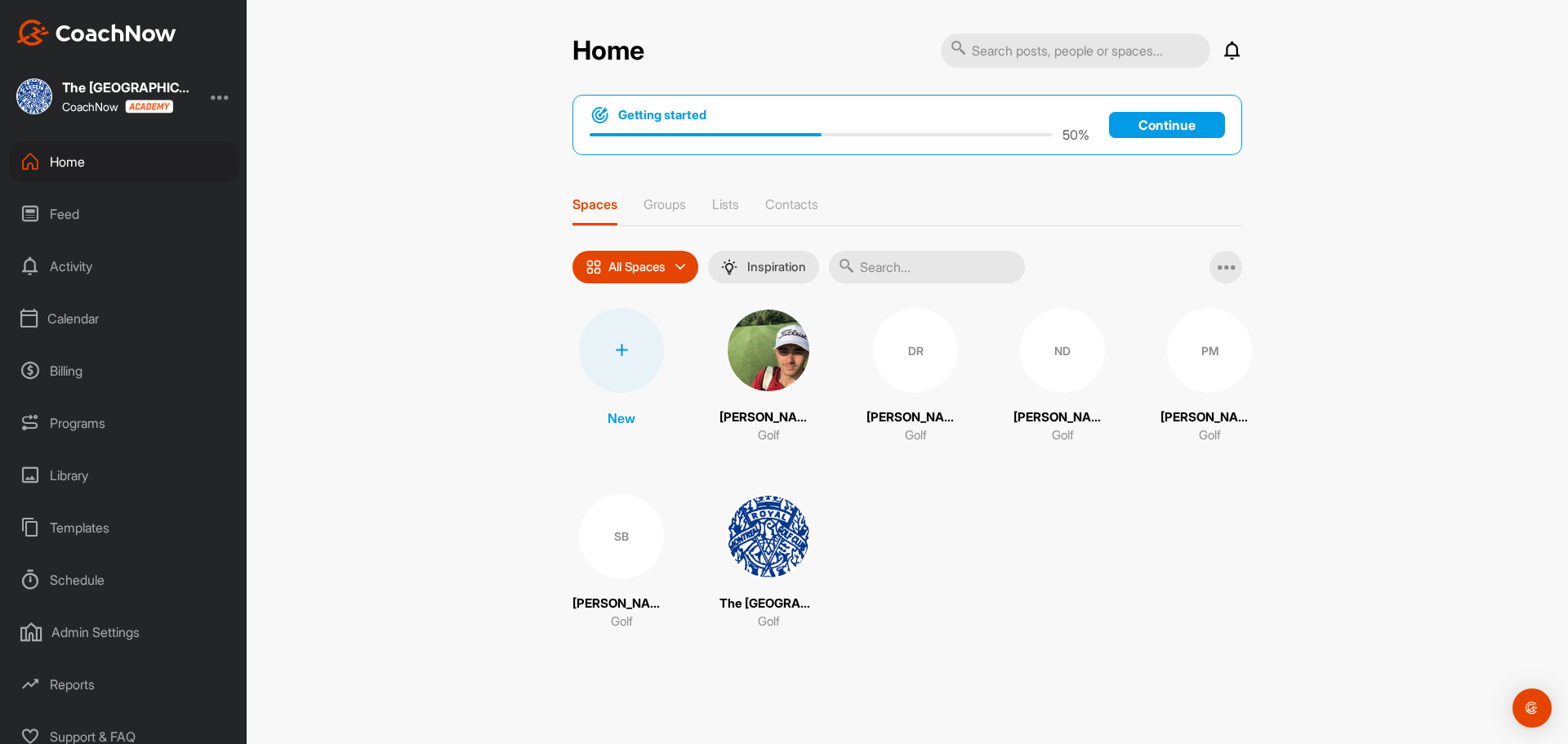
click at [82, 163] on div "Home" at bounding box center [124, 161] width 230 height 41
click at [36, 163] on icon at bounding box center [30, 161] width 20 height 20
click at [48, 314] on div "Calendar" at bounding box center [124, 318] width 230 height 41
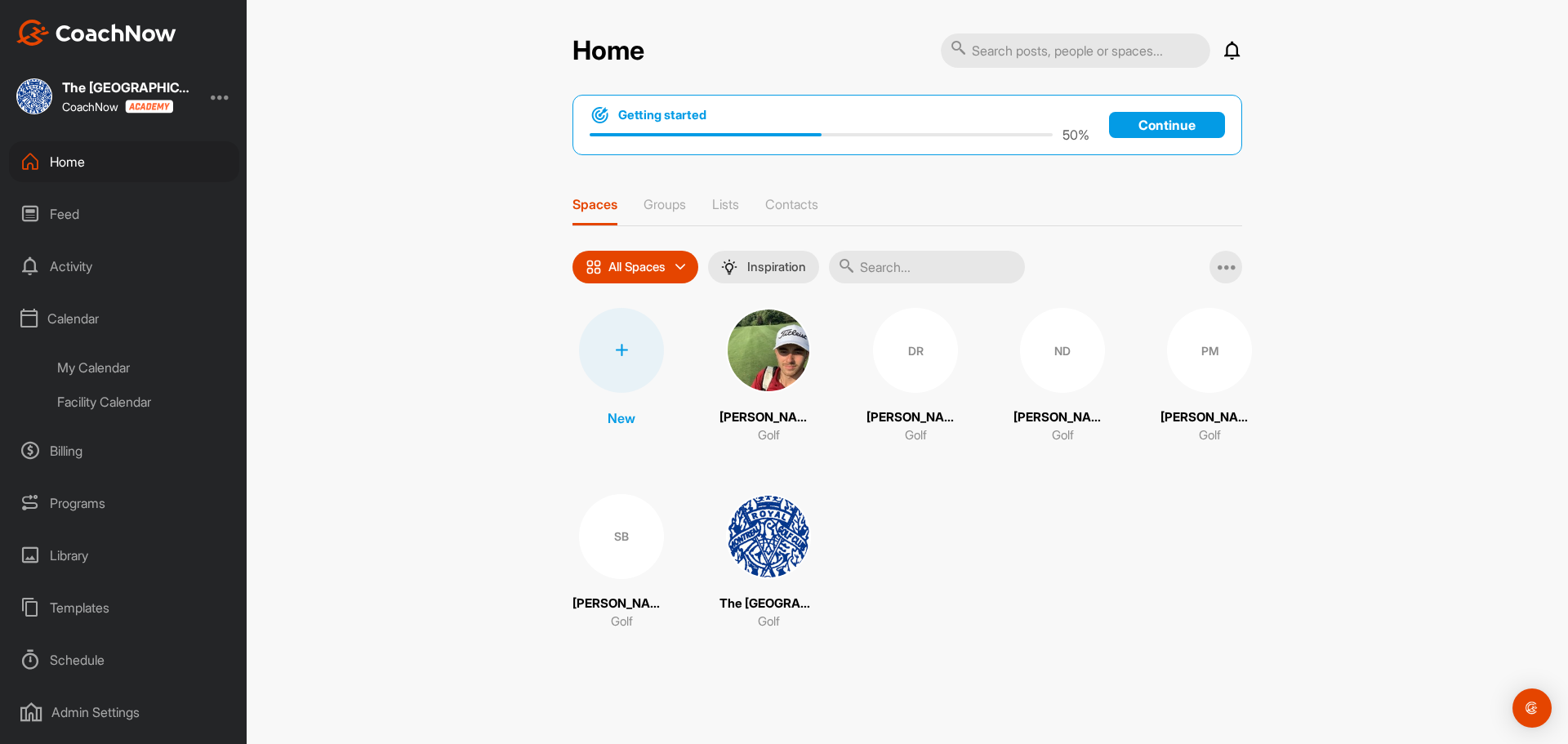
click at [97, 398] on div "Facility Calendar" at bounding box center [143, 402] width 194 height 34
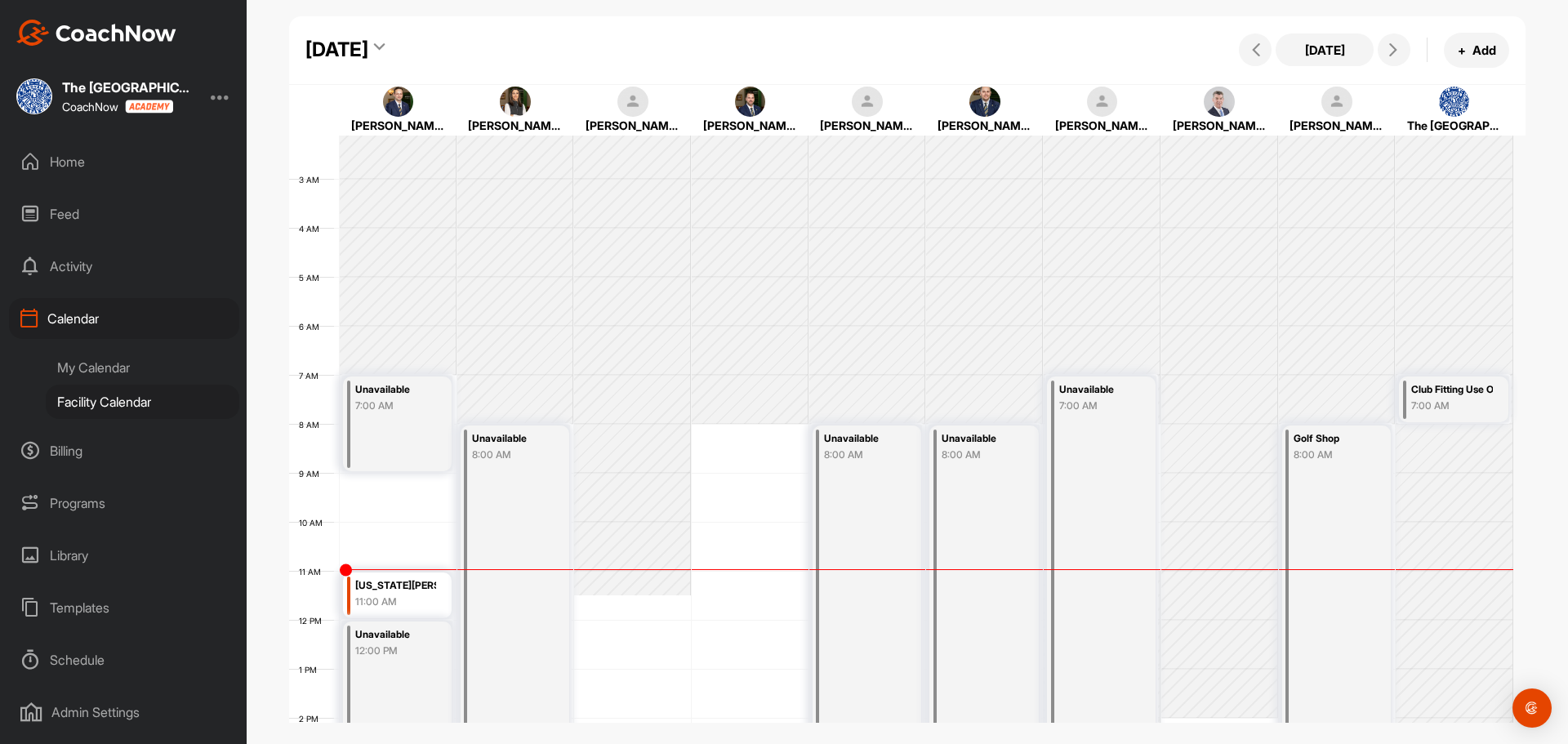
scroll to position [17, 0]
